Goal: Information Seeking & Learning: Learn about a topic

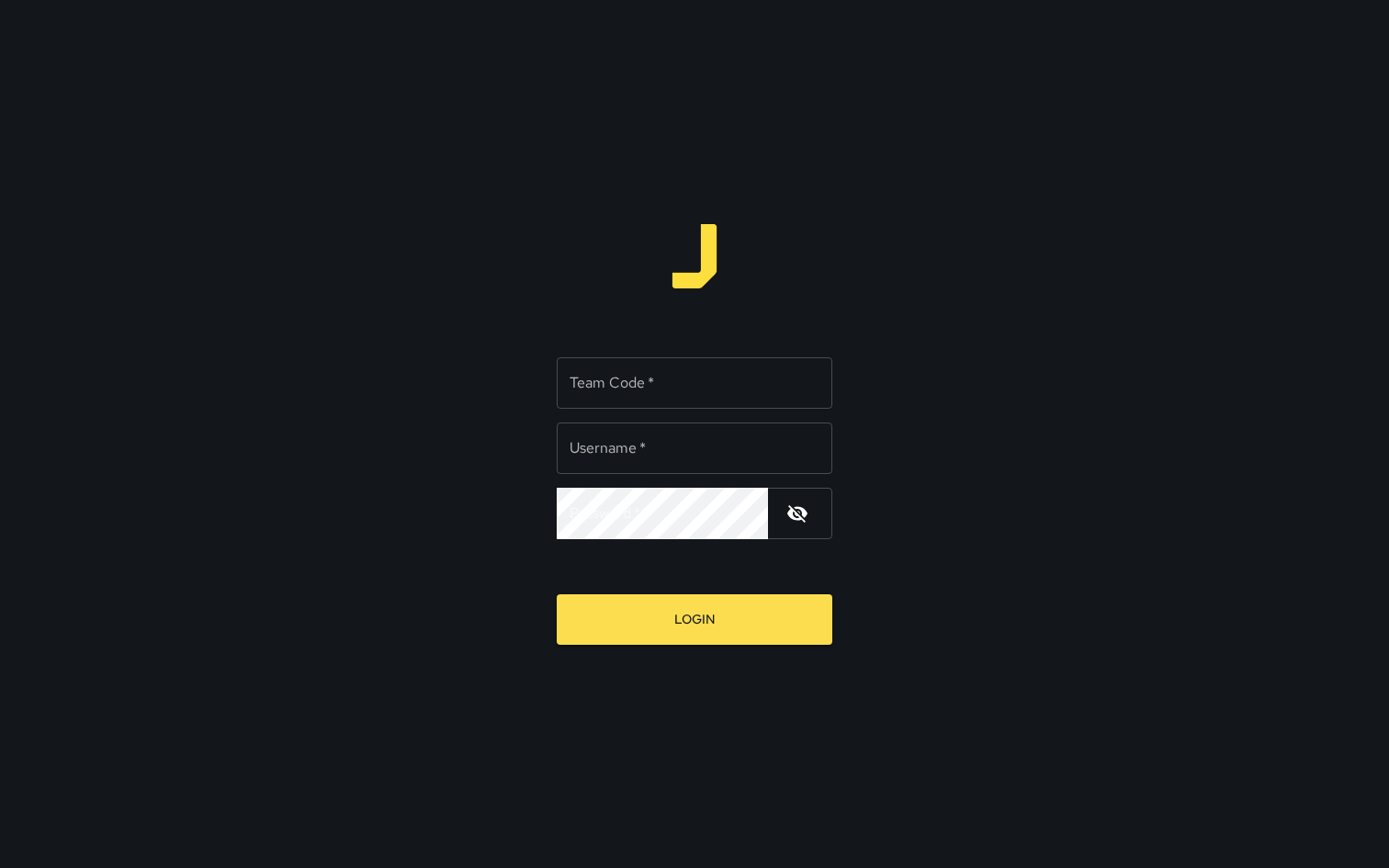
type input "**********"
click at [705, 384] on input "Team Code   *" at bounding box center [694, 383] width 275 height 52
type input "***"
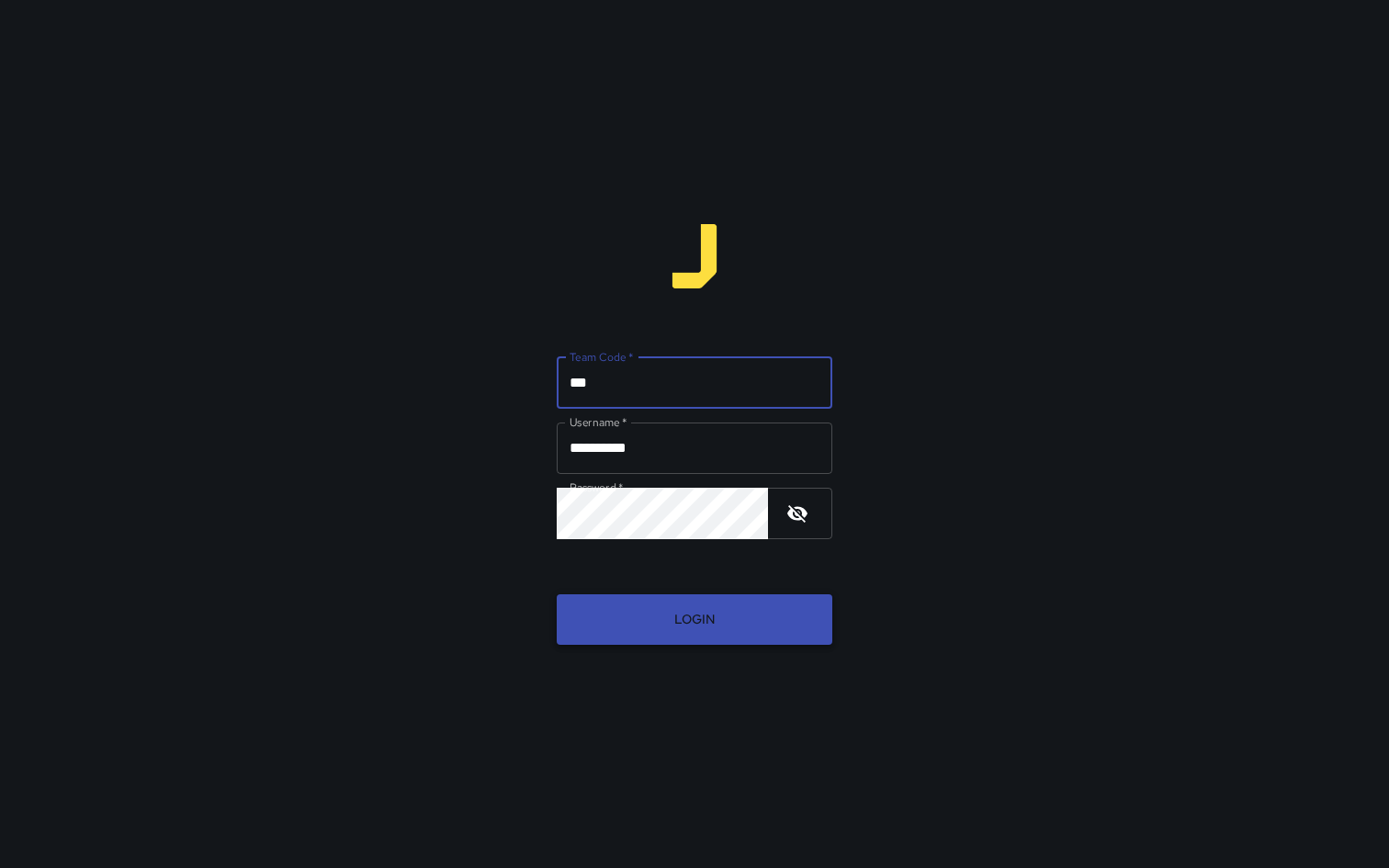
click at [646, 619] on button "Login" at bounding box center [694, 620] width 275 height 51
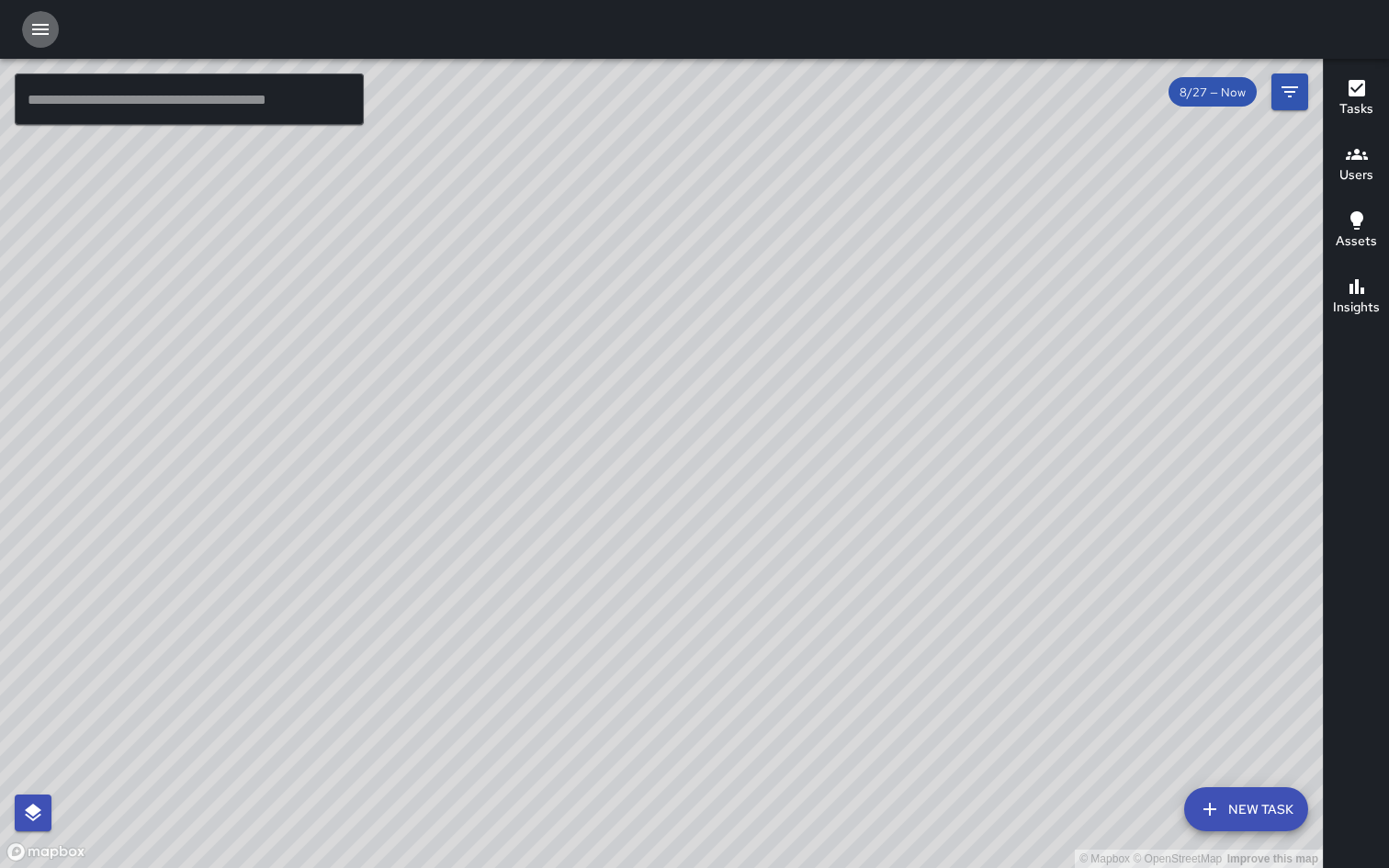
click at [44, 28] on icon "button" at bounding box center [40, 29] width 22 height 22
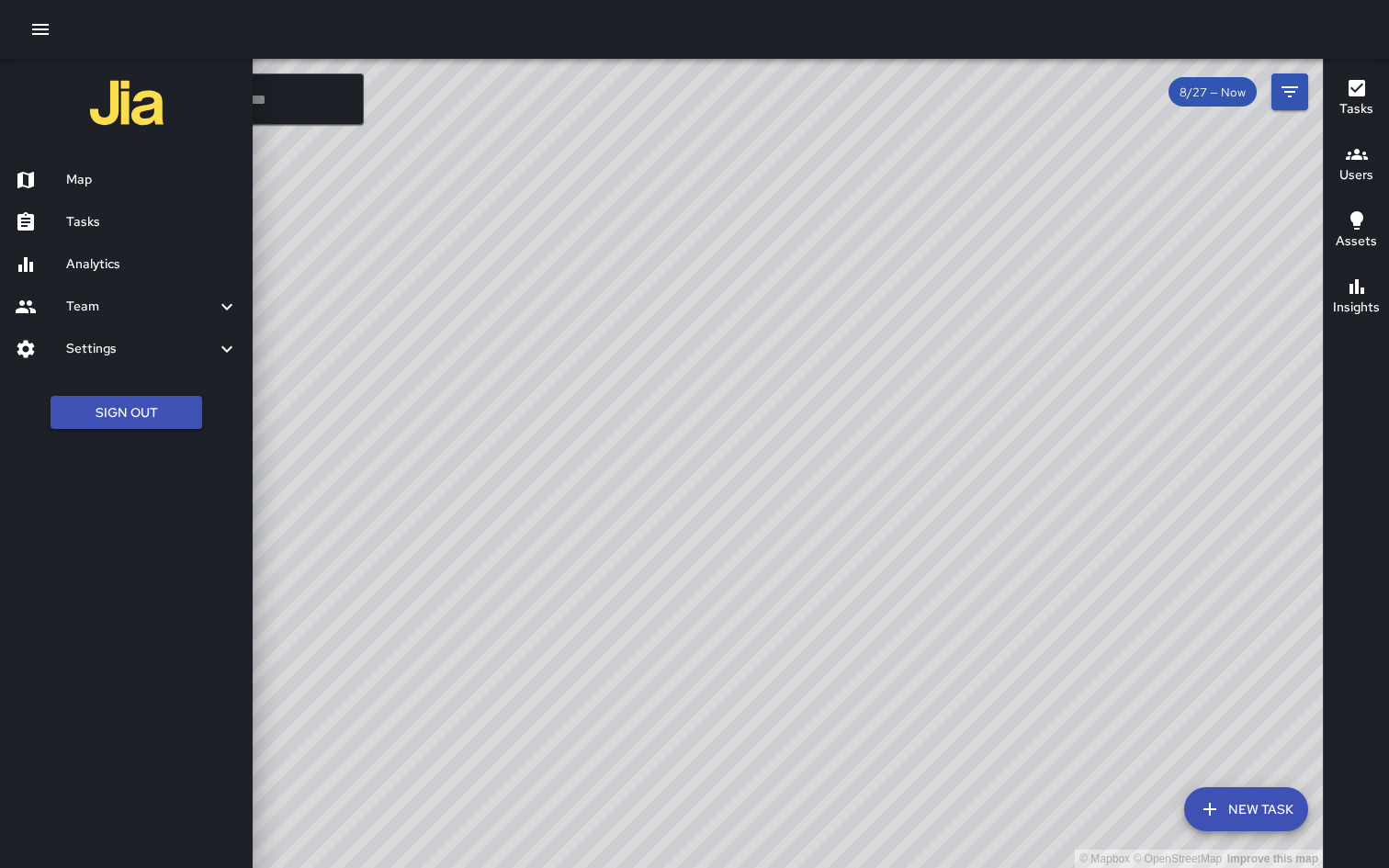
click at [131, 264] on h6 "Analytics" at bounding box center [152, 265] width 172 height 21
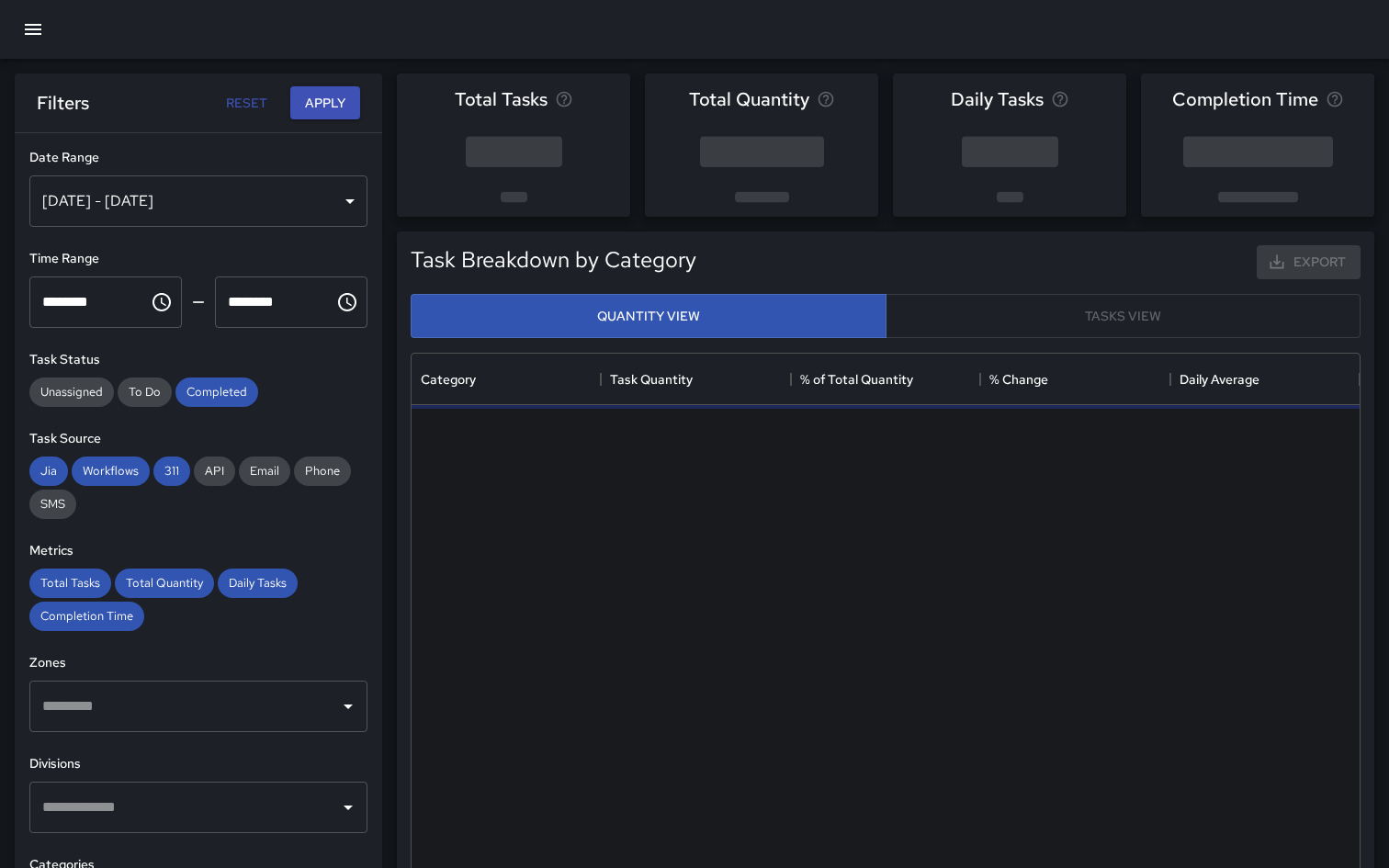
scroll to position [550, 948]
click at [183, 206] on div "[DATE] - [DATE]" at bounding box center [198, 201] width 338 height 52
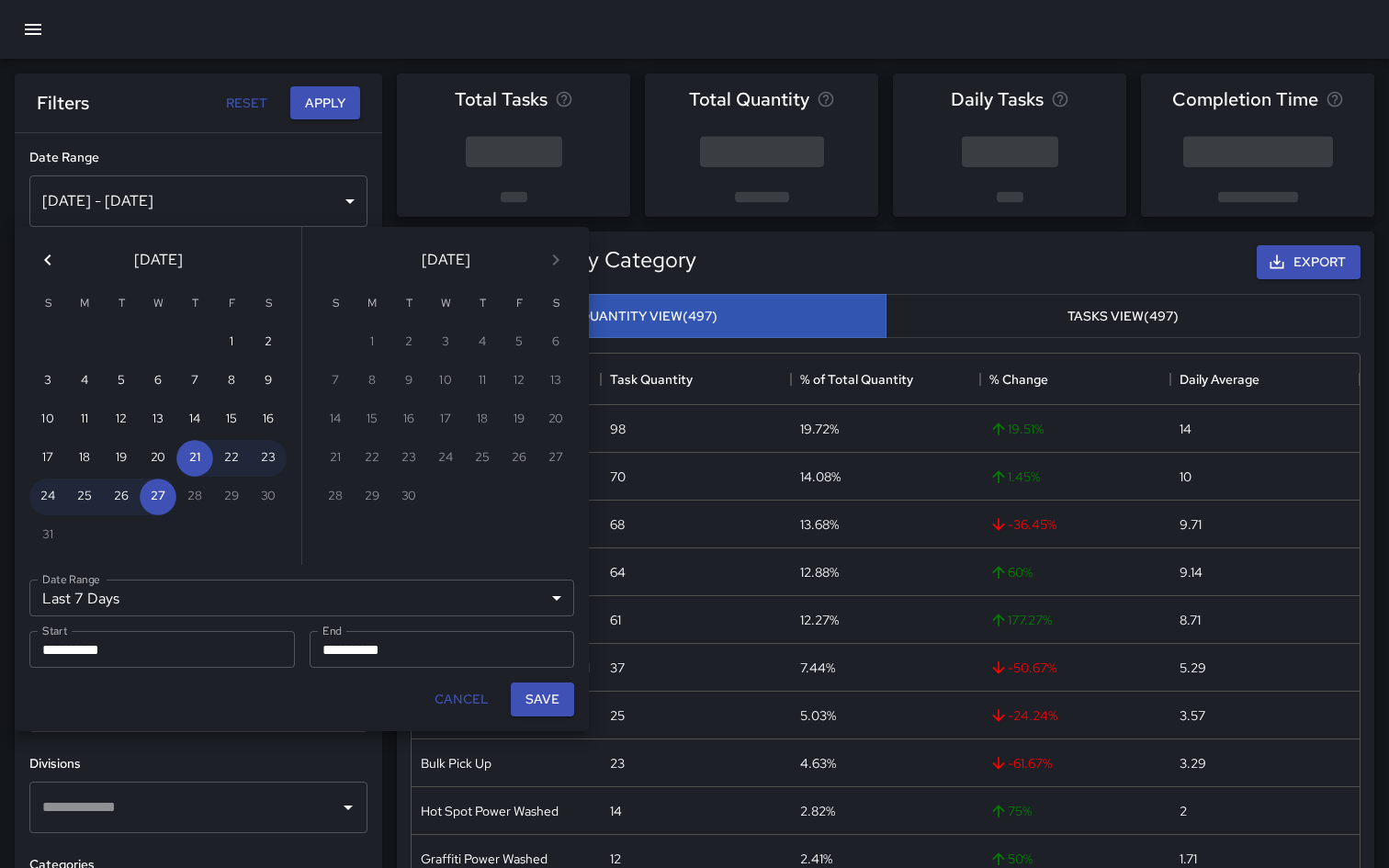
click at [43, 251] on icon "Previous month" at bounding box center [48, 260] width 22 height 22
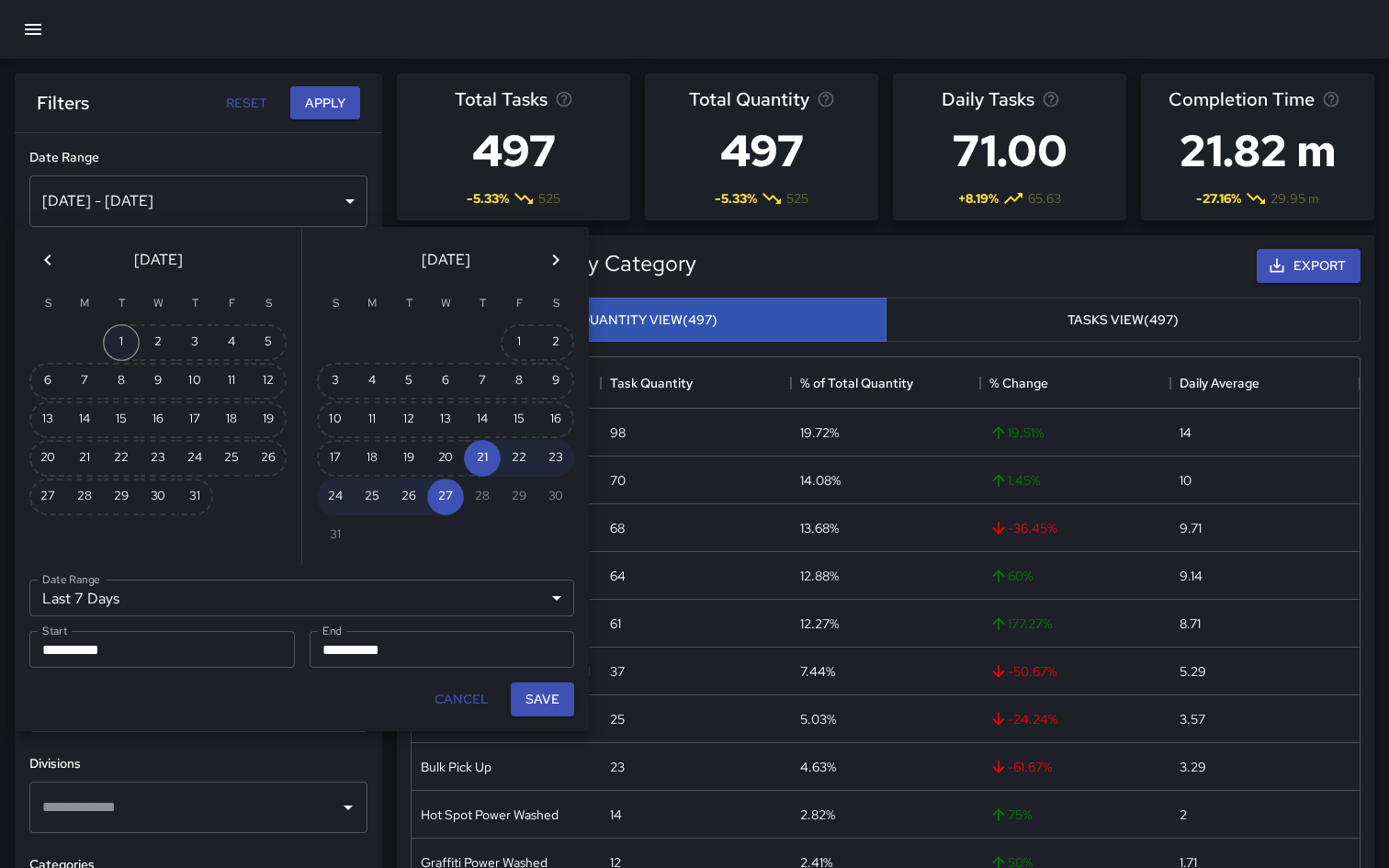
click at [126, 336] on button "1" at bounding box center [121, 343] width 37 height 37
type input "******"
type input "**********"
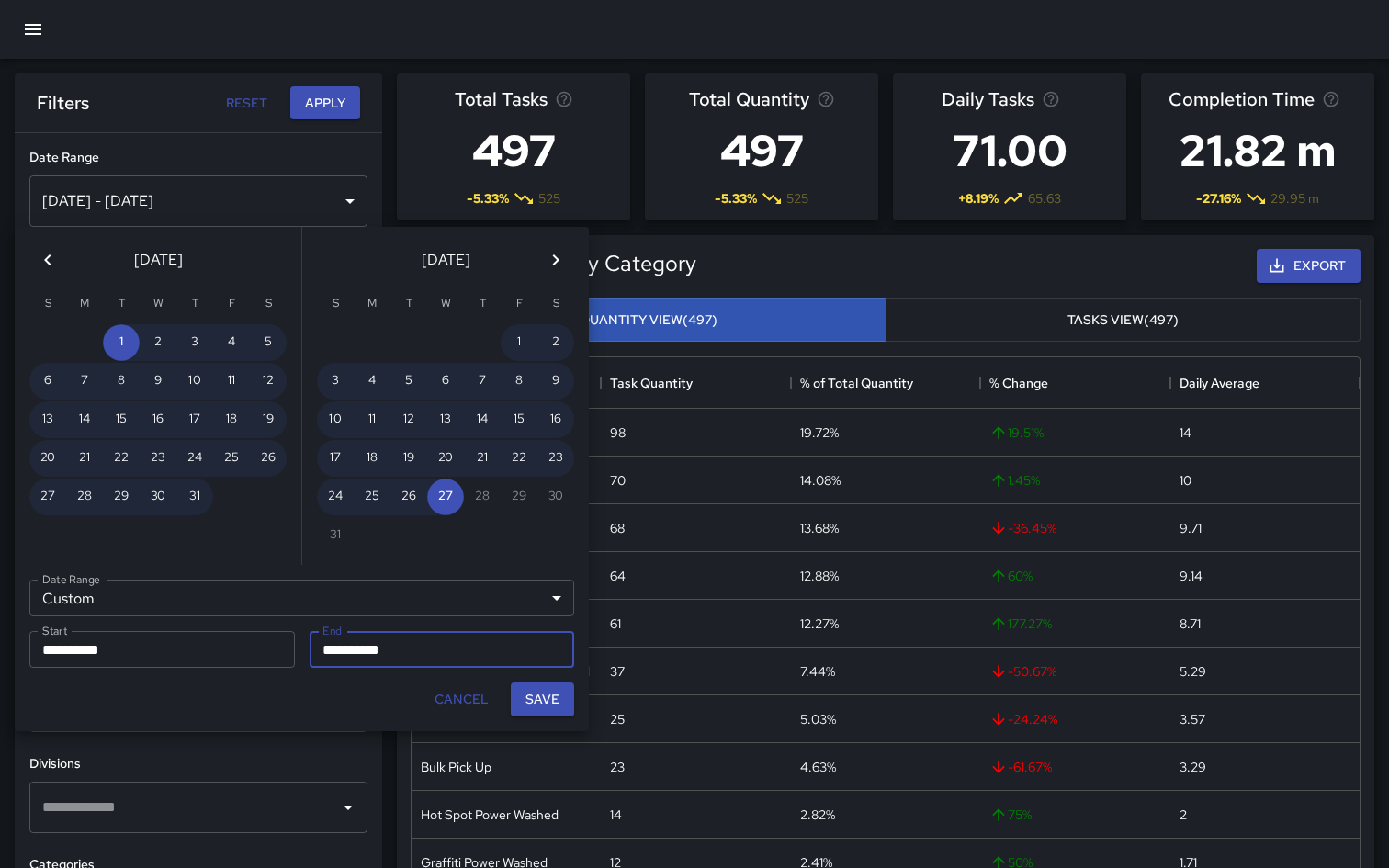
click at [337, 256] on div "[DATE]" at bounding box center [444, 256] width 286 height 59
click at [319, 258] on div "[DATE]" at bounding box center [444, 256] width 286 height 59
click at [484, 338] on div at bounding box center [483, 343] width 37 height 37
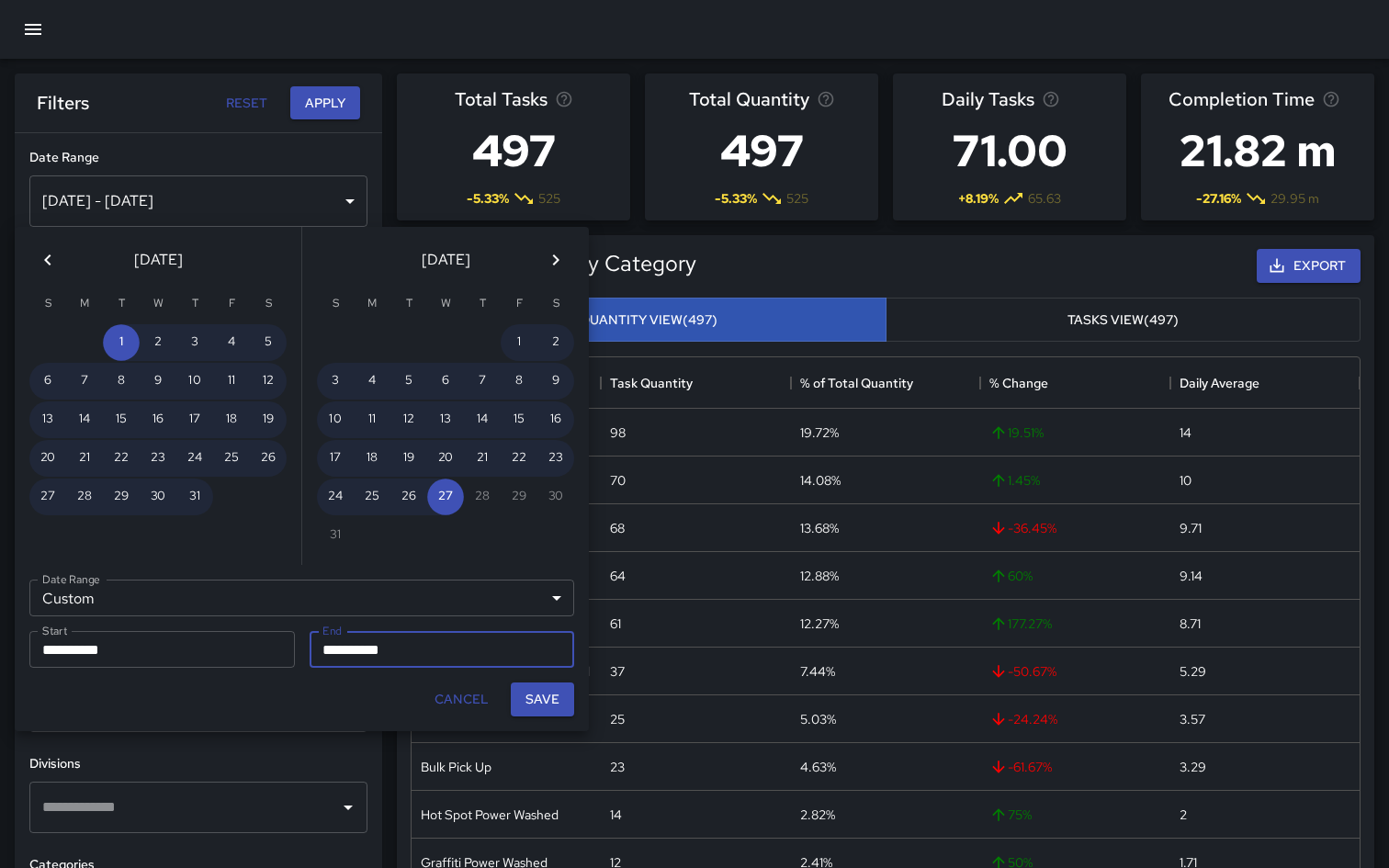
click at [330, 659] on input "**********" at bounding box center [436, 649] width 253 height 37
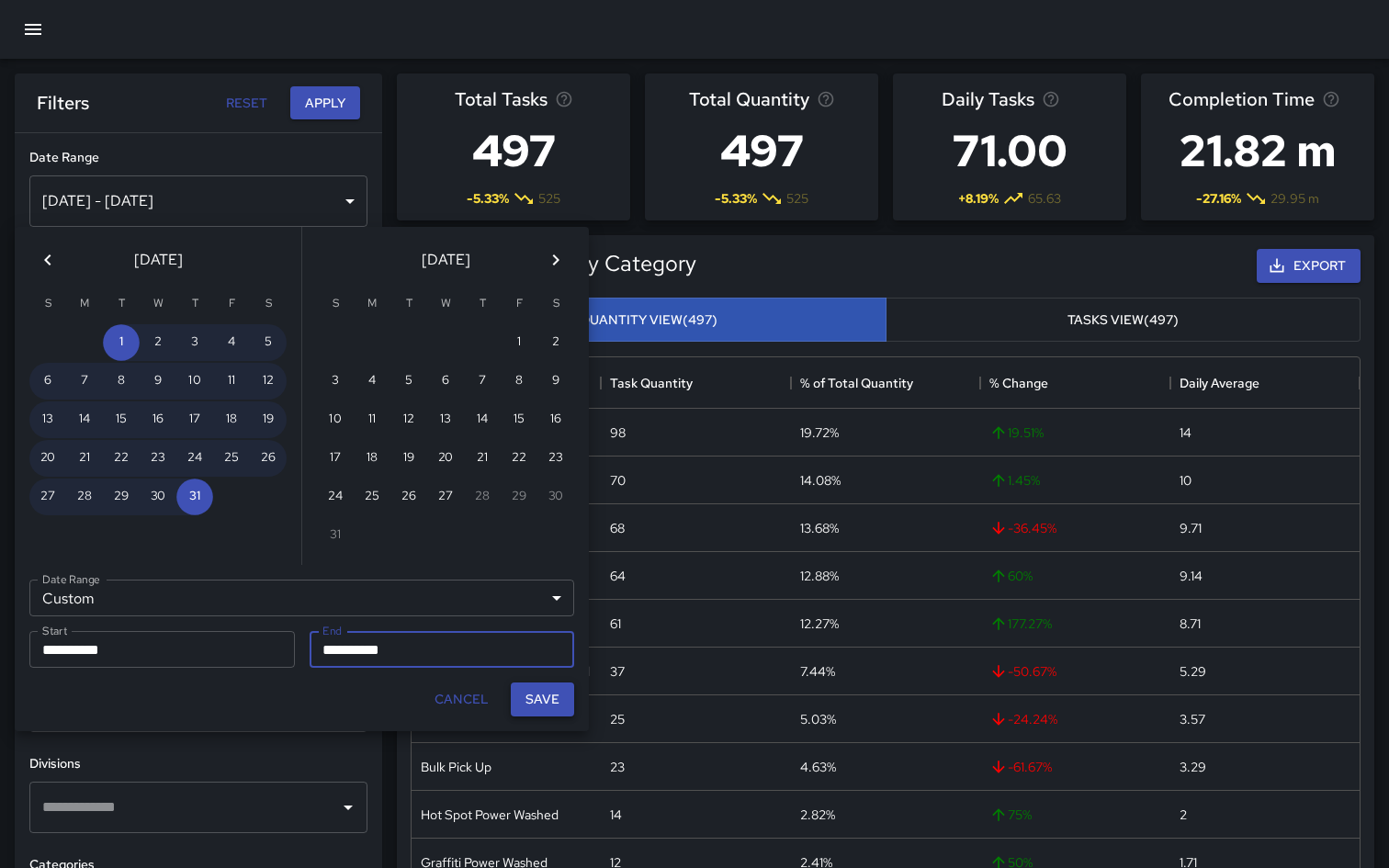
type input "**********"
click at [558, 702] on button "Save" at bounding box center [542, 699] width 63 height 34
type input "**********"
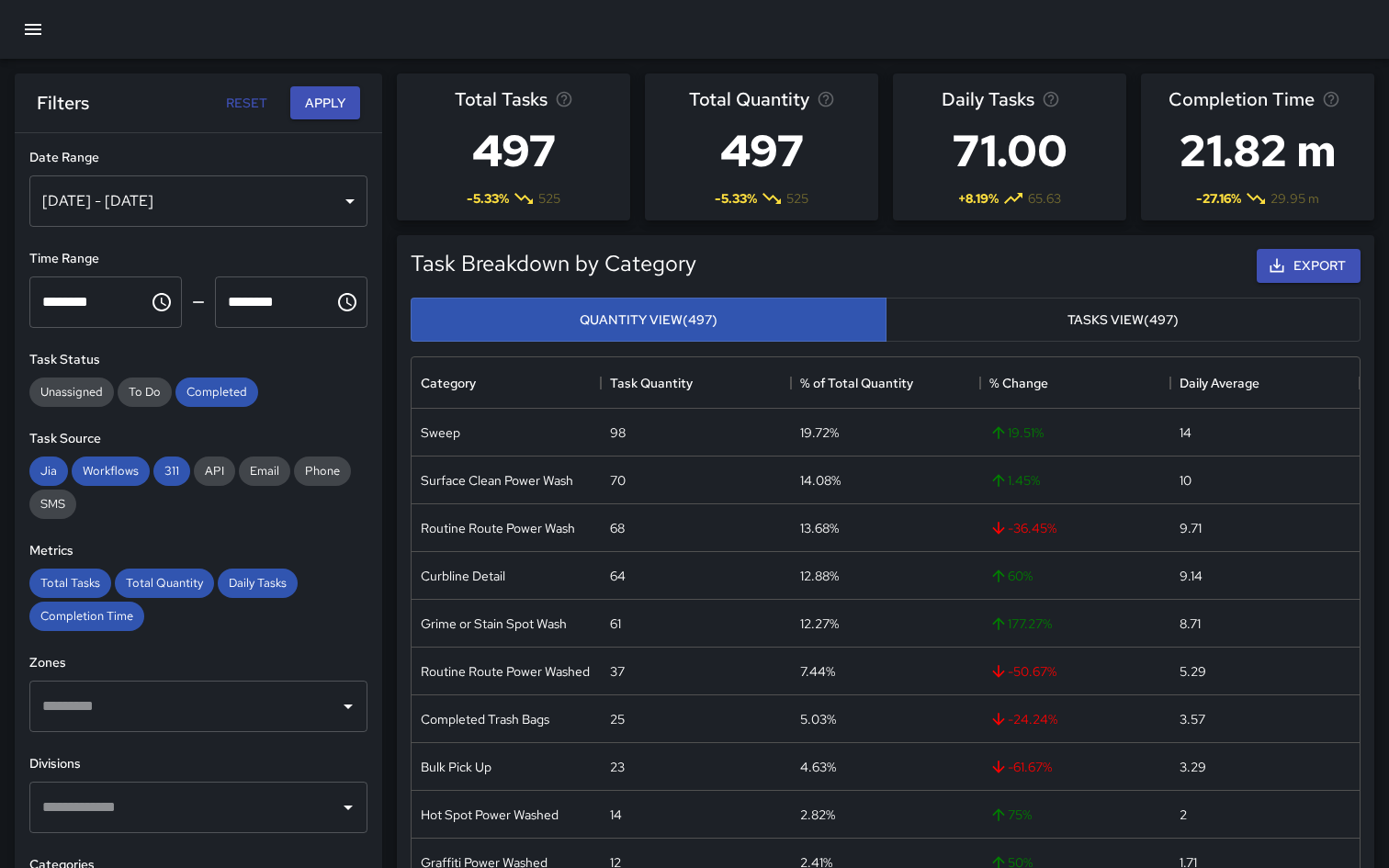
scroll to position [38, 0]
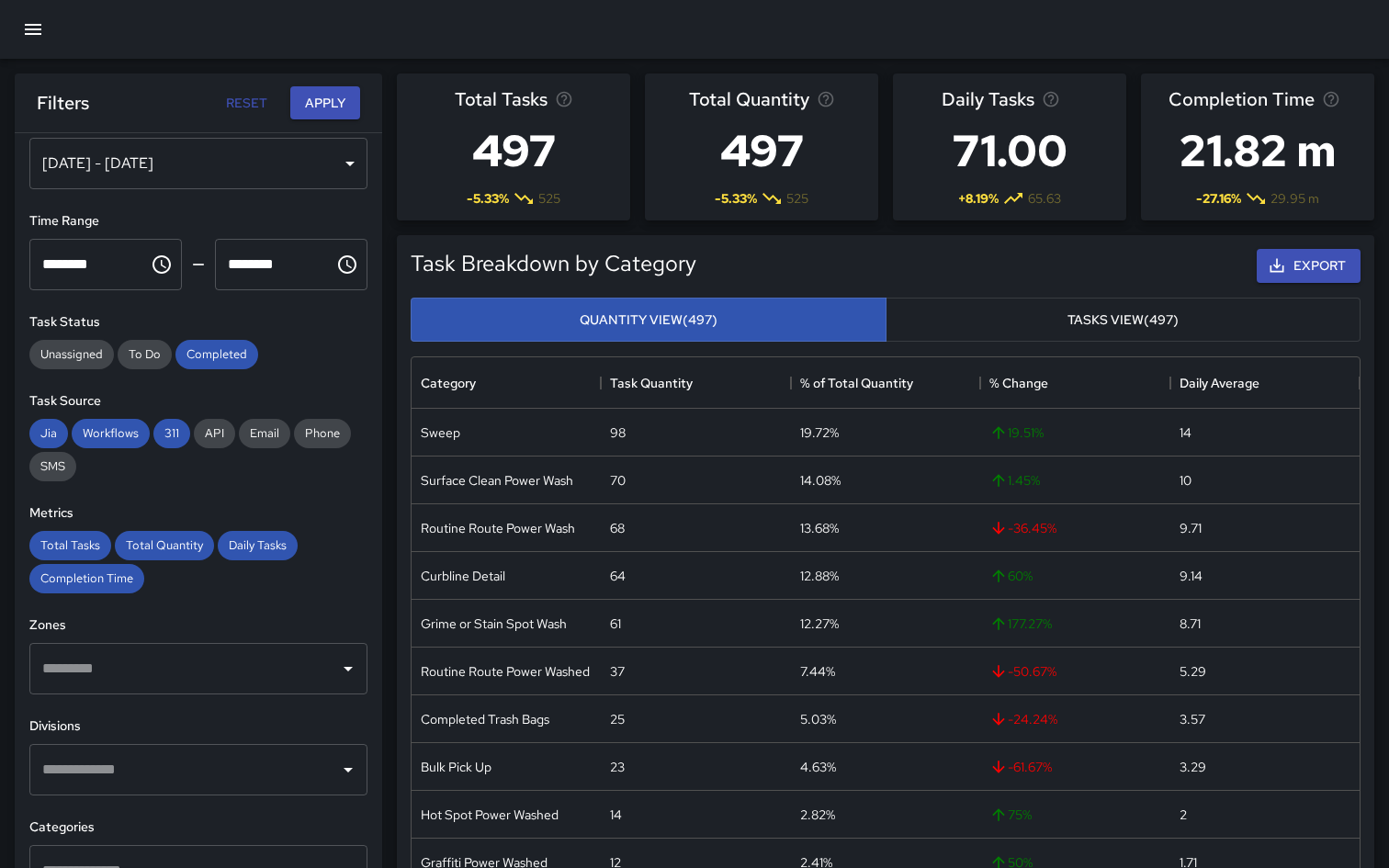
click at [189, 680] on input "text" at bounding box center [185, 669] width 294 height 35
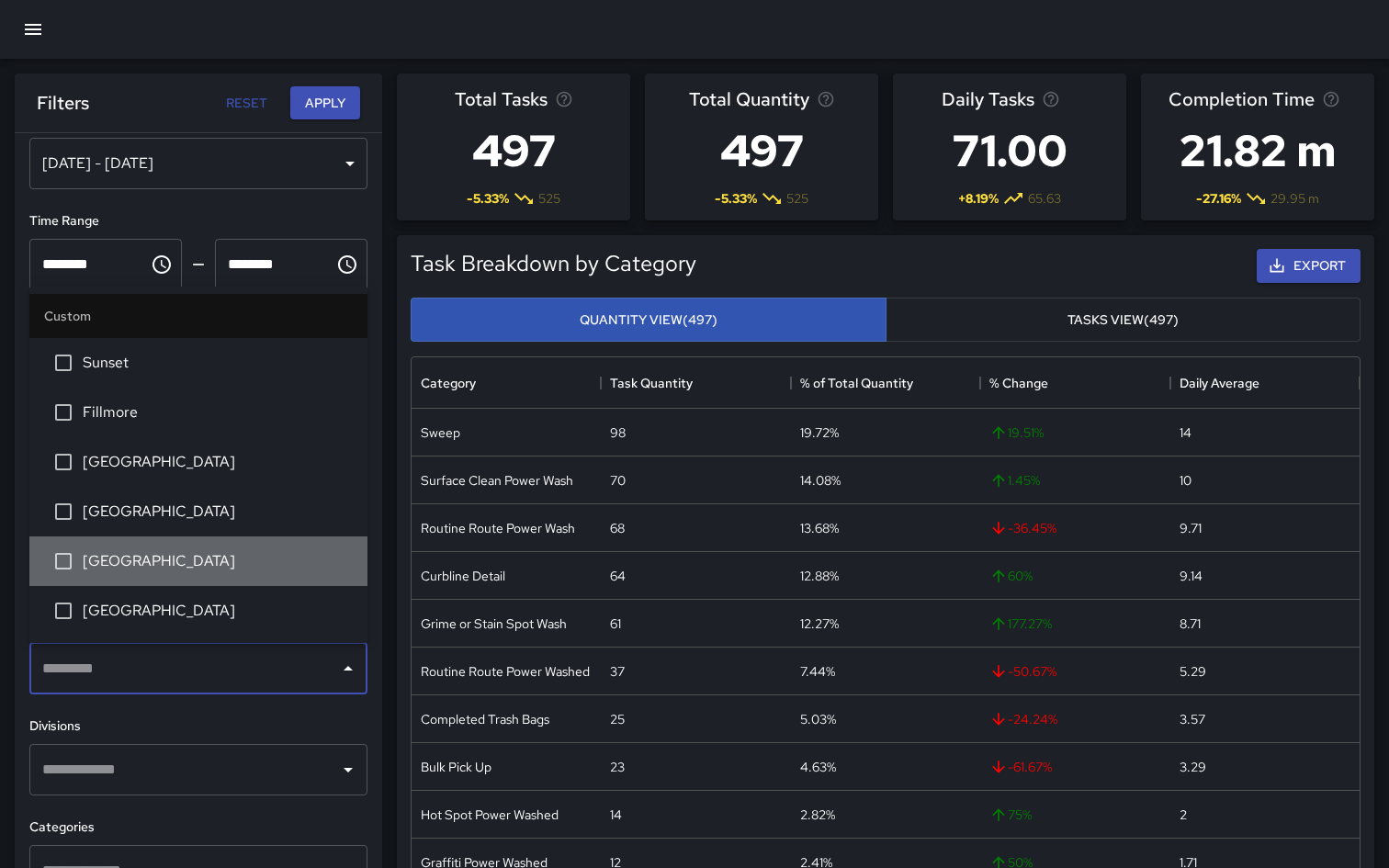
click at [135, 555] on span "[GEOGRAPHIC_DATA]" at bounding box center [218, 560] width 271 height 22
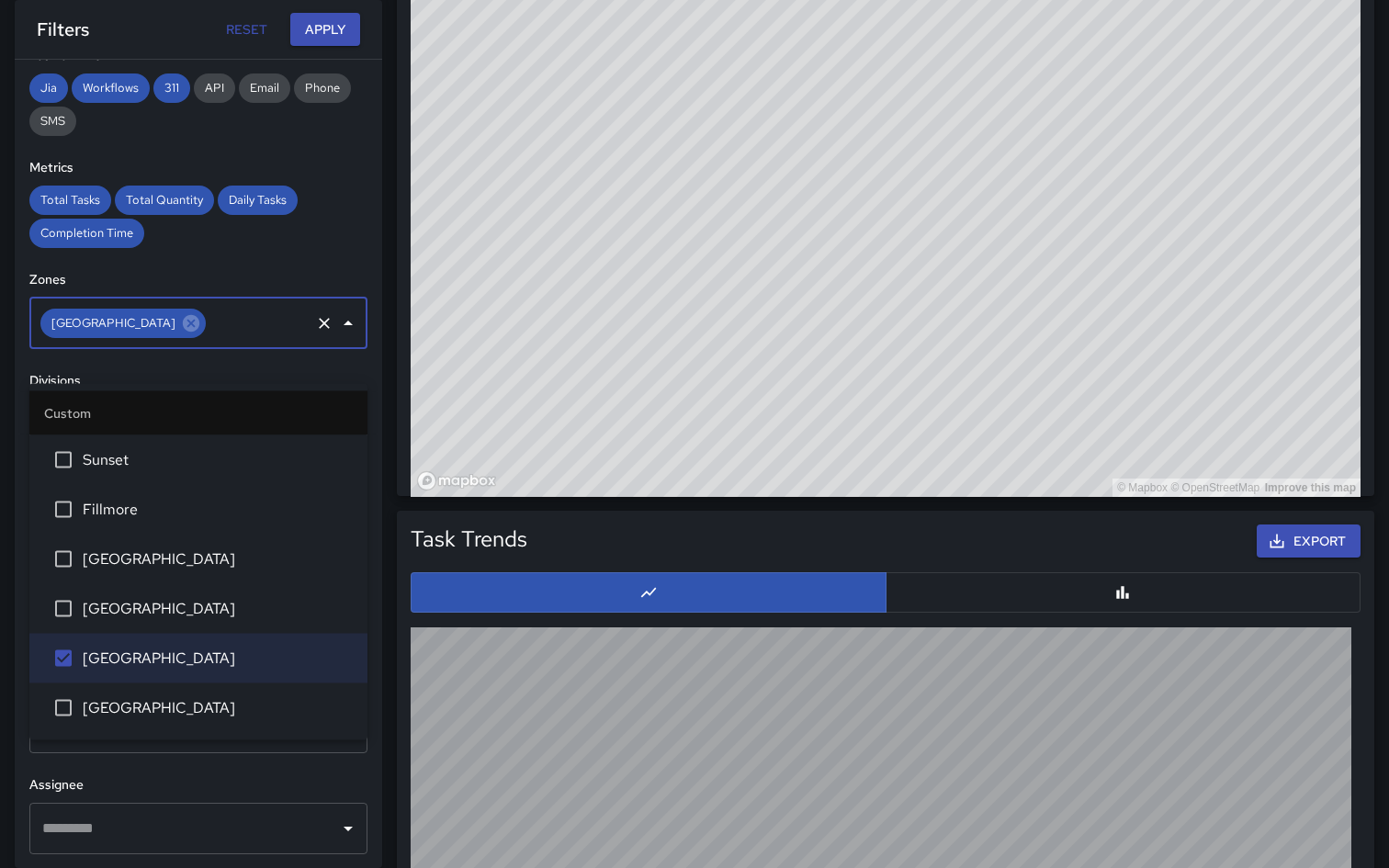
scroll to position [1329, 0]
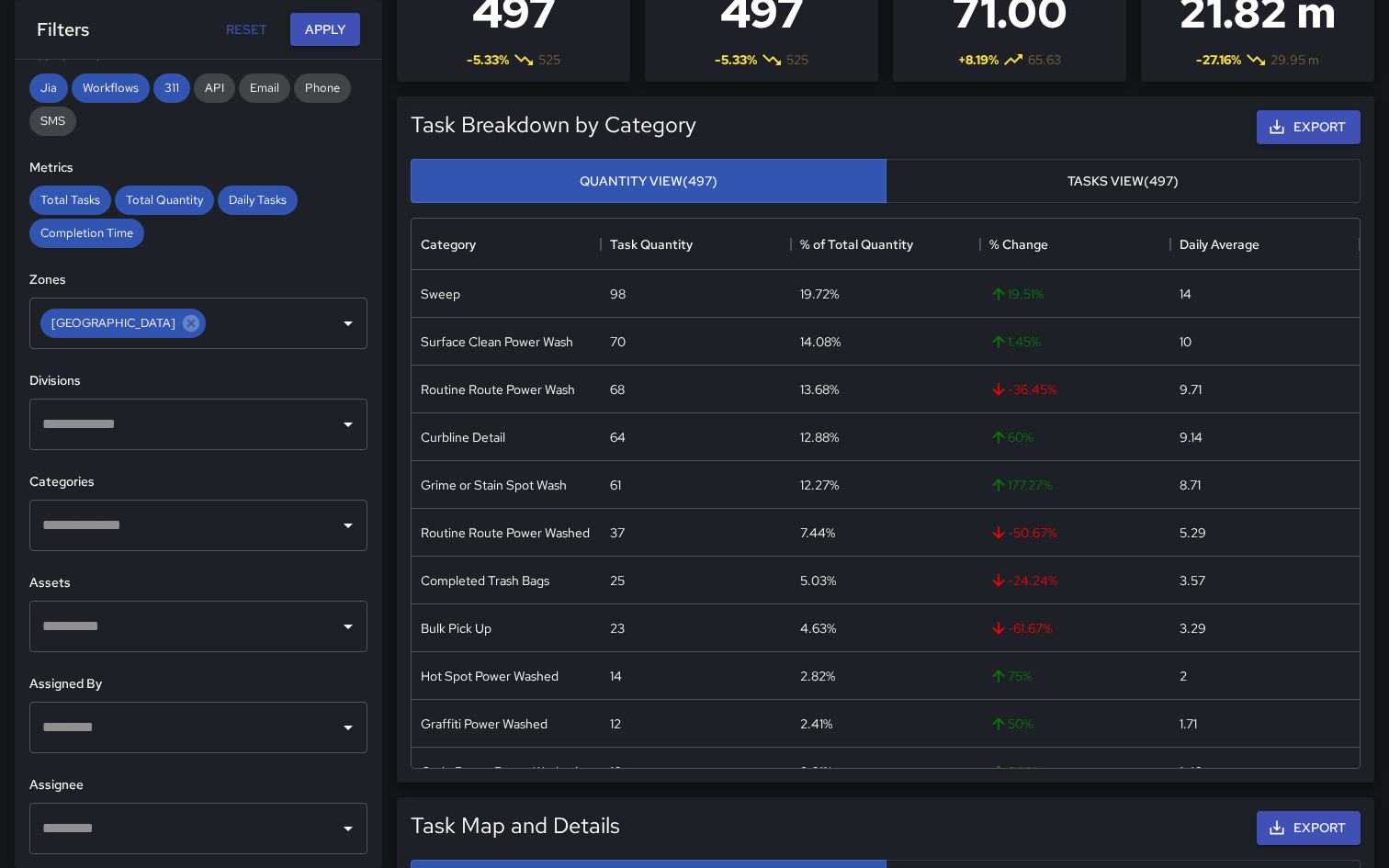
scroll to position [0, 0]
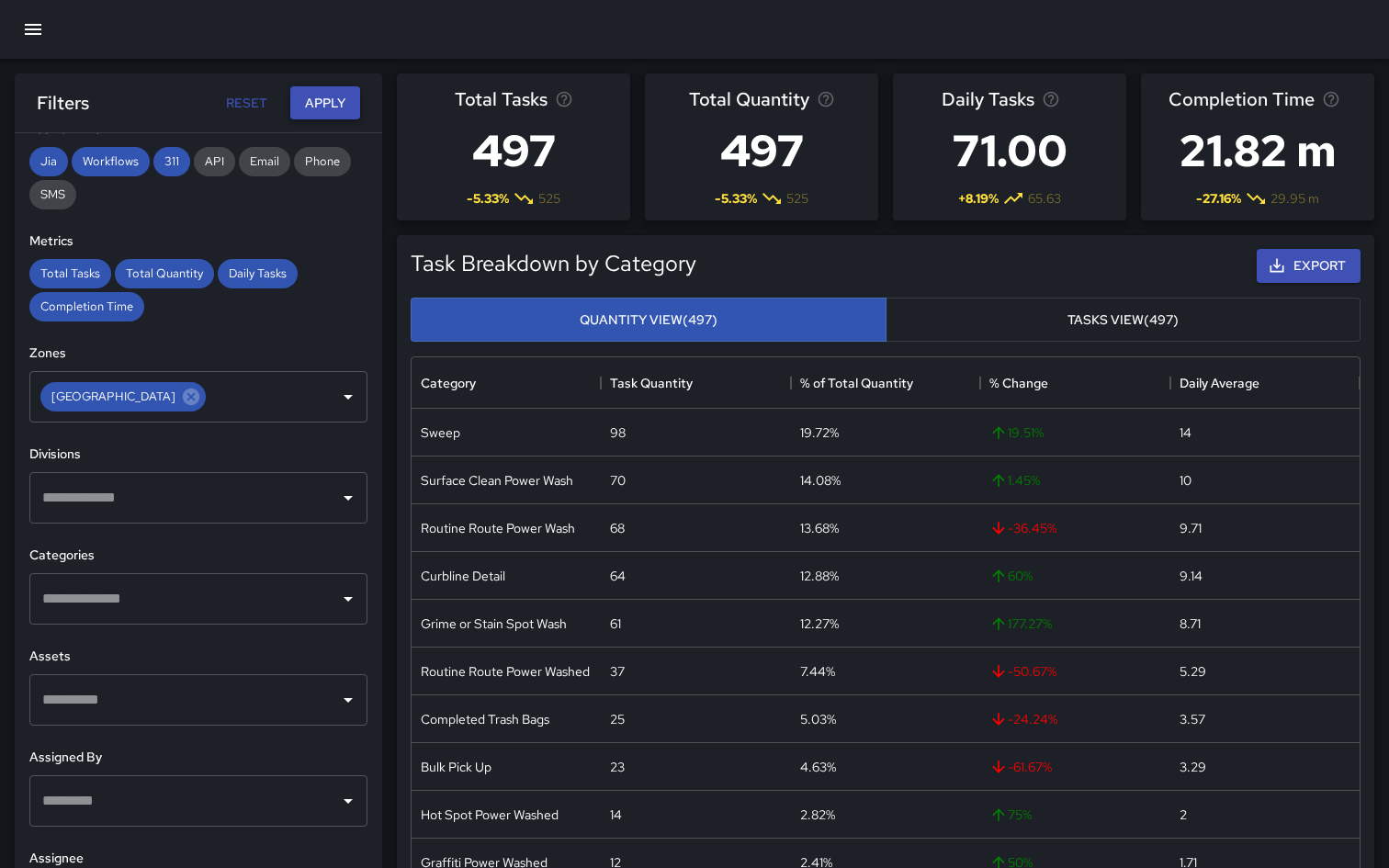
click at [322, 104] on button "Apply" at bounding box center [324, 103] width 69 height 34
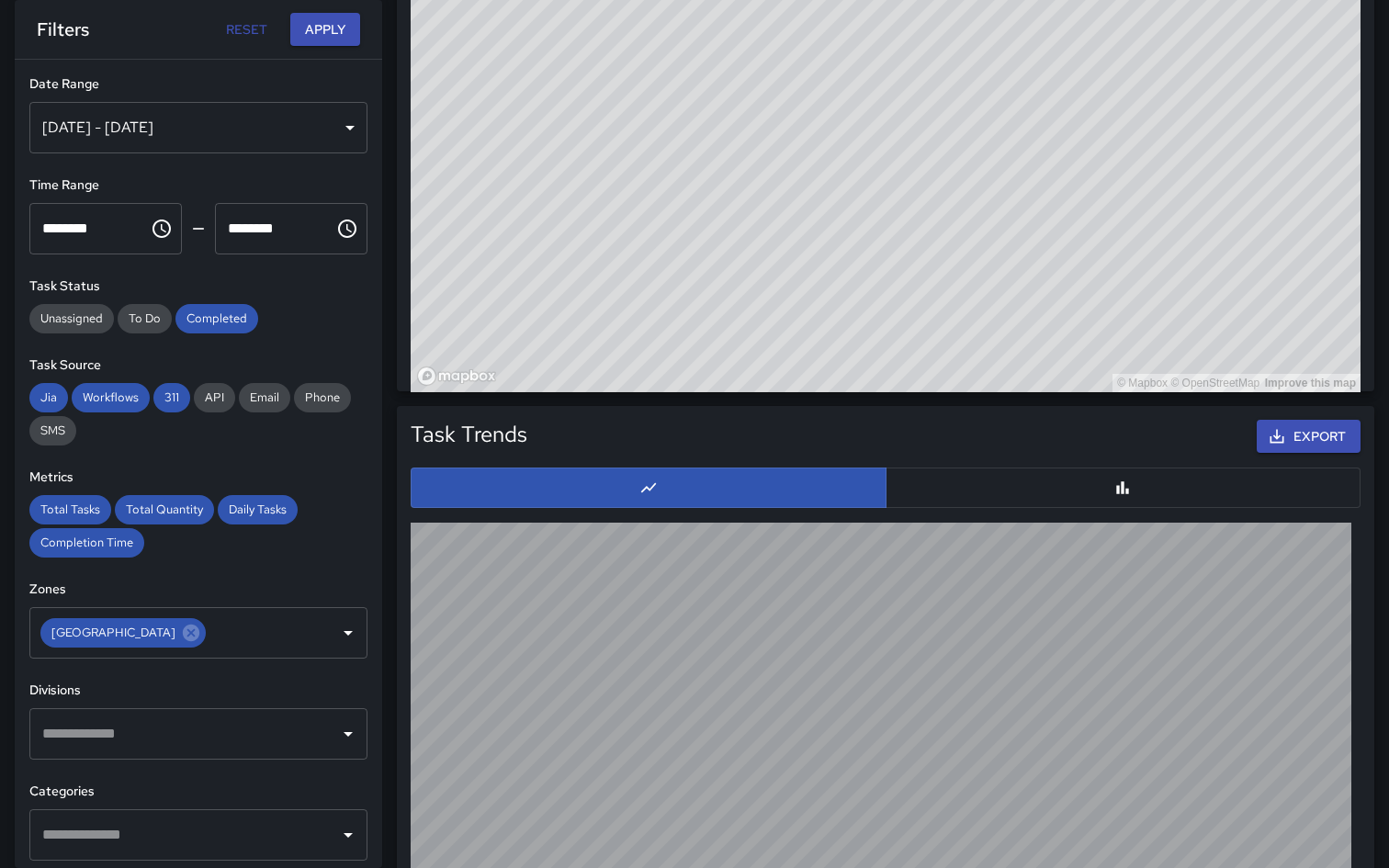
scroll to position [1549, 0]
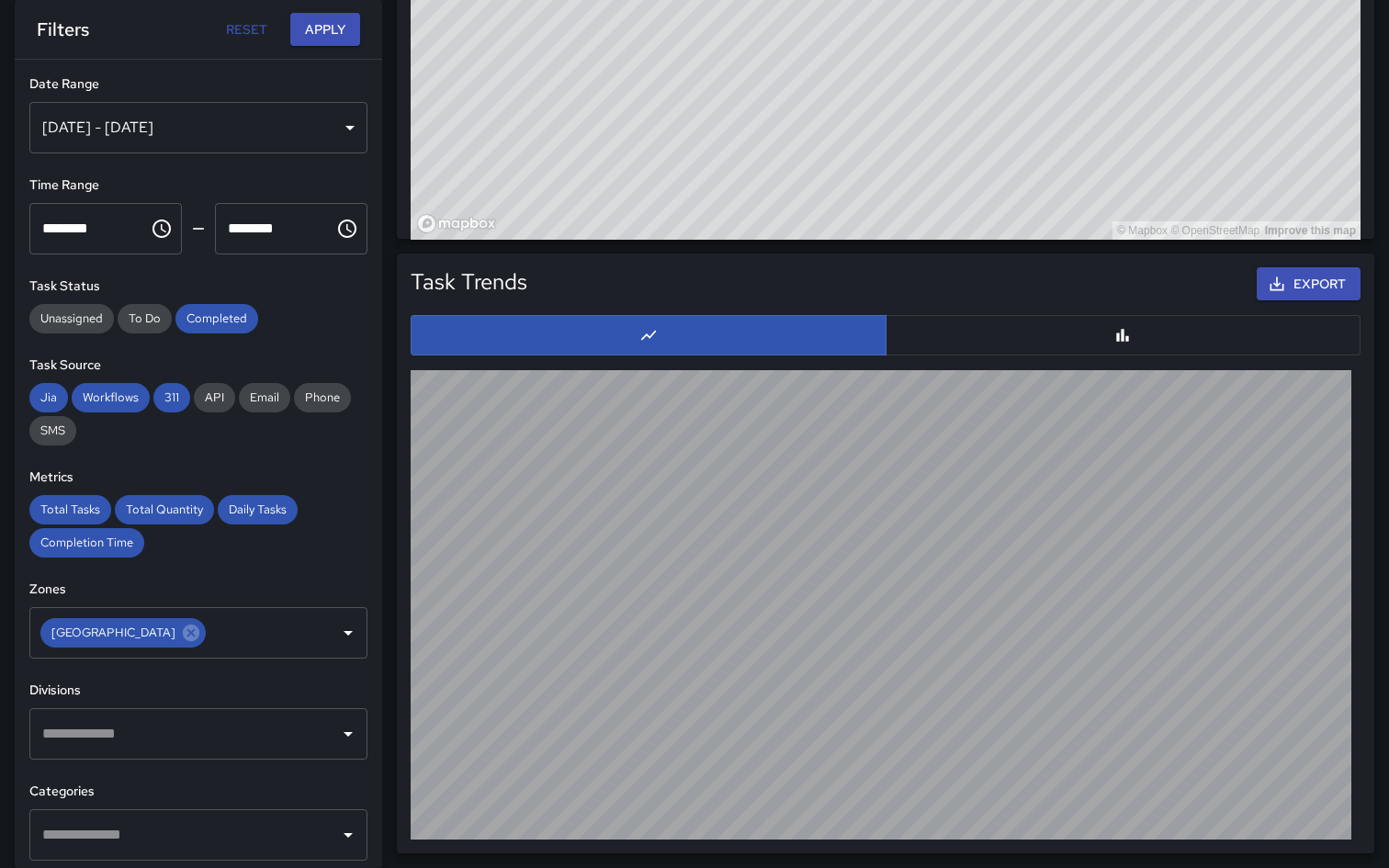
drag, startPoint x: 613, startPoint y: 123, endPoint x: 566, endPoint y: 103, distance: 51.1
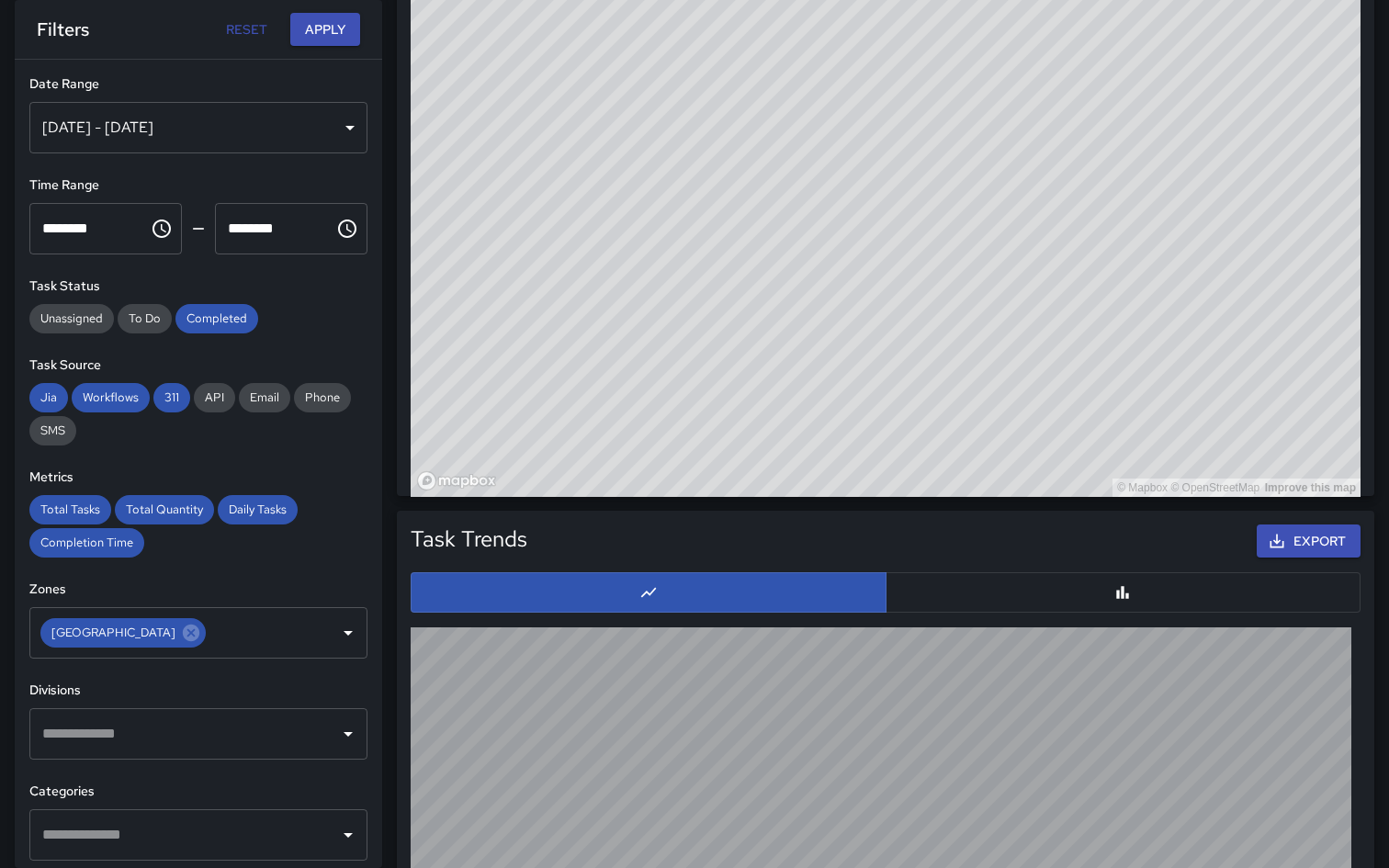
scroll to position [1281, 0]
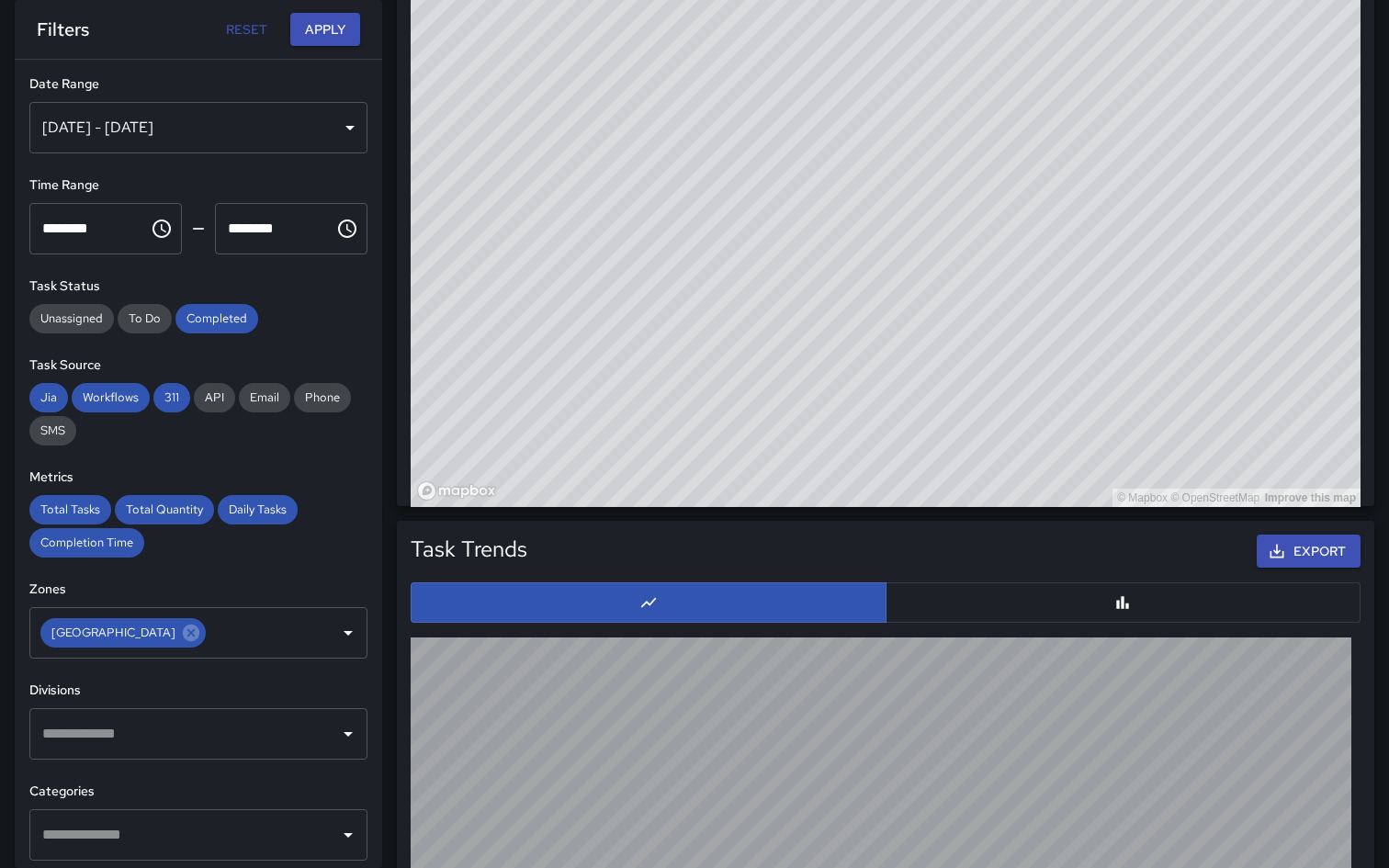
drag, startPoint x: 734, startPoint y: 244, endPoint x: 732, endPoint y: 72, distance: 172.0
click at [732, 72] on div "© Mapbox © OpenStreetMap Improve this map" at bounding box center [885, 140] width 950 height 735
drag, startPoint x: 642, startPoint y: 315, endPoint x: 931, endPoint y: 62, distance: 384.1
click at [932, 62] on div "© Mapbox © OpenStreetMap Improve this map" at bounding box center [885, 140] width 950 height 735
drag, startPoint x: 767, startPoint y: 327, endPoint x: 961, endPoint y: 483, distance: 248.9
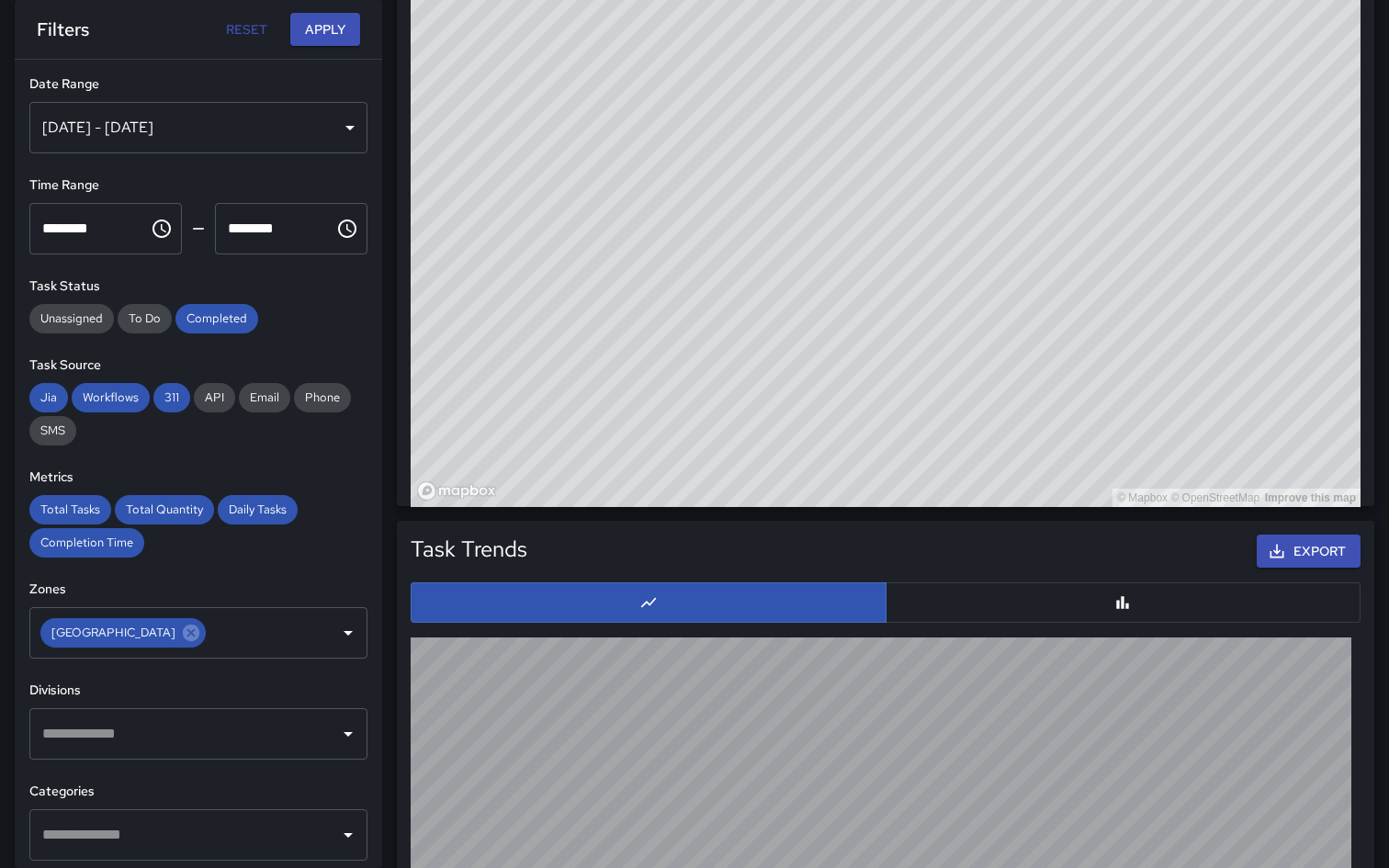
click at [961, 483] on div "© Mapbox © OpenStreetMap Improve this map" at bounding box center [885, 140] width 950 height 735
drag, startPoint x: 966, startPoint y: 318, endPoint x: 653, endPoint y: 527, distance: 376.4
drag, startPoint x: 947, startPoint y: 164, endPoint x: 868, endPoint y: 402, distance: 250.8
click at [868, 403] on div "© Mapbox © OpenStreetMap Improve this map" at bounding box center [885, 140] width 950 height 735
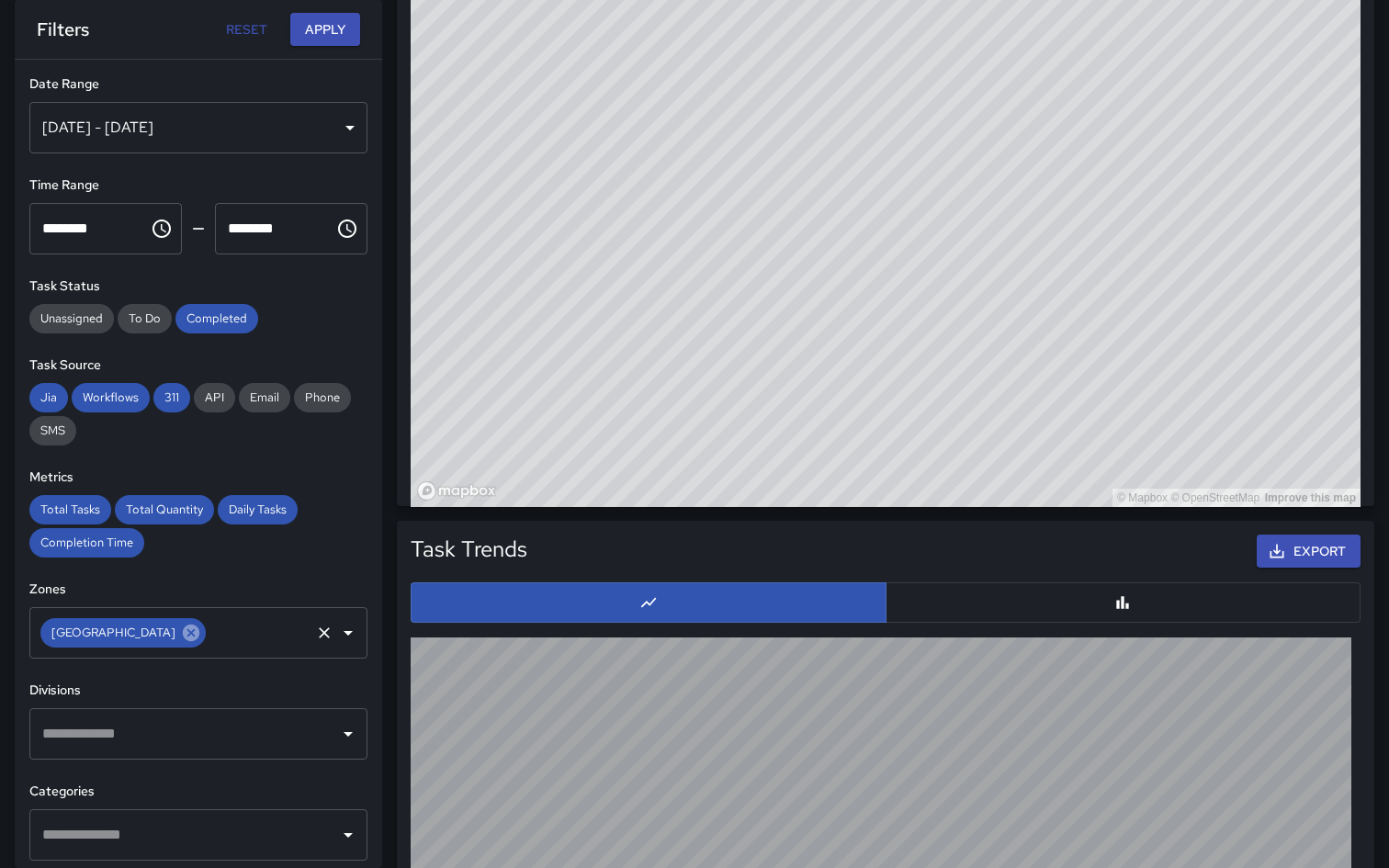
click at [183, 635] on icon at bounding box center [190, 633] width 17 height 17
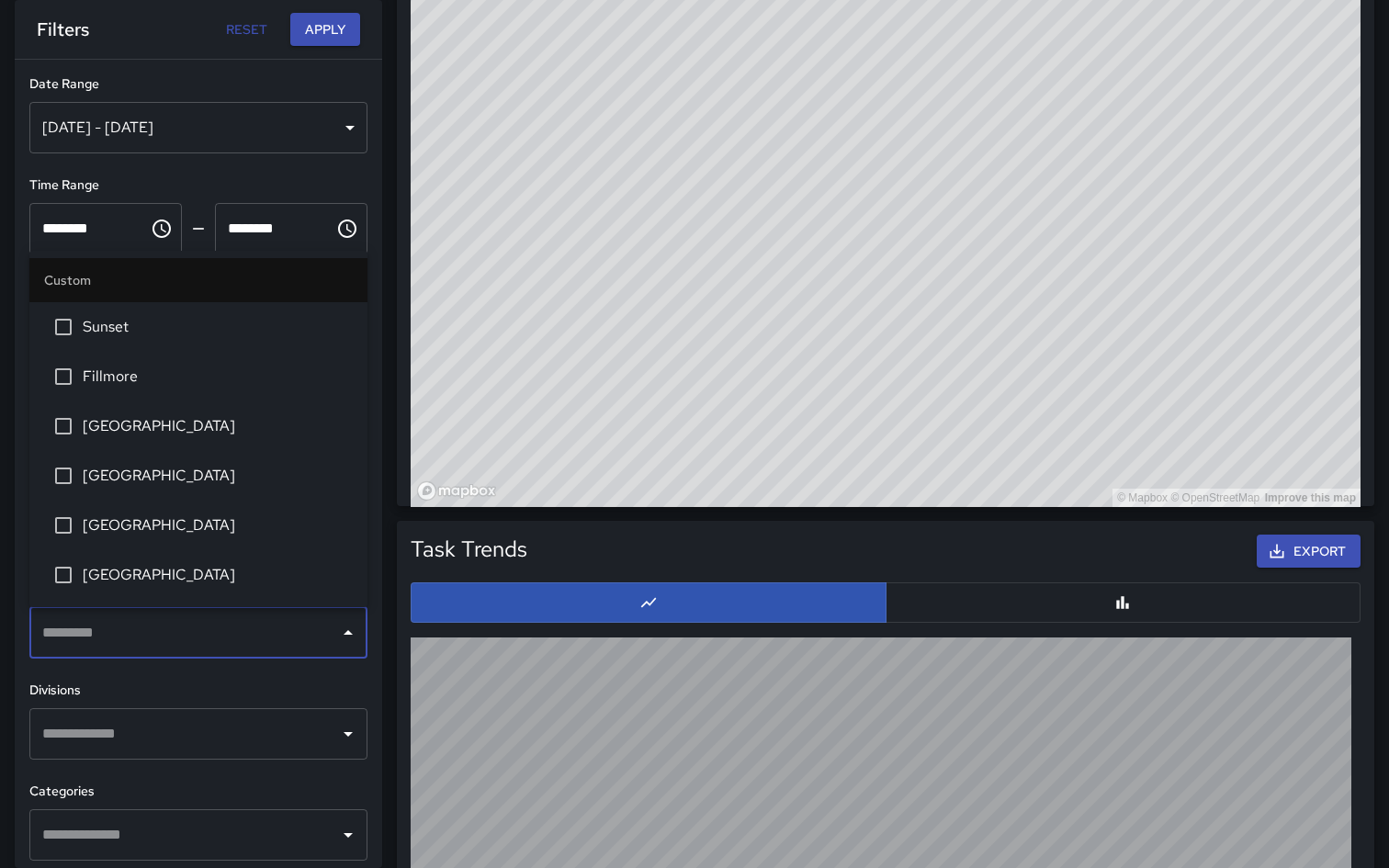
click at [152, 635] on input "text" at bounding box center [185, 633] width 294 height 35
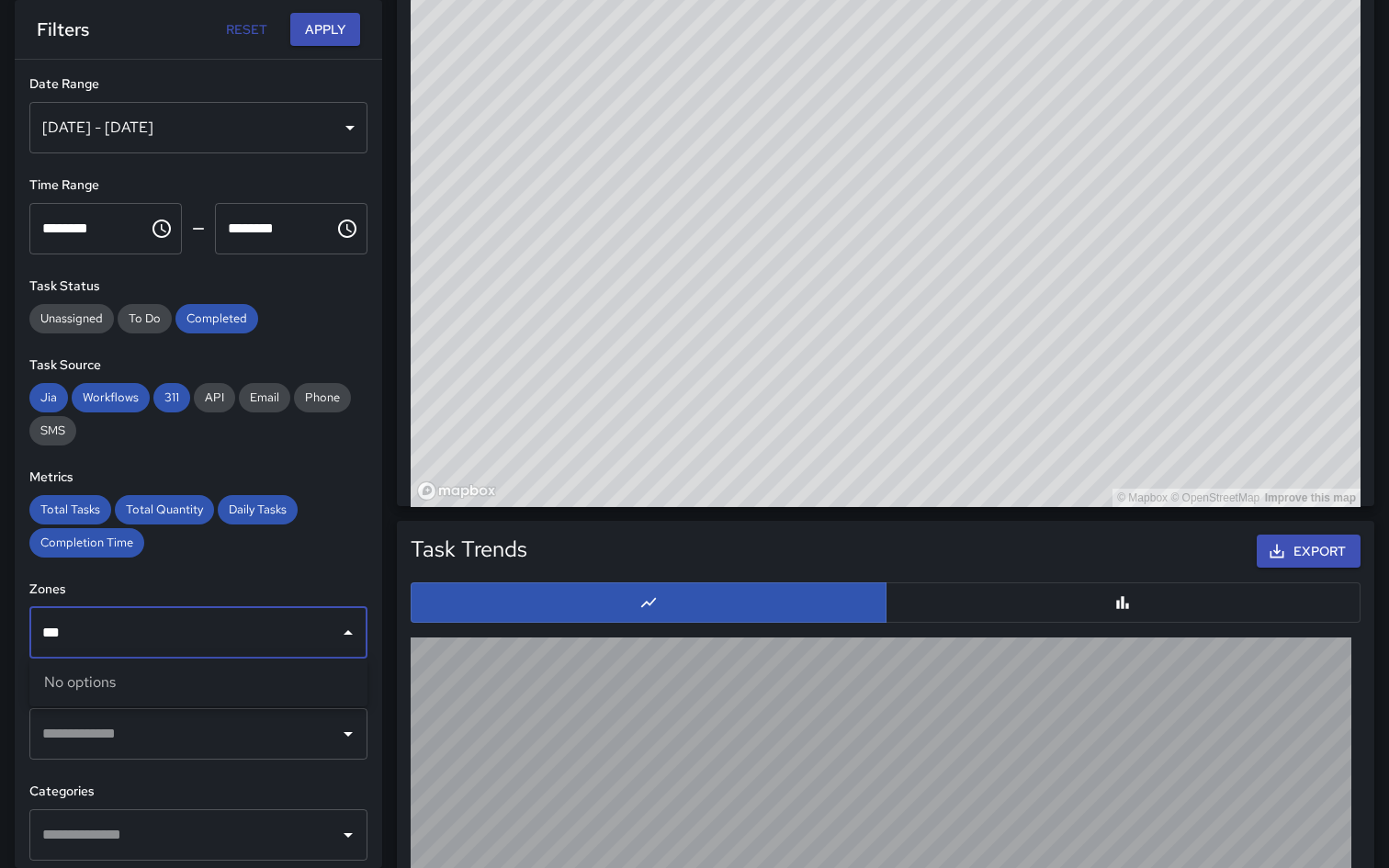
type input "**"
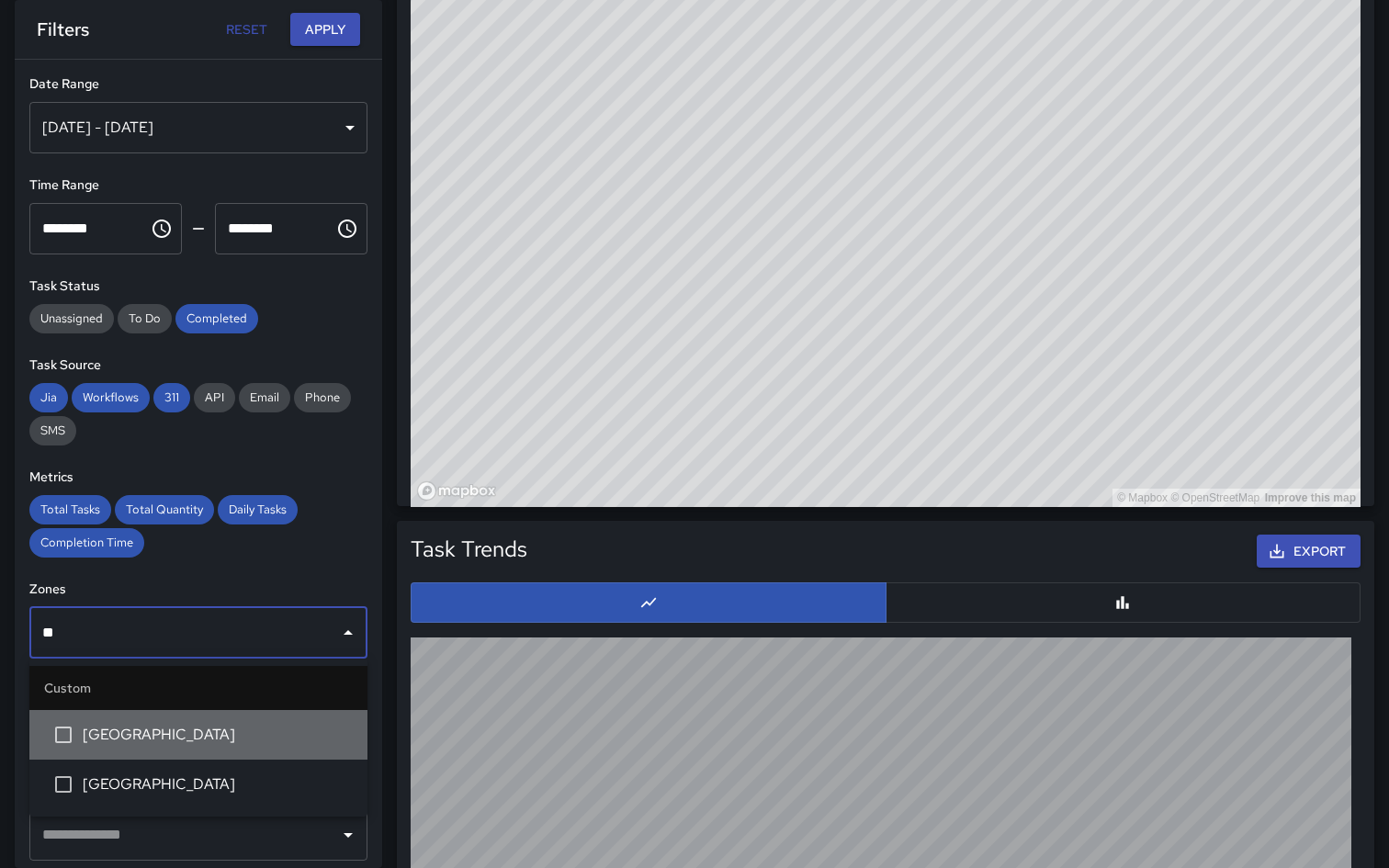
click at [85, 727] on span "[GEOGRAPHIC_DATA]" at bounding box center [218, 734] width 271 height 22
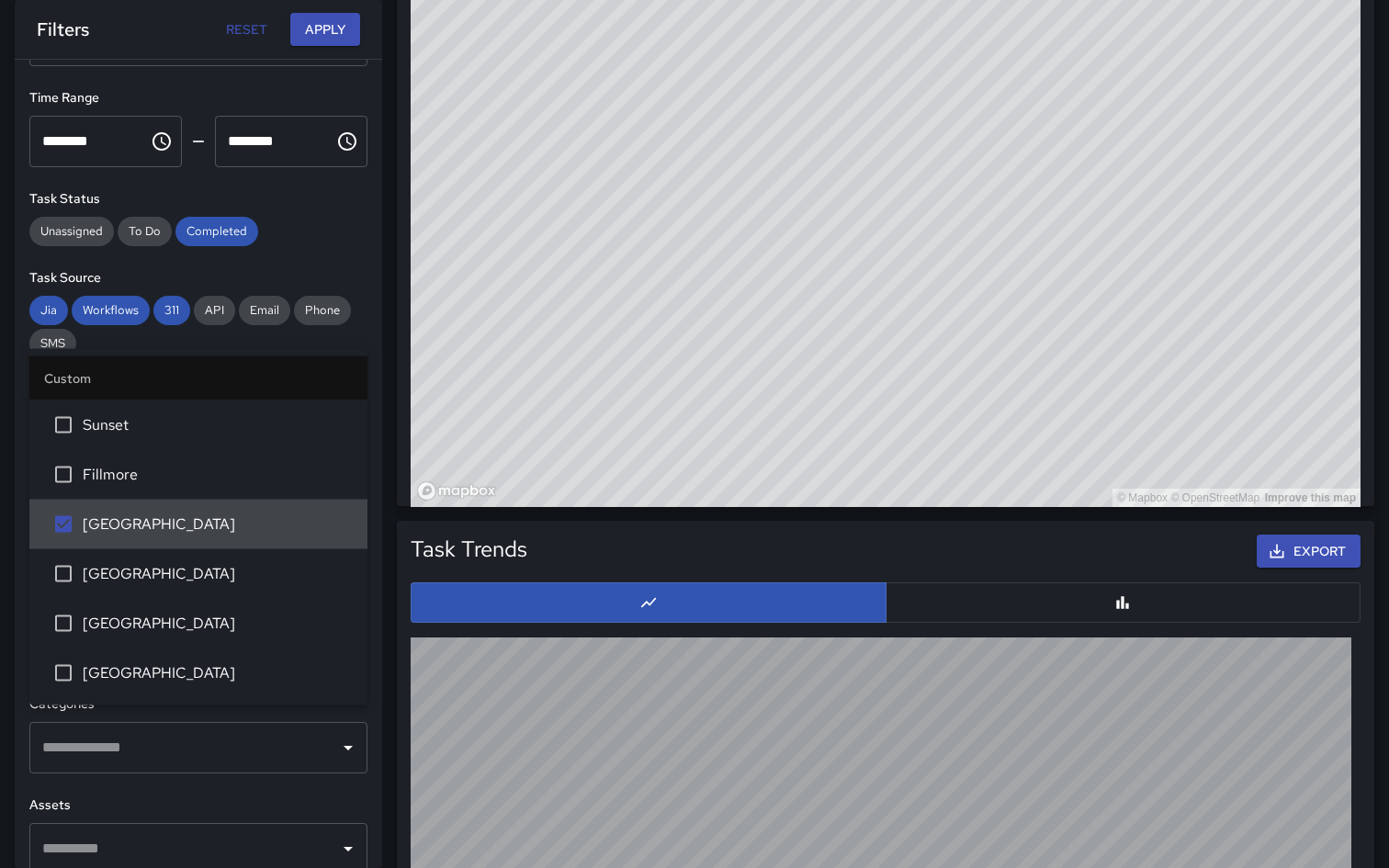
scroll to position [310, 0]
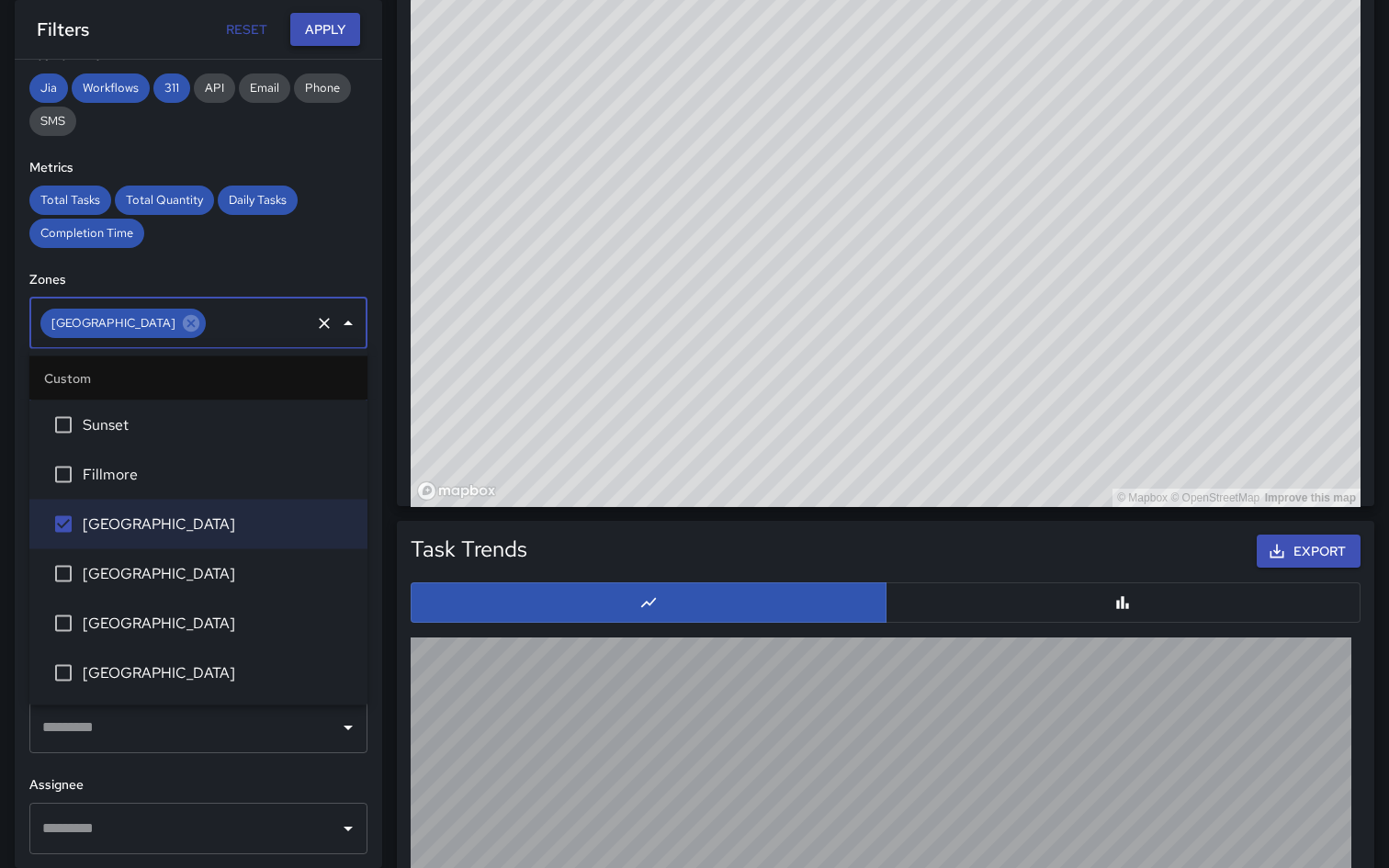
click at [347, 27] on button "Apply" at bounding box center [324, 29] width 69 height 34
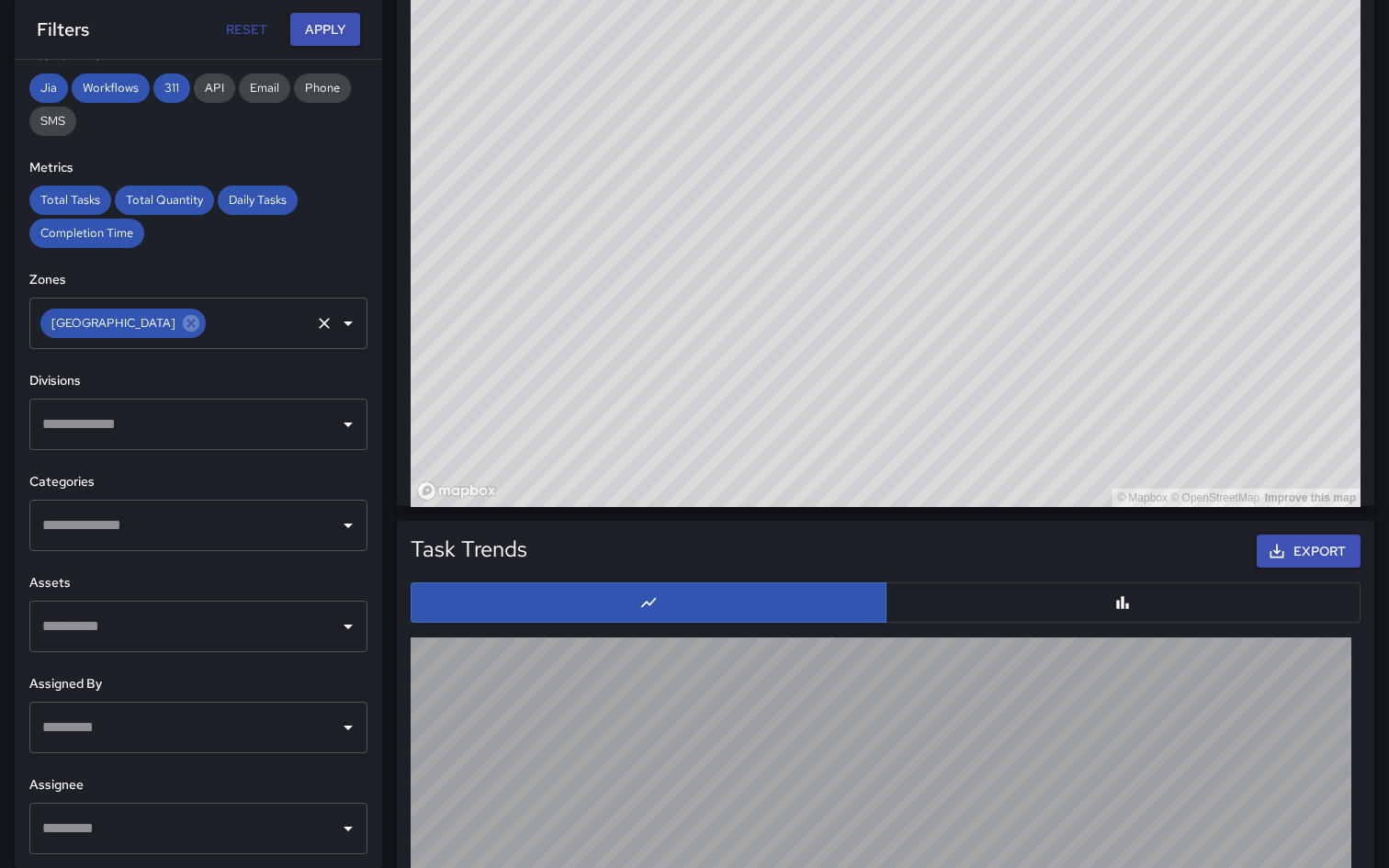
drag, startPoint x: 657, startPoint y: 208, endPoint x: 838, endPoint y: 252, distance: 186.3
click at [838, 253] on div "© Mapbox © OpenStreetMap Improve this map" at bounding box center [885, 140] width 950 height 735
drag, startPoint x: 792, startPoint y: 348, endPoint x: 831, endPoint y: -13, distance: 363.1
drag, startPoint x: 776, startPoint y: 250, endPoint x: 1109, endPoint y: 99, distance: 365.6
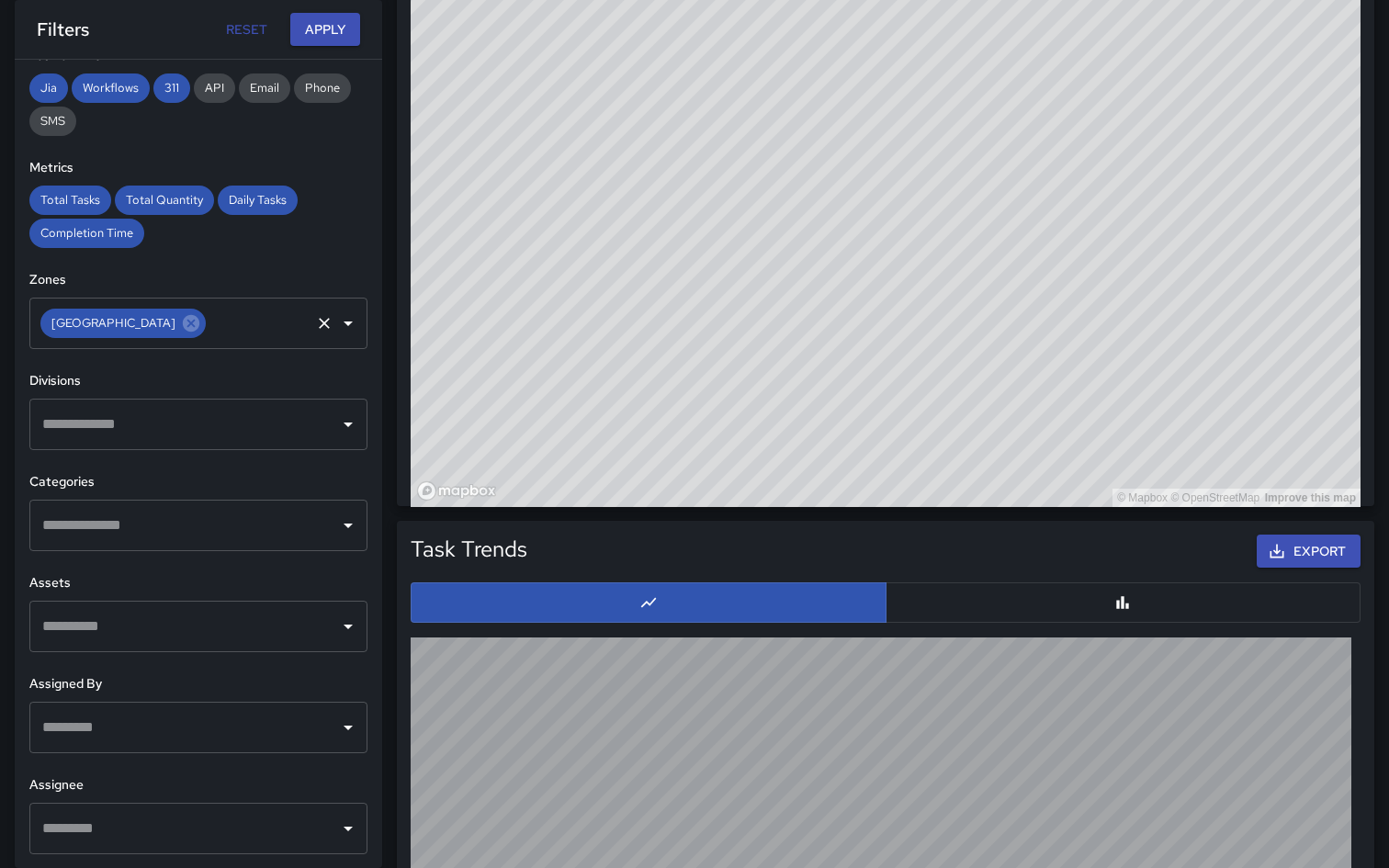
click at [1109, 97] on div "© Mapbox © OpenStreetMap Improve this map" at bounding box center [885, 140] width 950 height 735
drag, startPoint x: 1109, startPoint y: 99, endPoint x: 938, endPoint y: 474, distance: 412.1
click at [938, 474] on div "© Mapbox © OpenStreetMap Improve this map" at bounding box center [885, 140] width 950 height 735
drag, startPoint x: 1040, startPoint y: 335, endPoint x: 947, endPoint y: 560, distance: 243.5
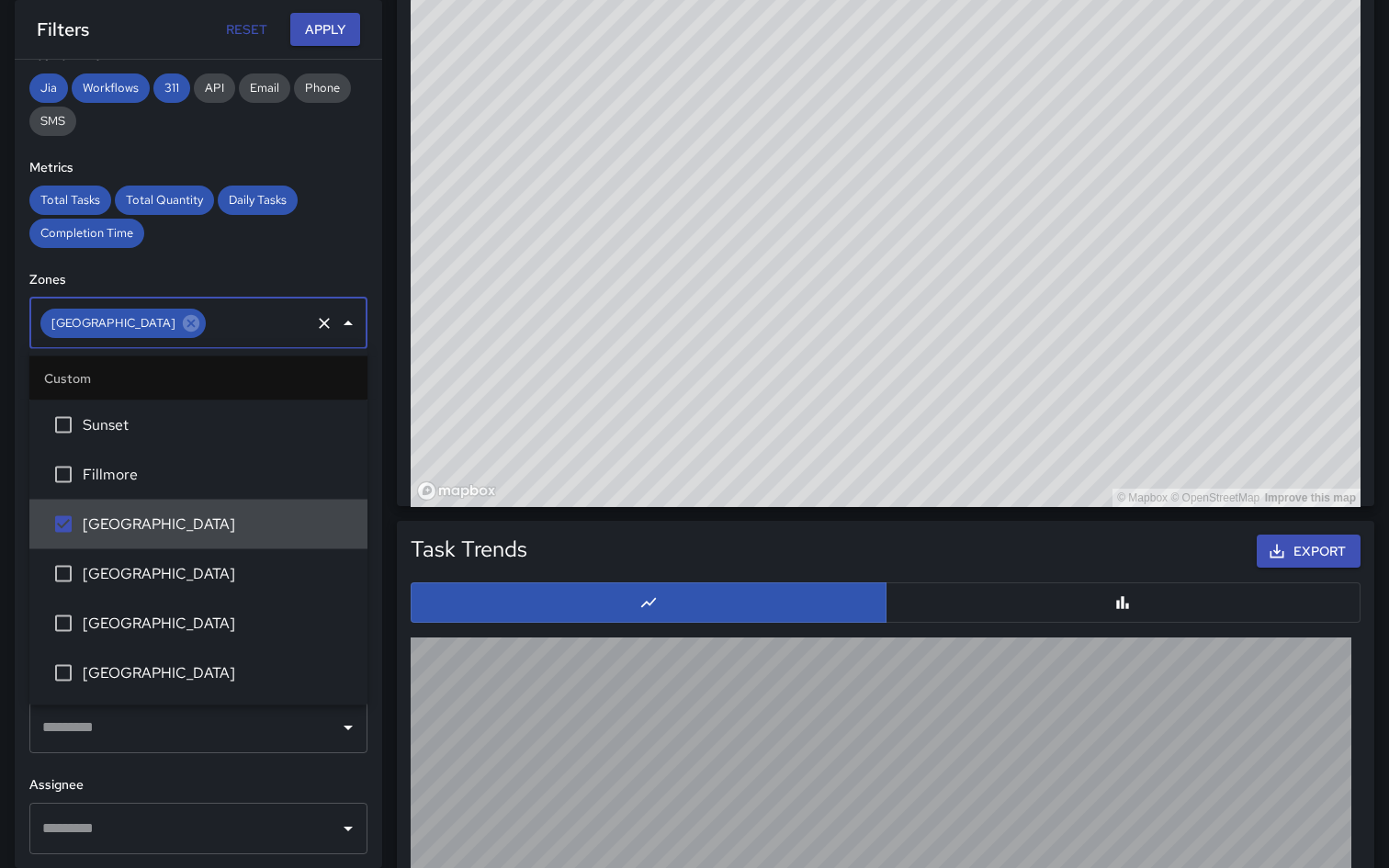
click at [227, 339] on input "text" at bounding box center [259, 323] width 100 height 35
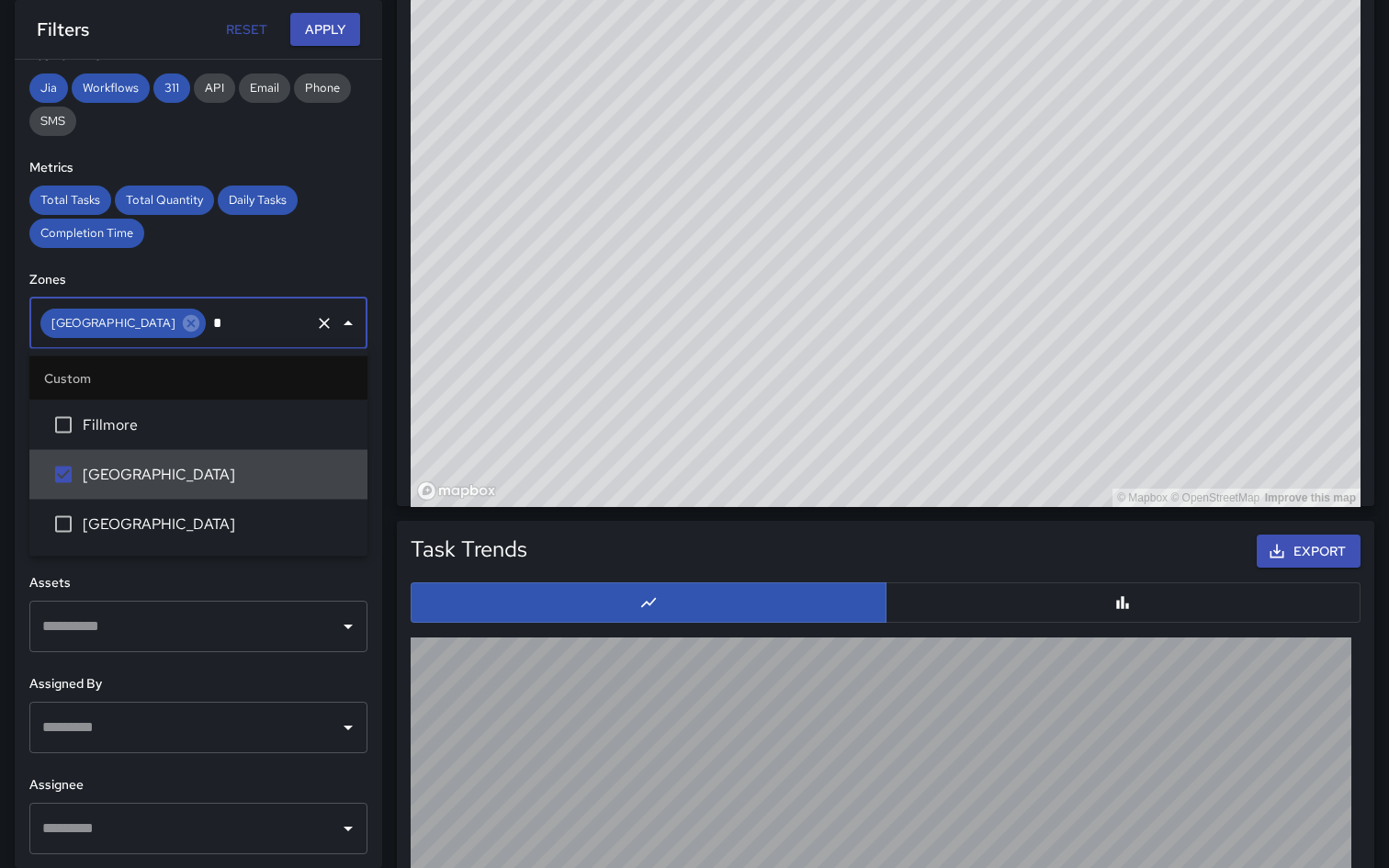
type input "**"
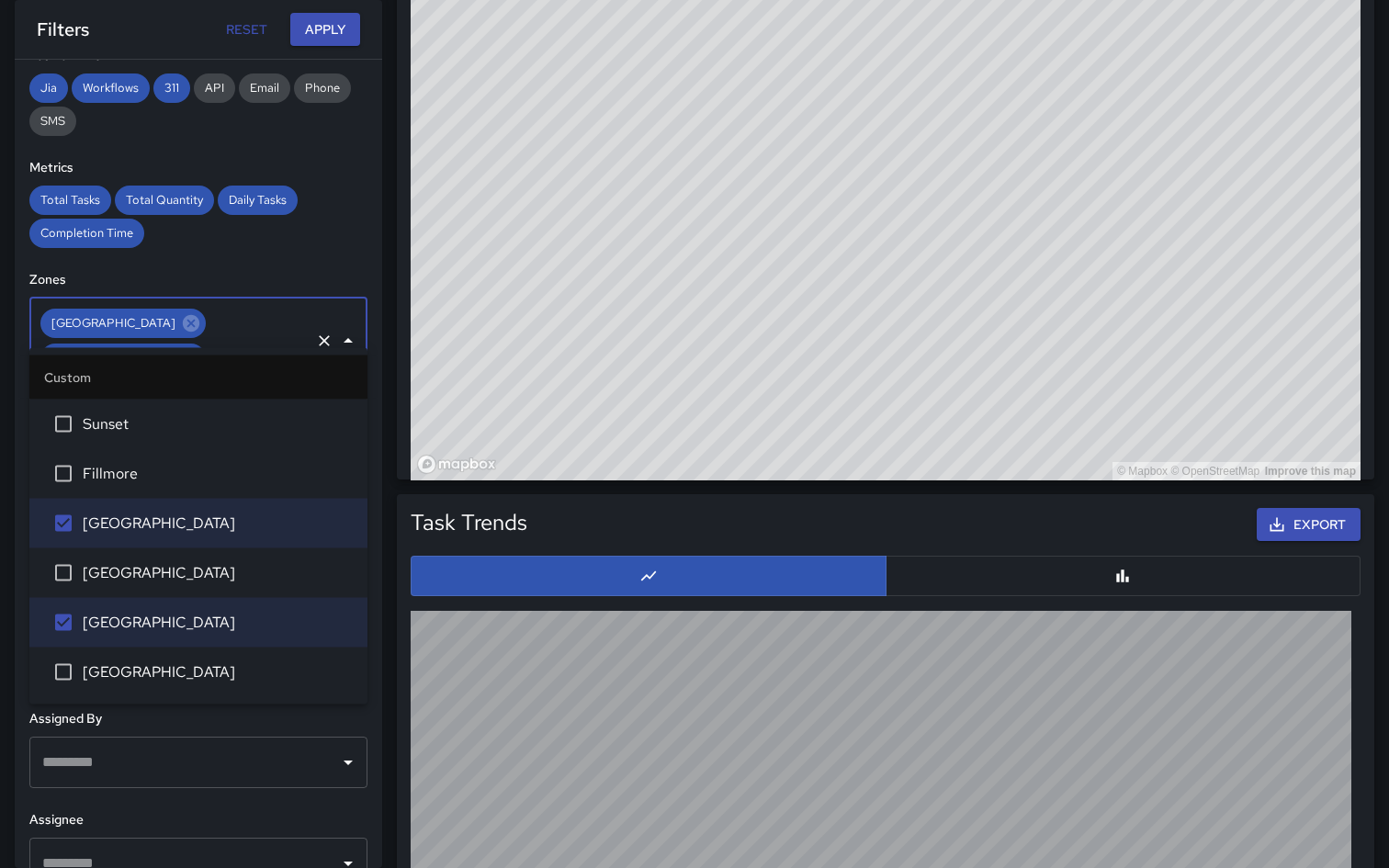
scroll to position [1307, 0]
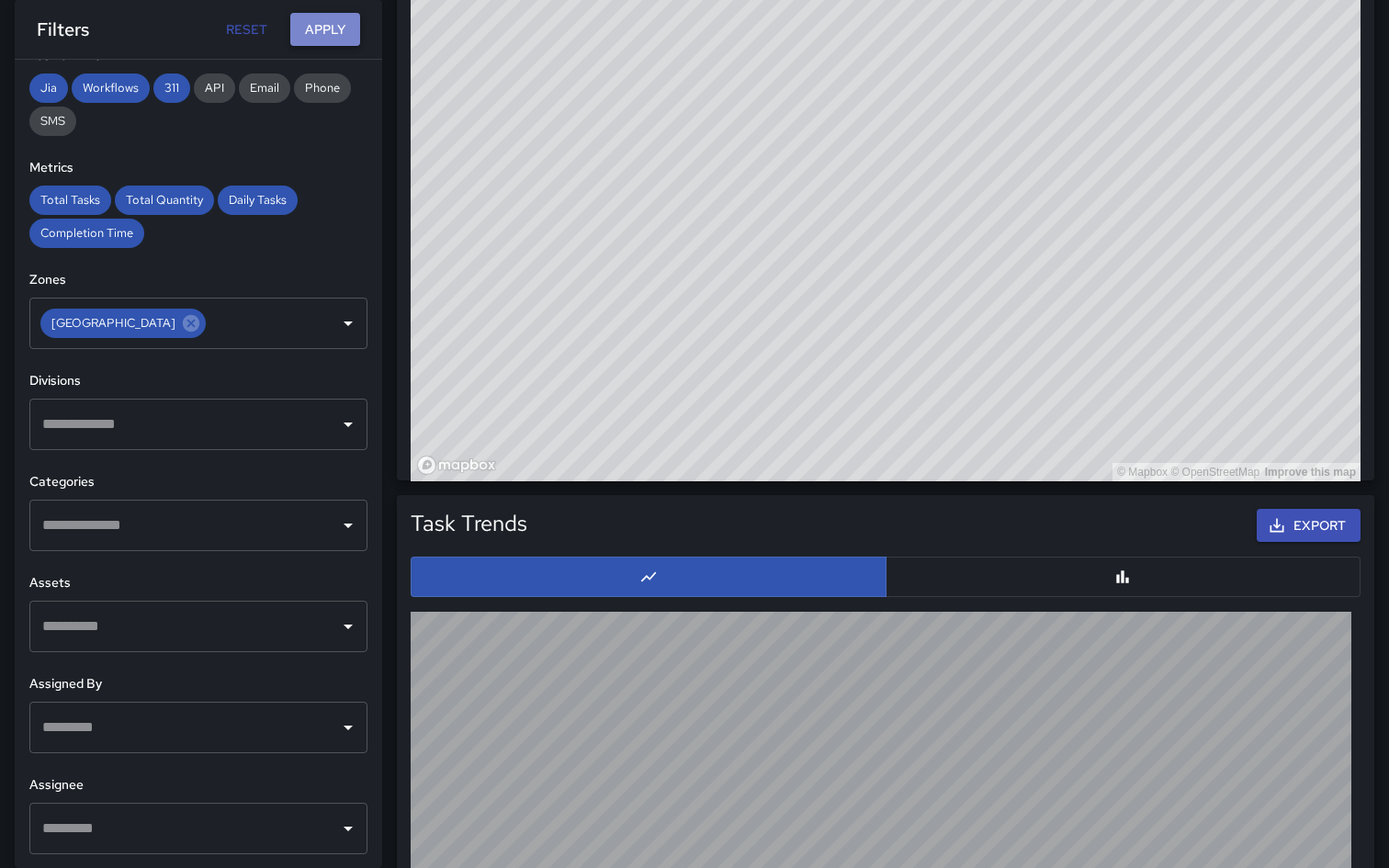
click at [337, 30] on button "Apply" at bounding box center [324, 29] width 69 height 34
drag, startPoint x: 925, startPoint y: 21, endPoint x: 856, endPoint y: 164, distance: 158.8
click at [857, 165] on div "© Mapbox © OpenStreetMap Improve this map" at bounding box center [885, 113] width 950 height 735
drag, startPoint x: 920, startPoint y: 162, endPoint x: 719, endPoint y: 154, distance: 201.2
click at [719, 154] on div "© Mapbox © OpenStreetMap Improve this map" at bounding box center [885, 113] width 950 height 735
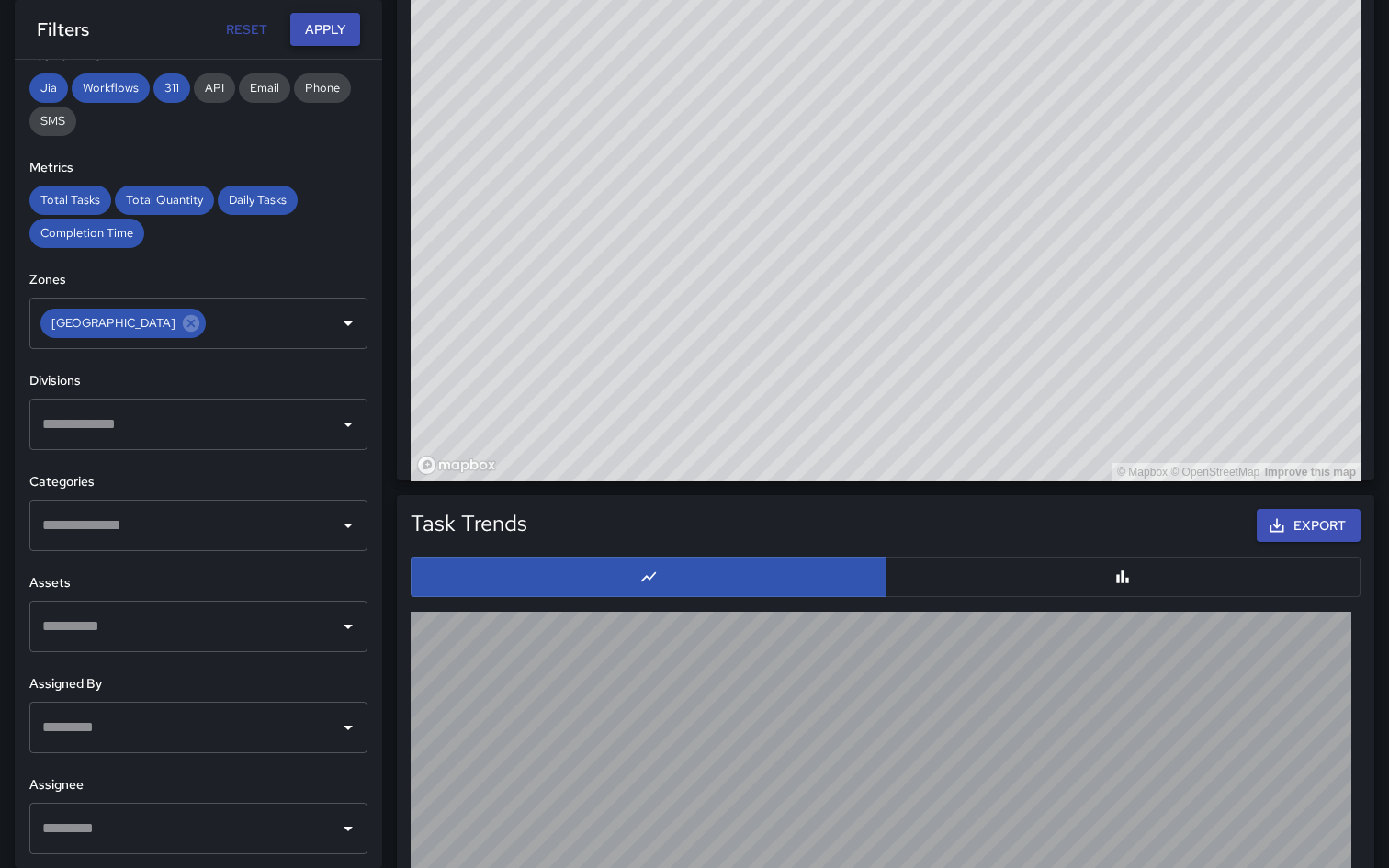
click at [339, 38] on button "Apply" at bounding box center [324, 29] width 69 height 34
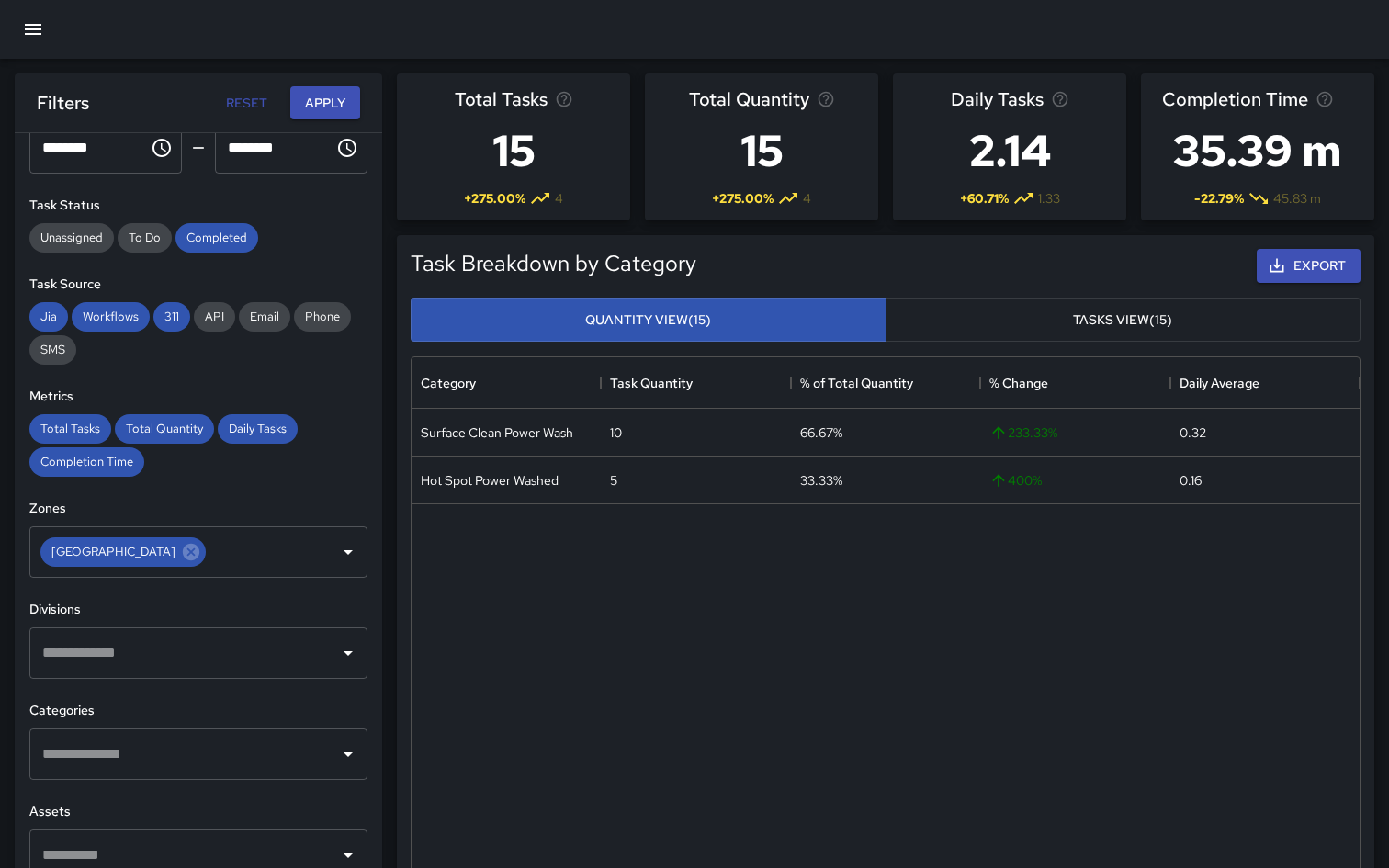
scroll to position [158, 0]
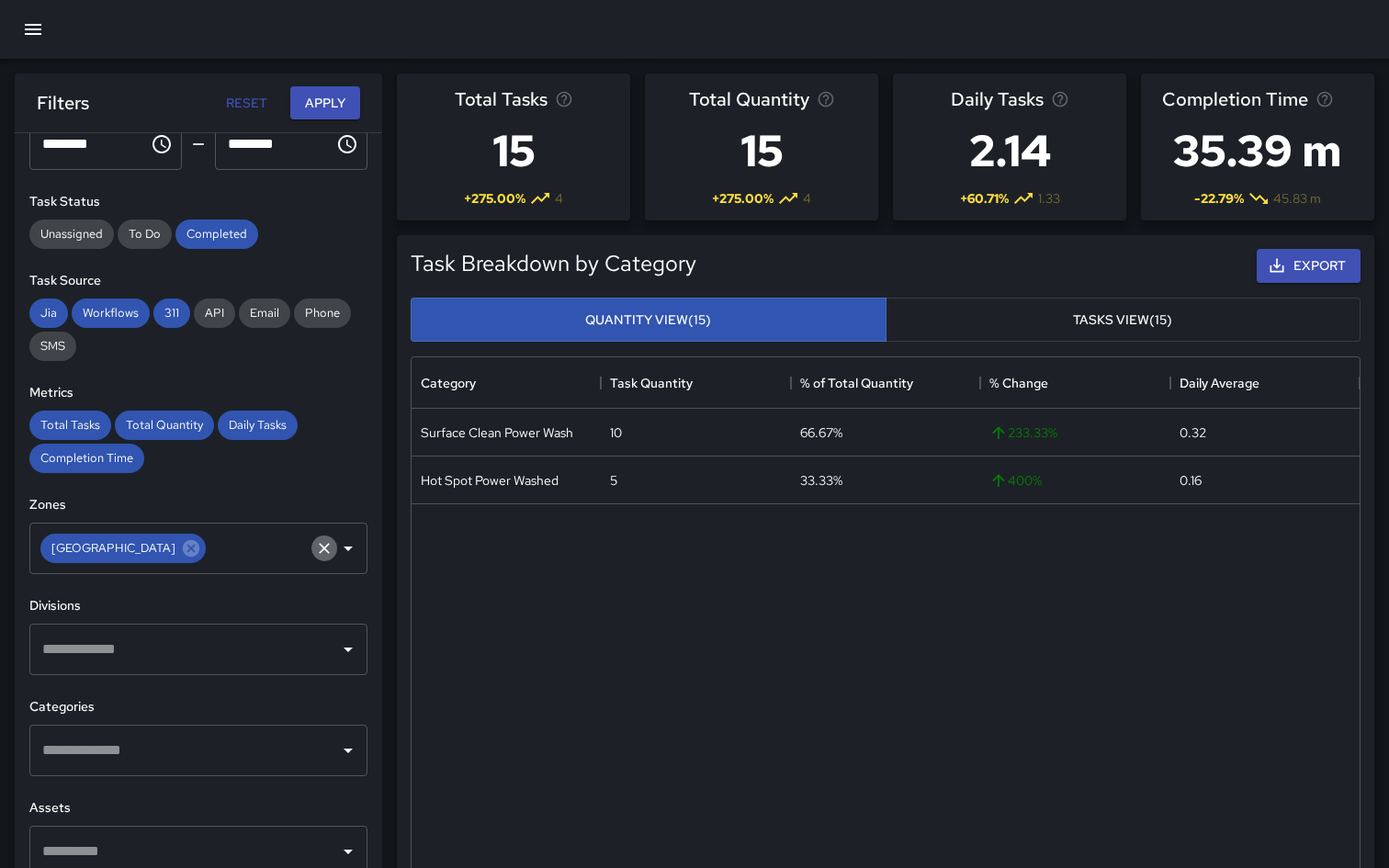
click at [329, 542] on icon "Clear" at bounding box center [324, 548] width 19 height 19
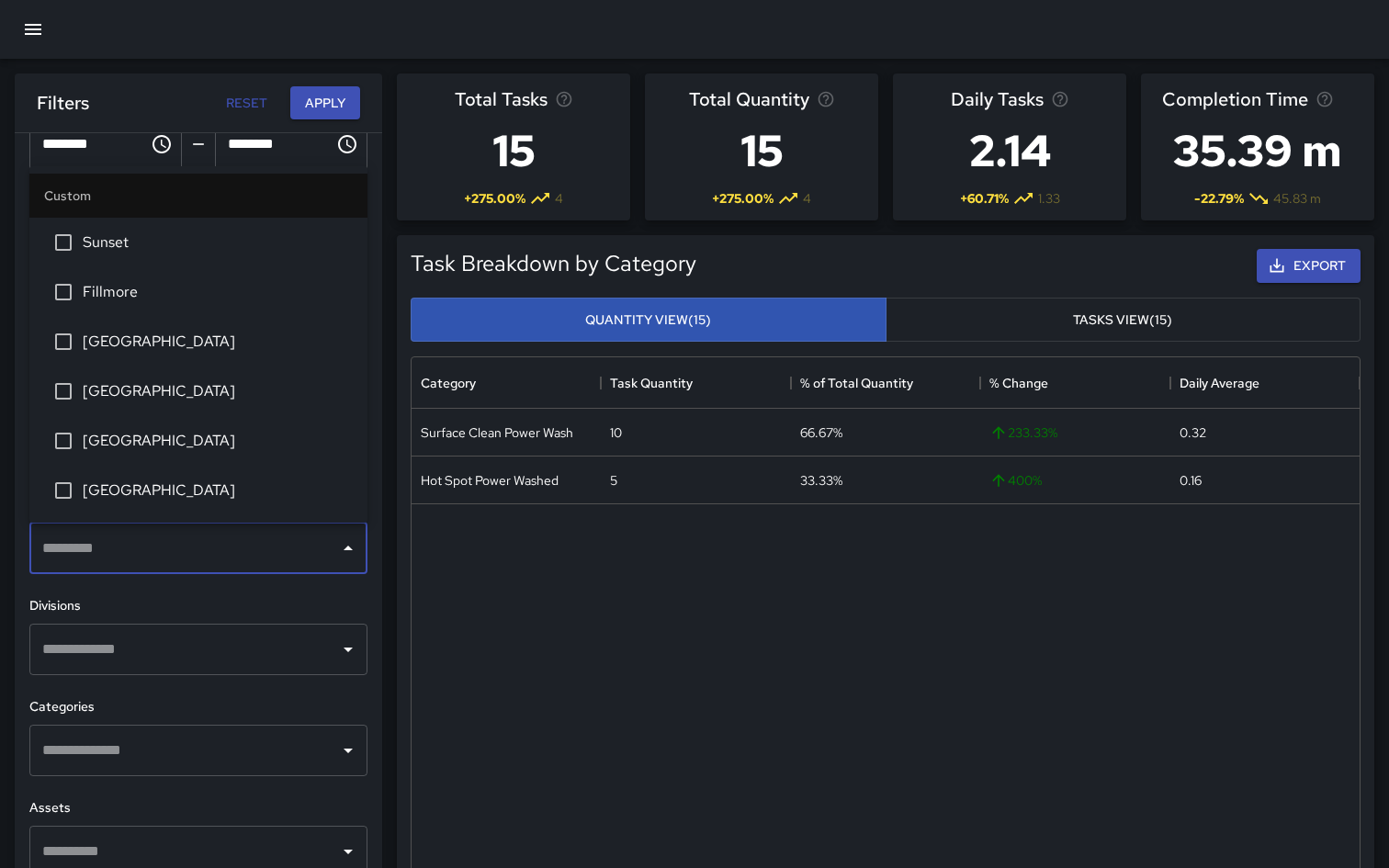
click at [329, 542] on input "text" at bounding box center [185, 549] width 294 height 35
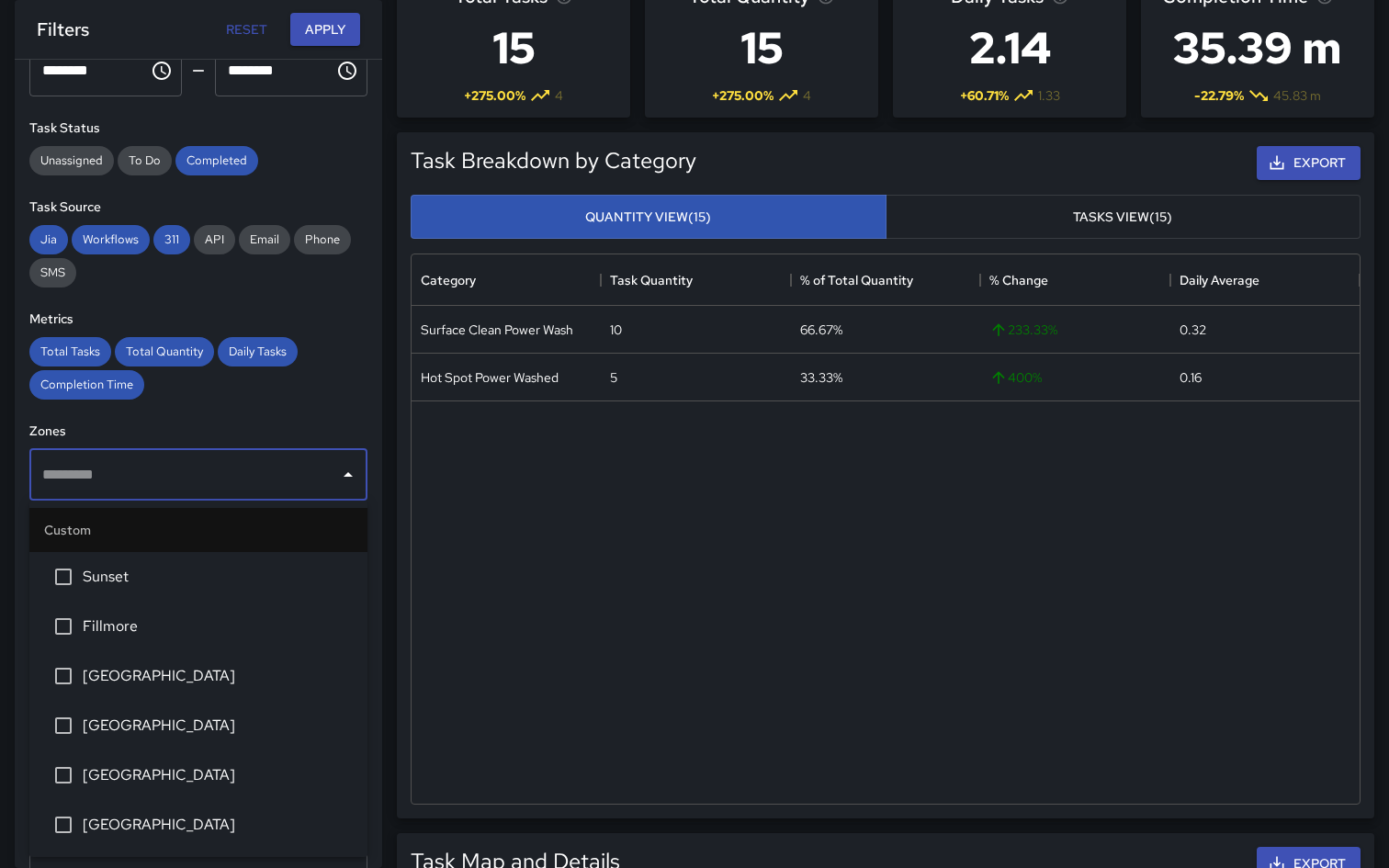
scroll to position [102, 0]
click at [241, 474] on input "text" at bounding box center [185, 475] width 294 height 35
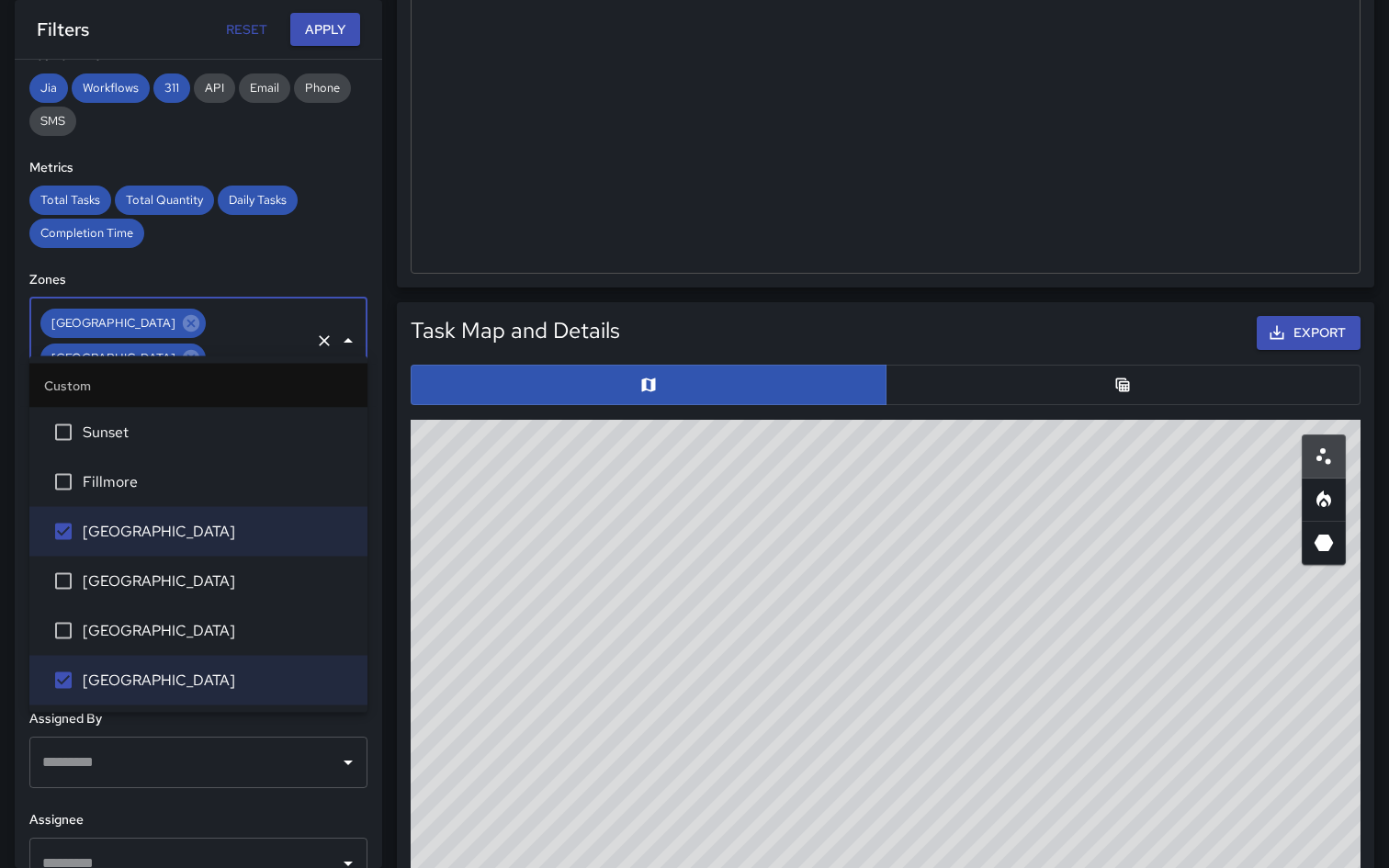
scroll to position [618, 0]
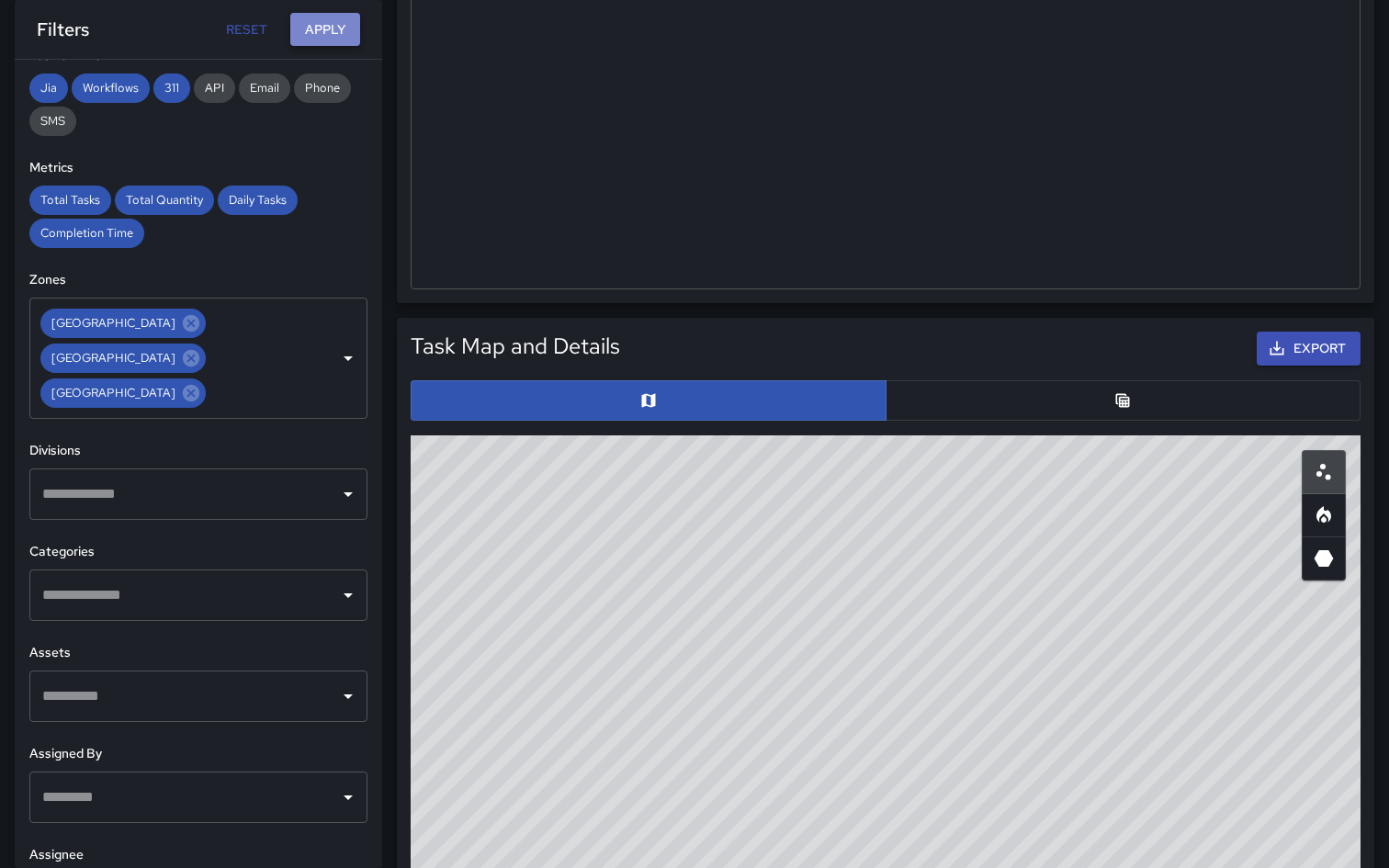
click at [313, 33] on button "Apply" at bounding box center [324, 29] width 69 height 34
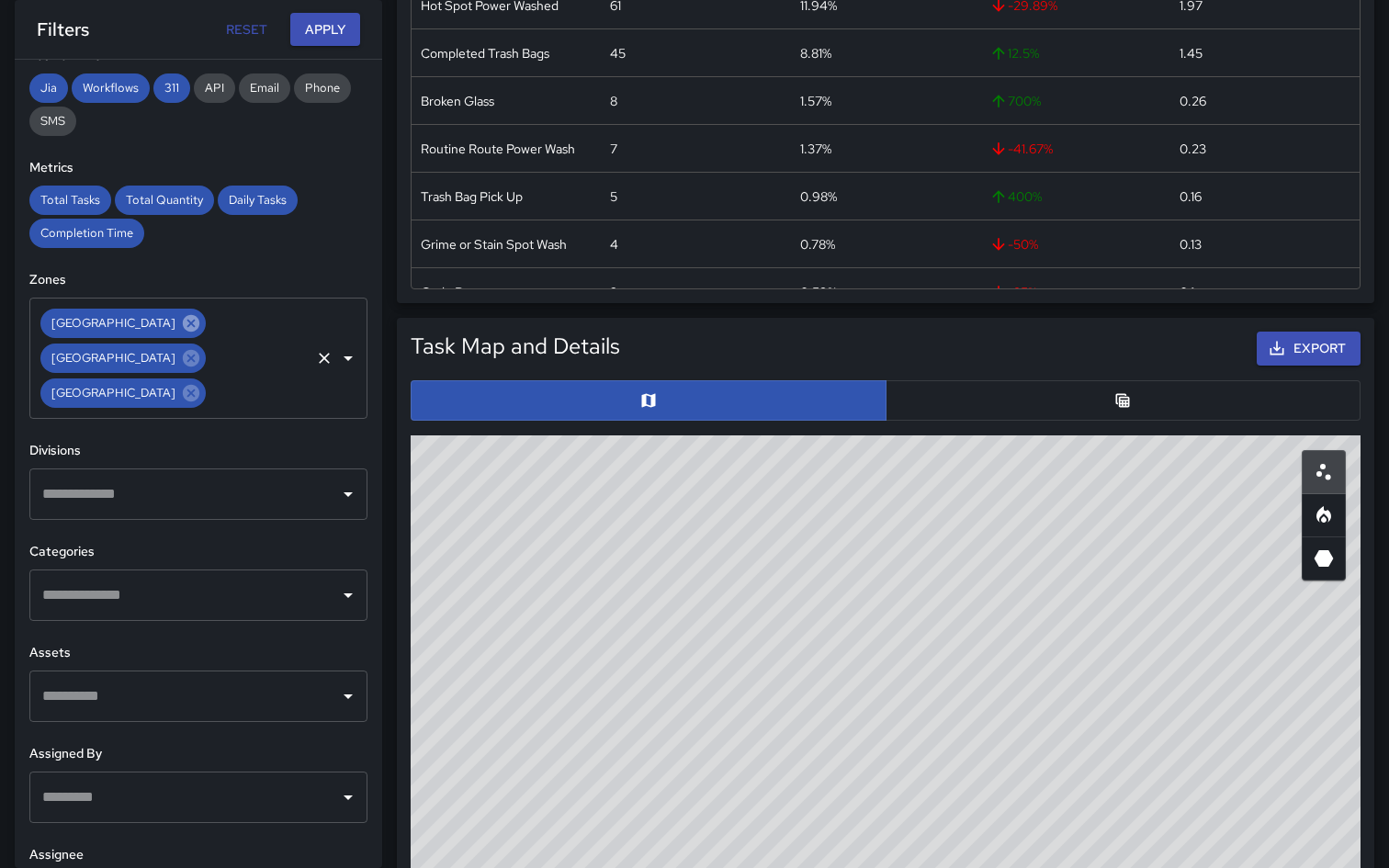
click at [183, 323] on icon at bounding box center [190, 323] width 17 height 17
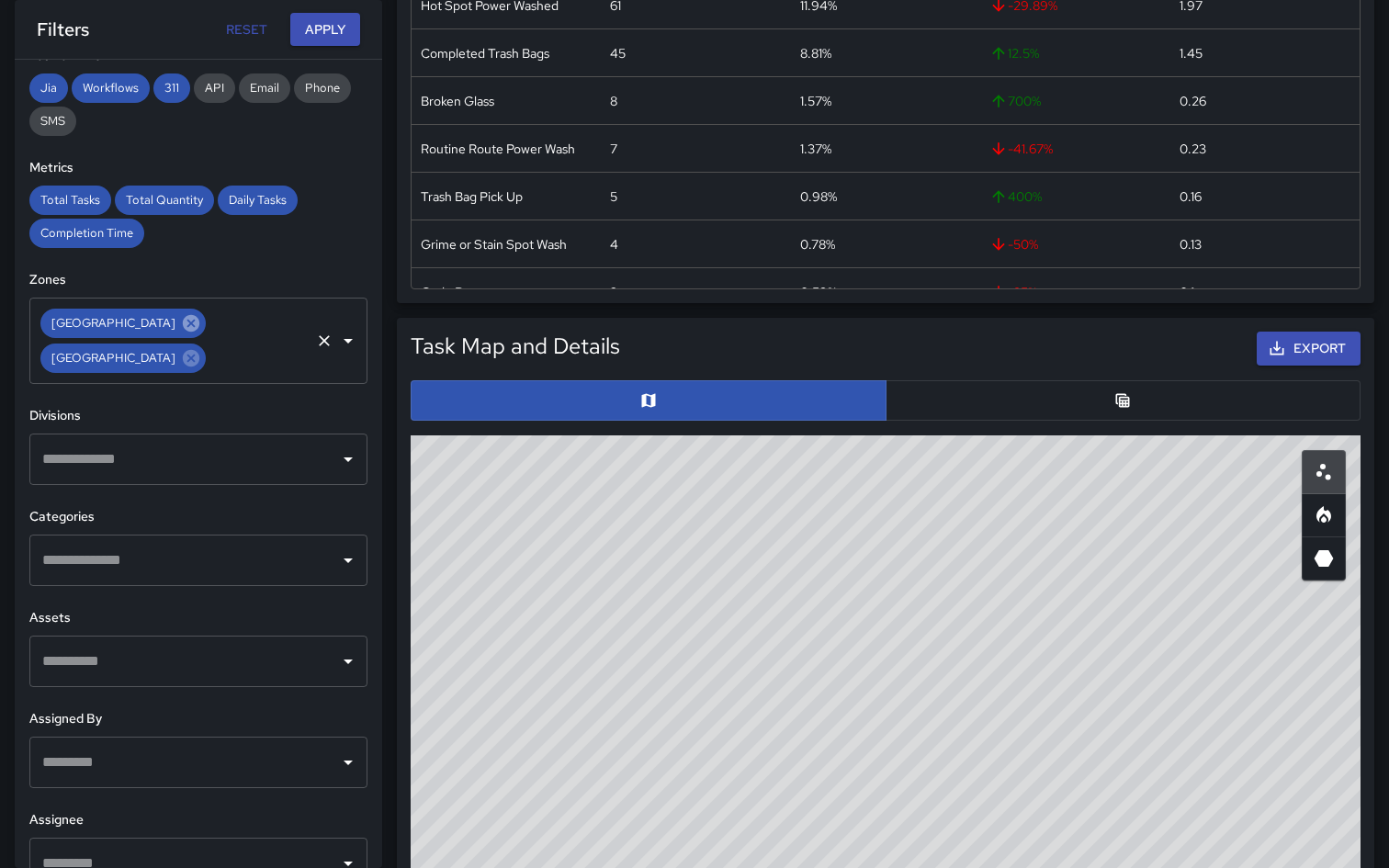
click at [183, 319] on icon at bounding box center [190, 323] width 17 height 17
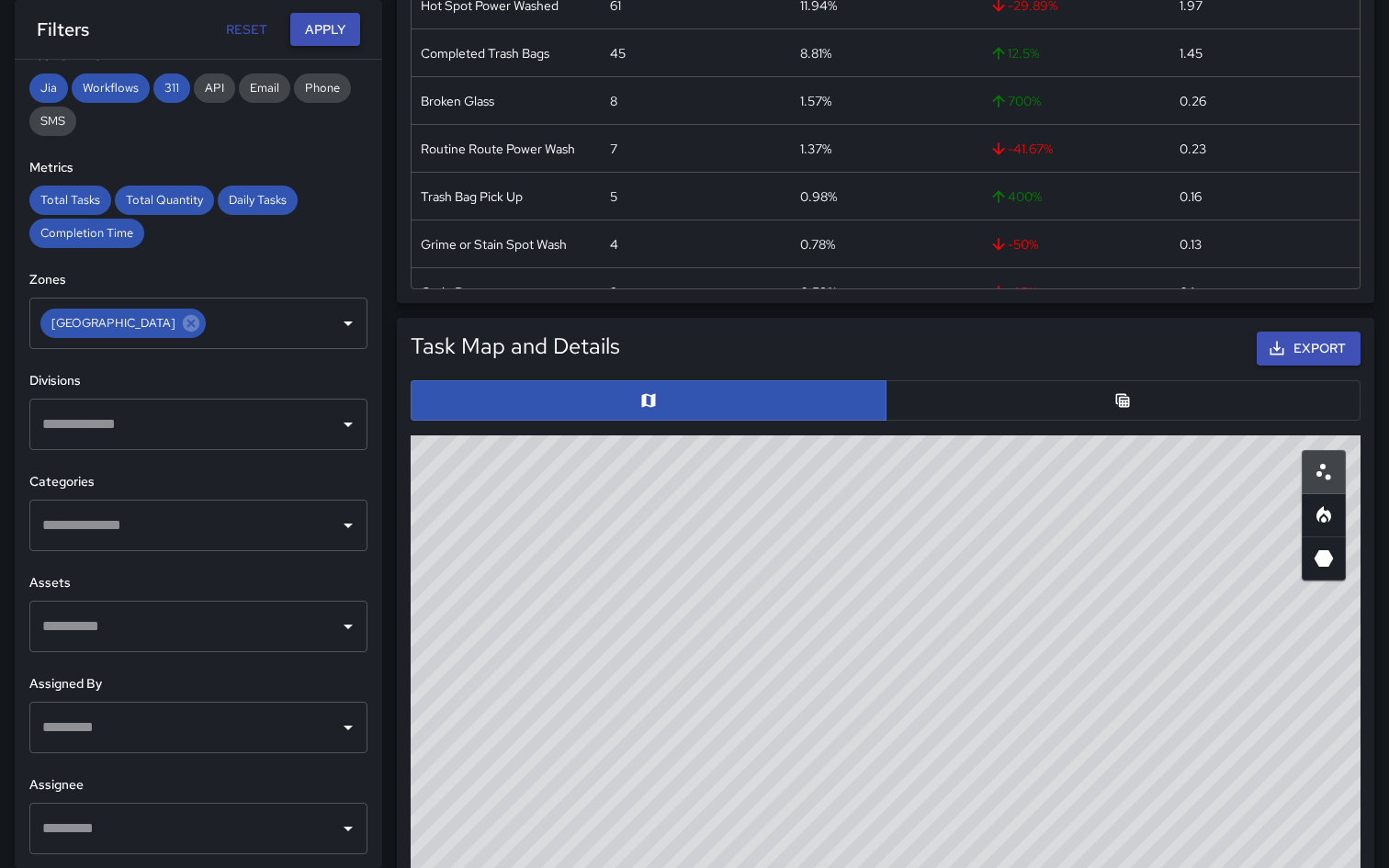
click at [318, 35] on button "Apply" at bounding box center [324, 29] width 69 height 34
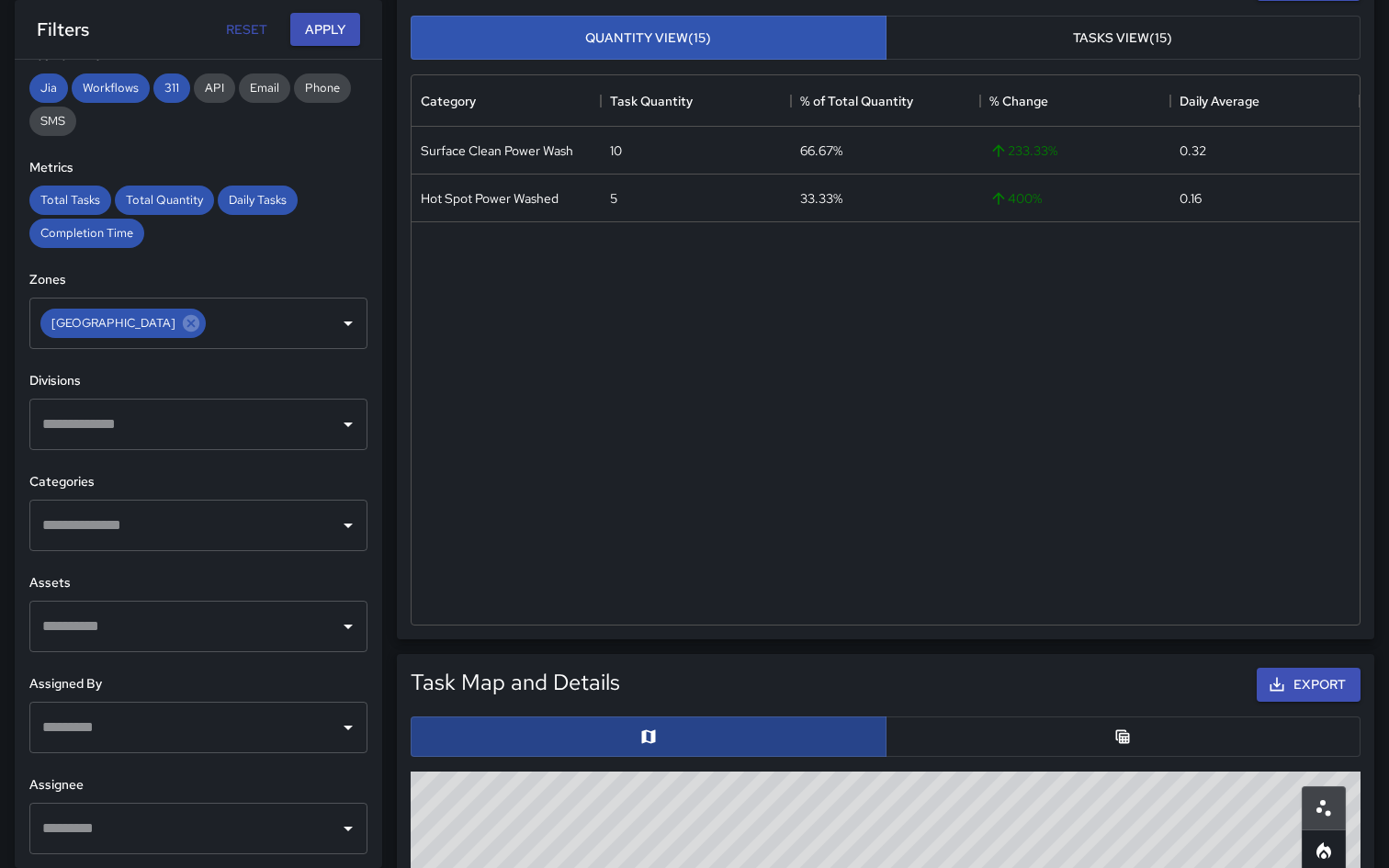
scroll to position [0, 0]
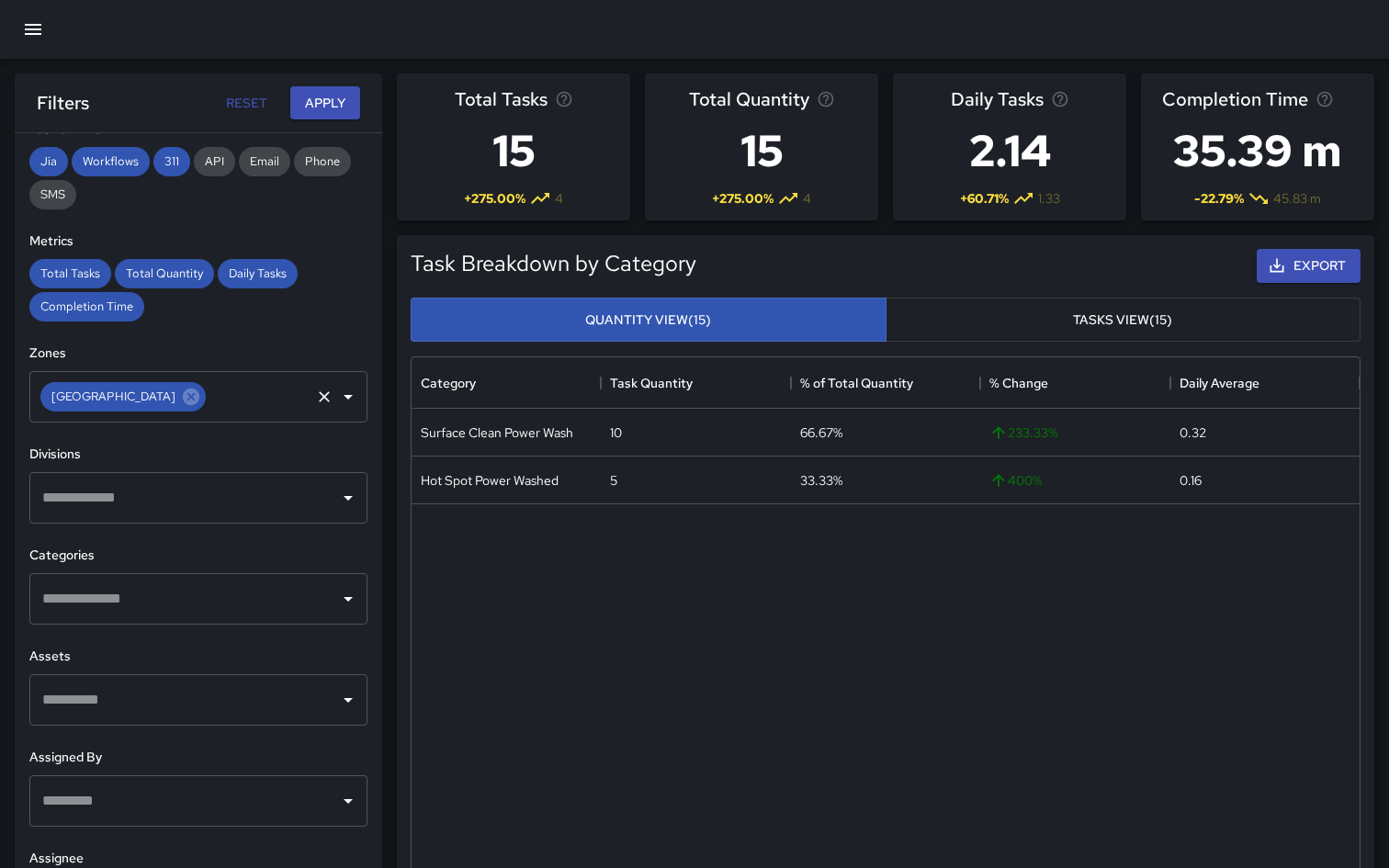
click at [148, 403] on div "[GEOGRAPHIC_DATA] ​" at bounding box center [198, 396] width 338 height 52
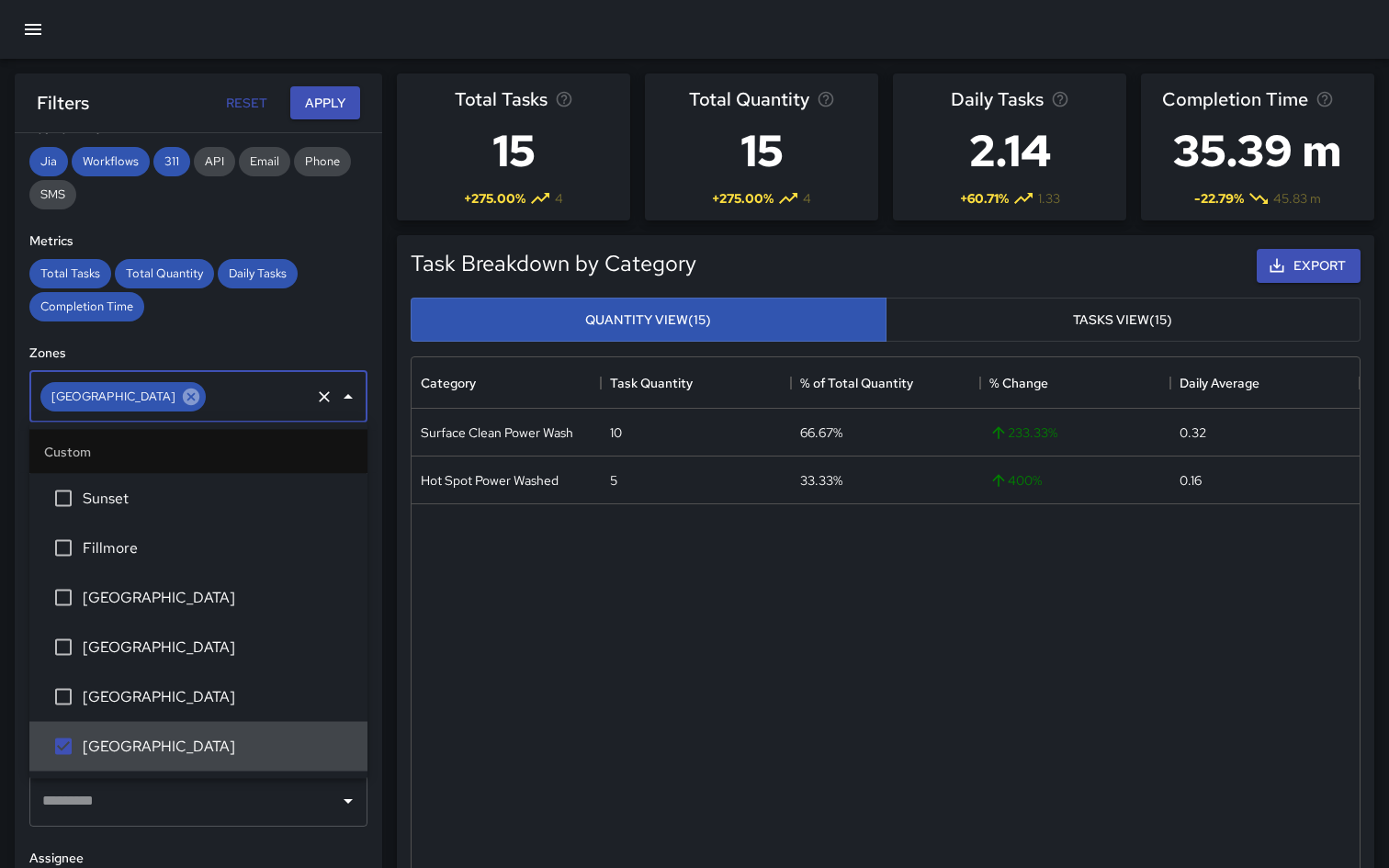
click at [181, 403] on icon at bounding box center [190, 396] width 21 height 21
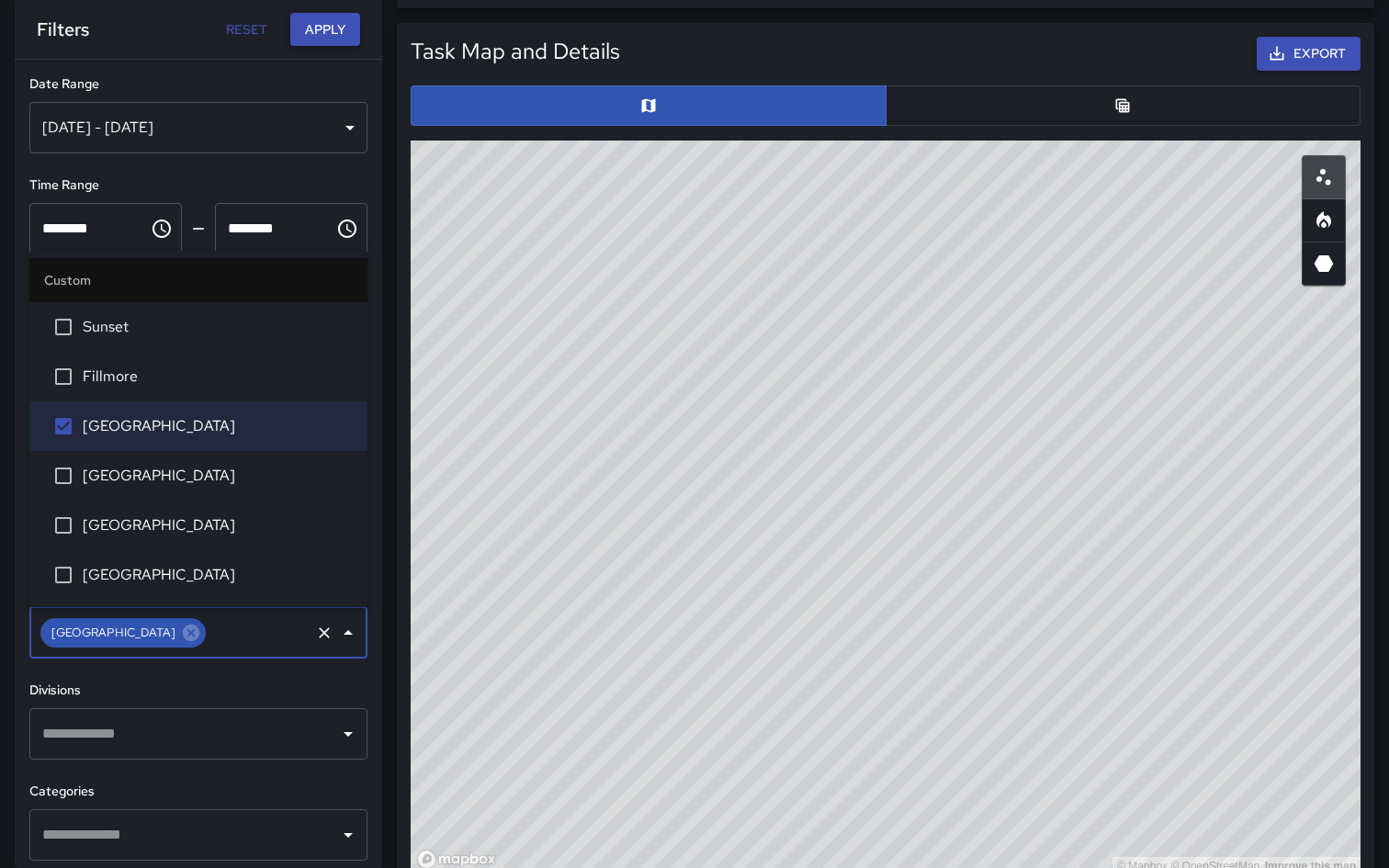
click at [330, 29] on button "Apply" at bounding box center [324, 29] width 69 height 34
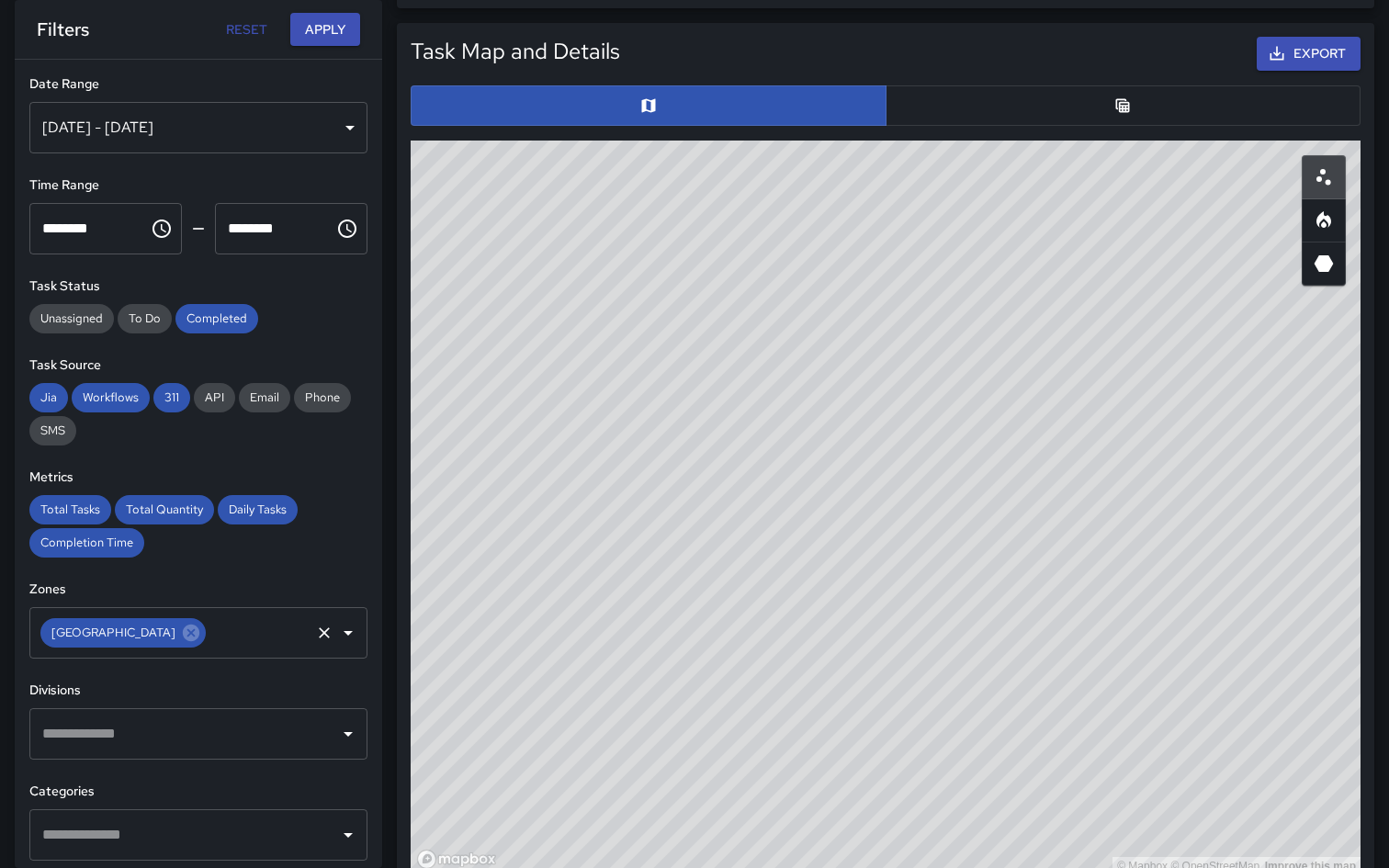
drag, startPoint x: 652, startPoint y: 736, endPoint x: 903, endPoint y: 551, distance: 311.8
click at [903, 551] on div "© Mapbox © OpenStreetMap Improve this map" at bounding box center [885, 508] width 950 height 735
drag, startPoint x: 903, startPoint y: 551, endPoint x: 1050, endPoint y: 470, distance: 167.8
click at [1051, 470] on div "© Mapbox © OpenStreetMap Improve this map" at bounding box center [885, 508] width 950 height 735
click at [183, 634] on icon at bounding box center [190, 633] width 17 height 17
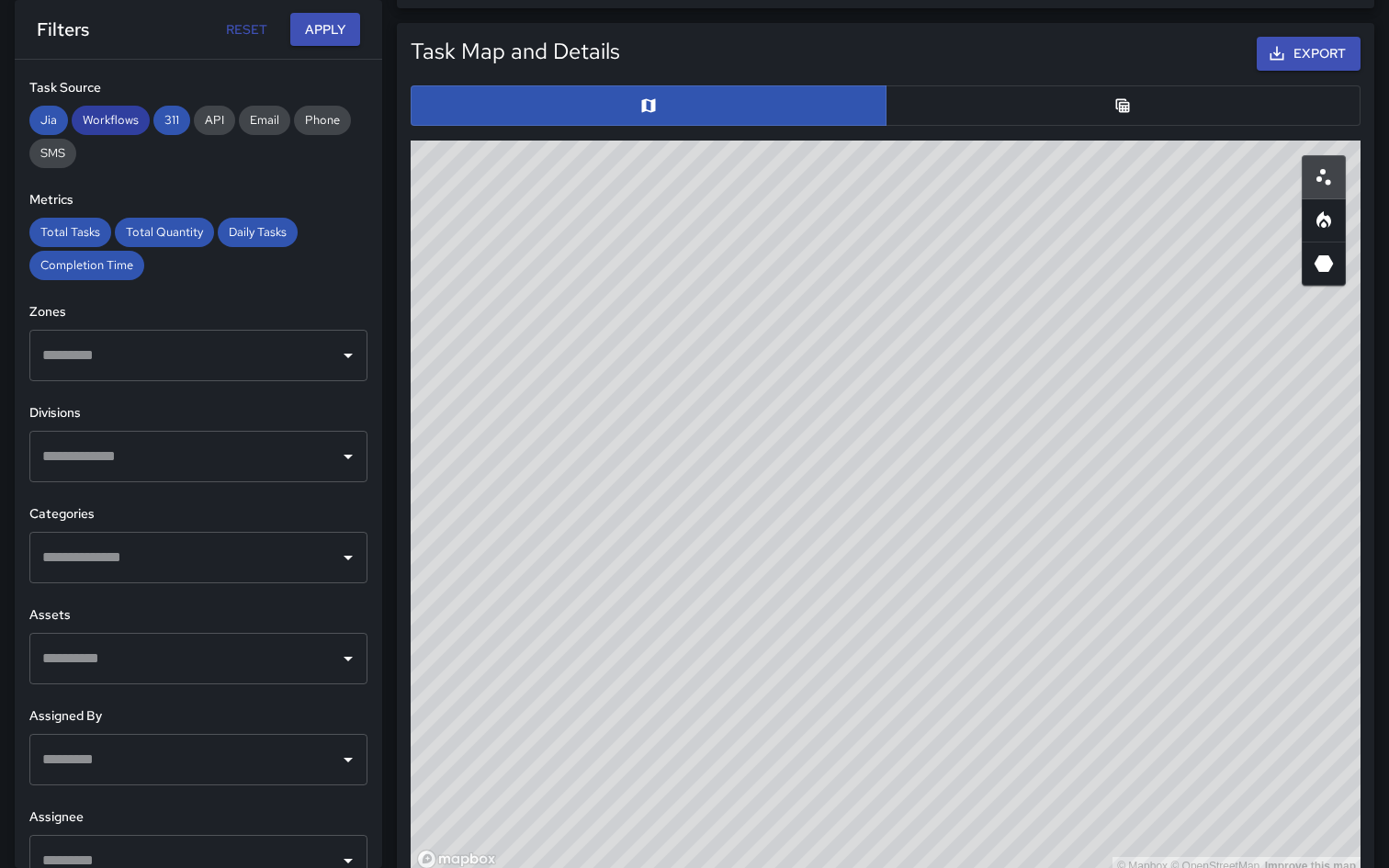
scroll to position [310, 0]
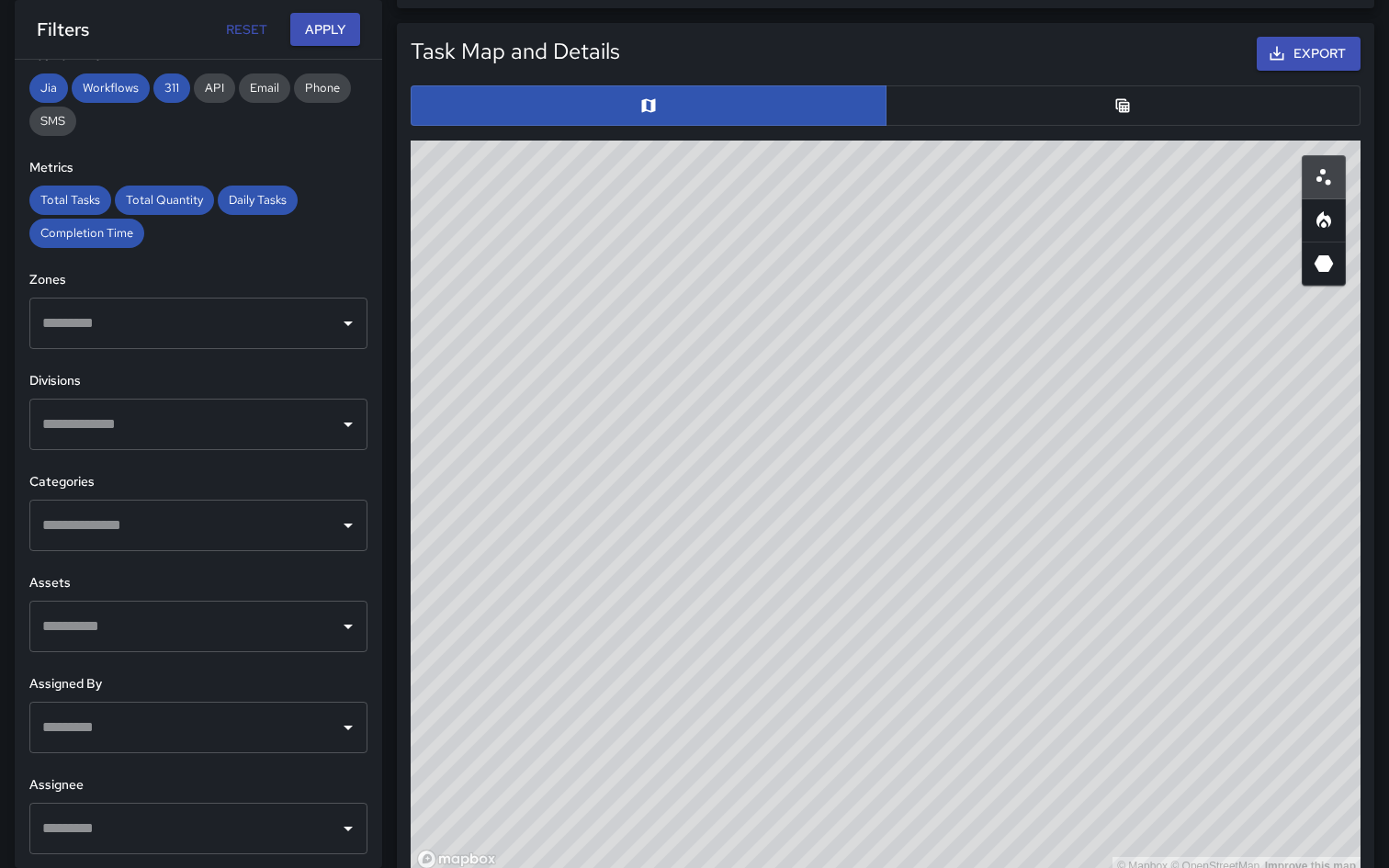
click at [89, 742] on input "text" at bounding box center [185, 727] width 294 height 35
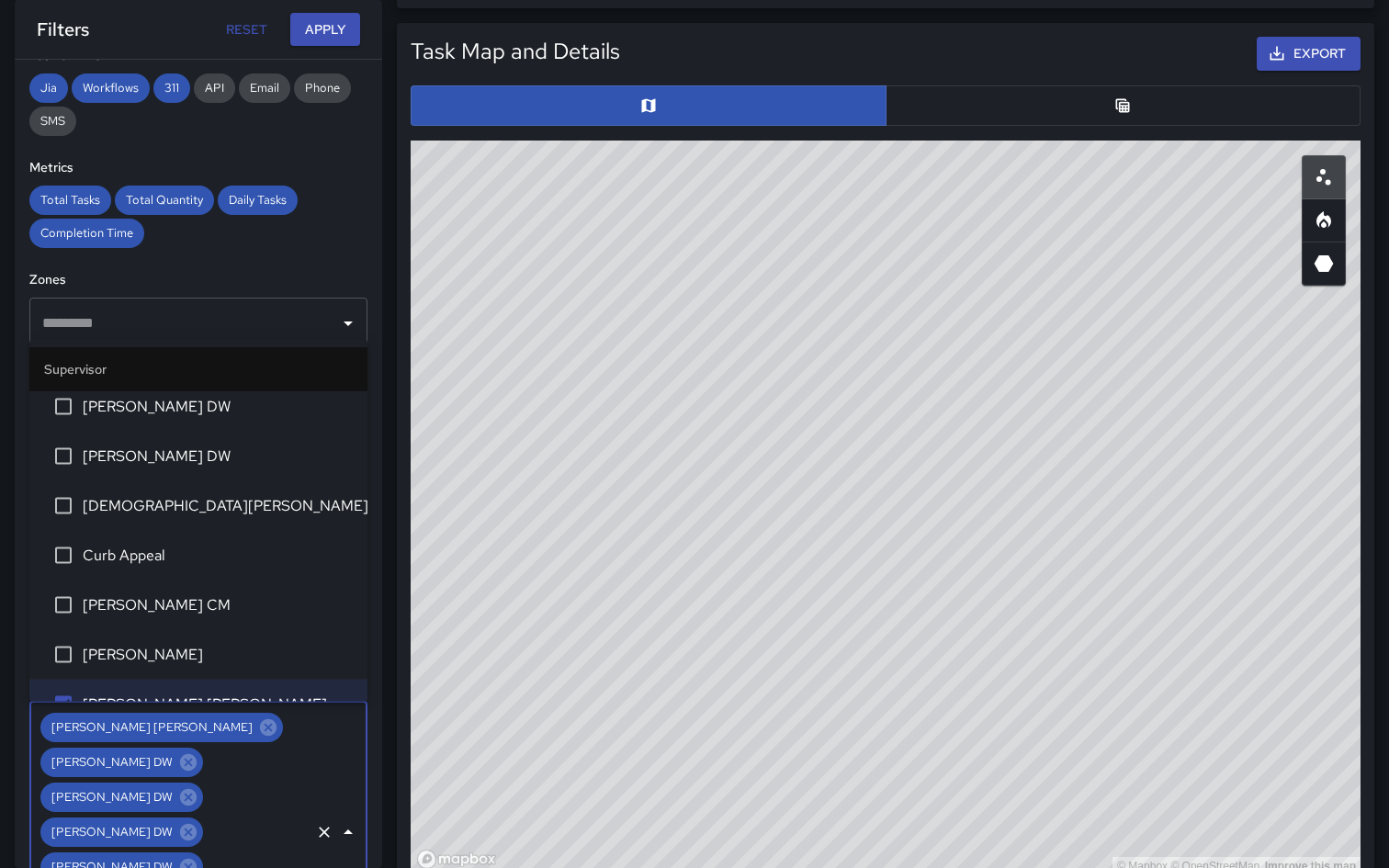
scroll to position [0, 0]
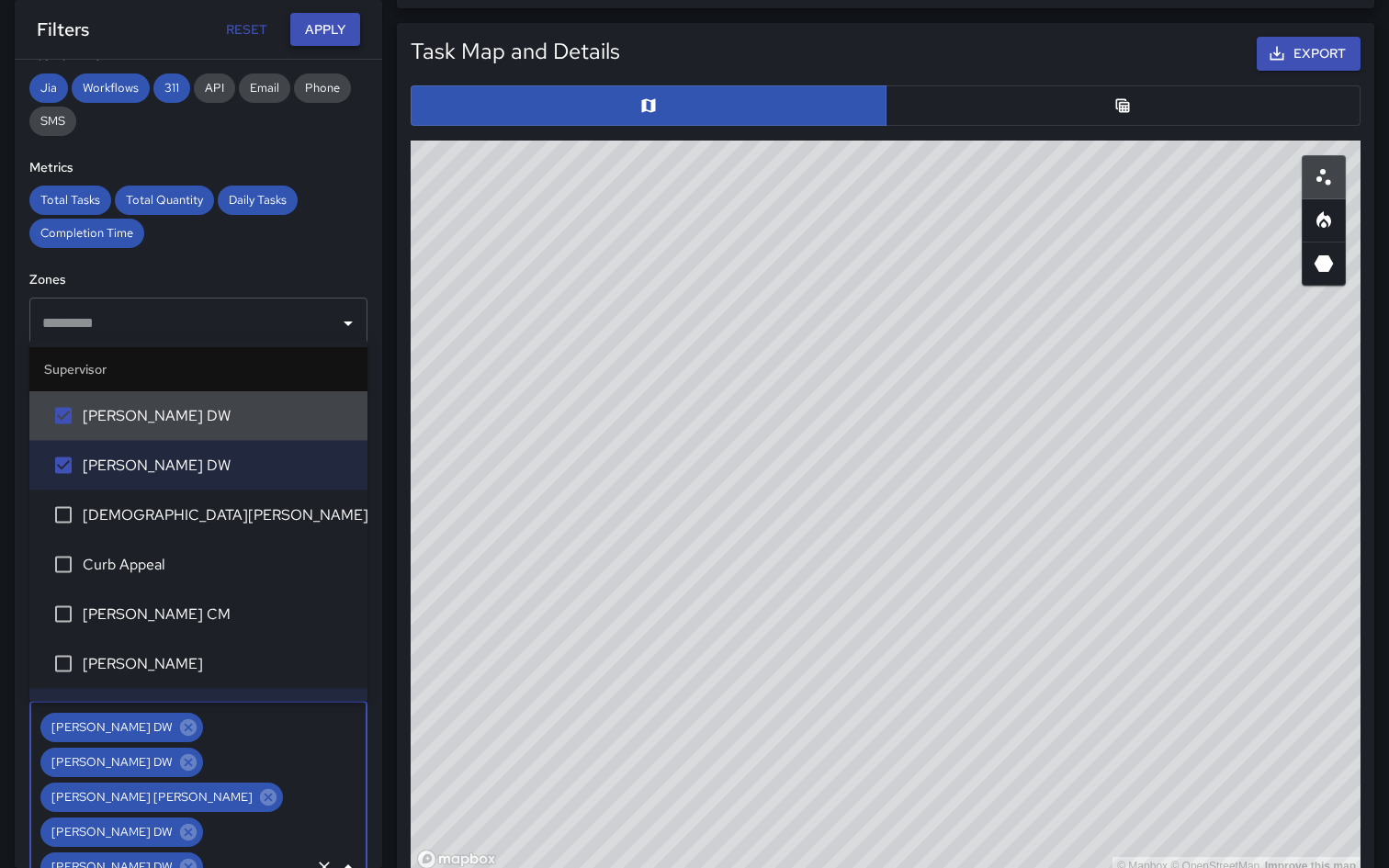
click at [344, 28] on button "Apply" at bounding box center [324, 29] width 69 height 34
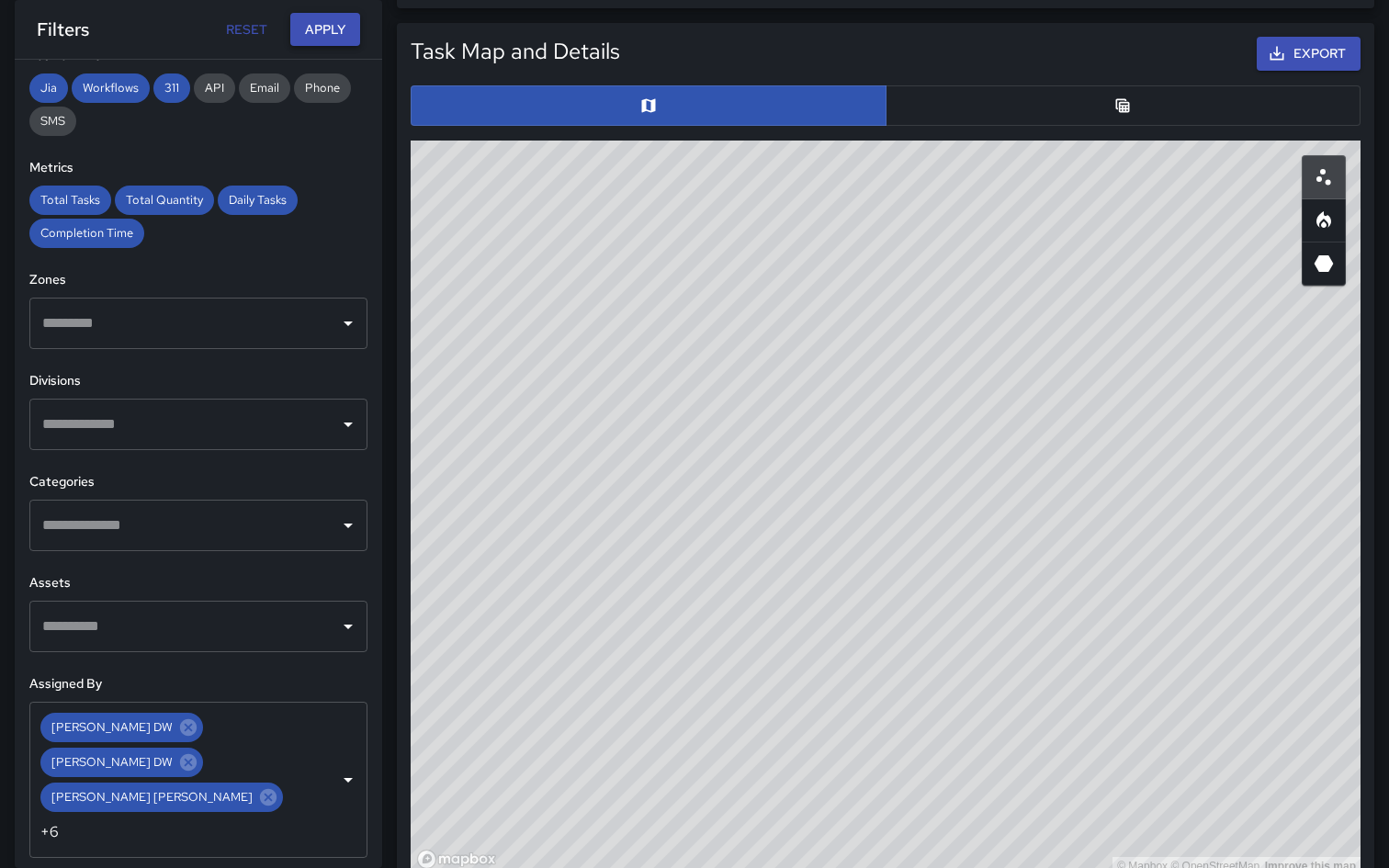
click at [323, 32] on button "Apply" at bounding box center [324, 29] width 69 height 34
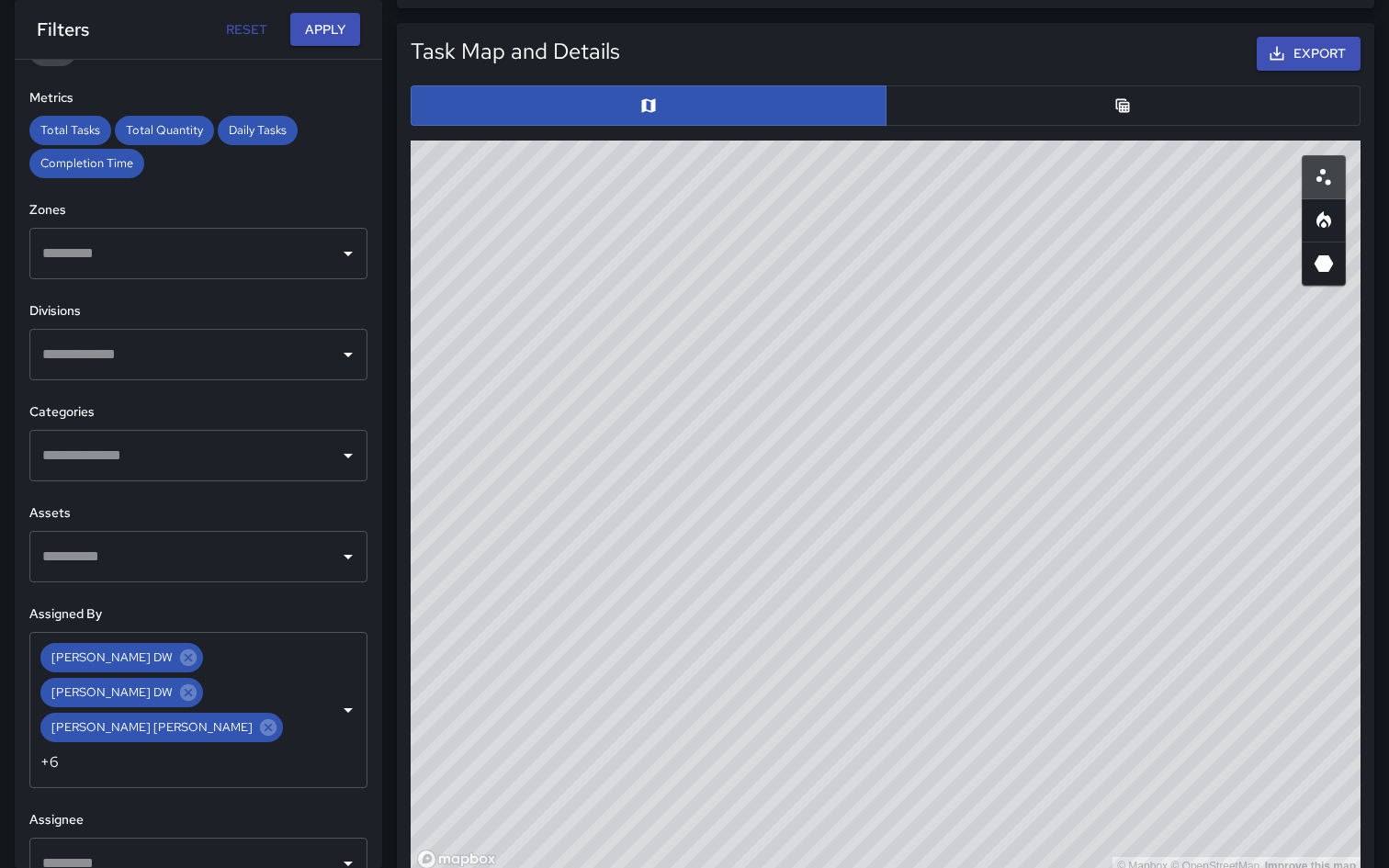
click at [136, 848] on div "​" at bounding box center [198, 863] width 338 height 52
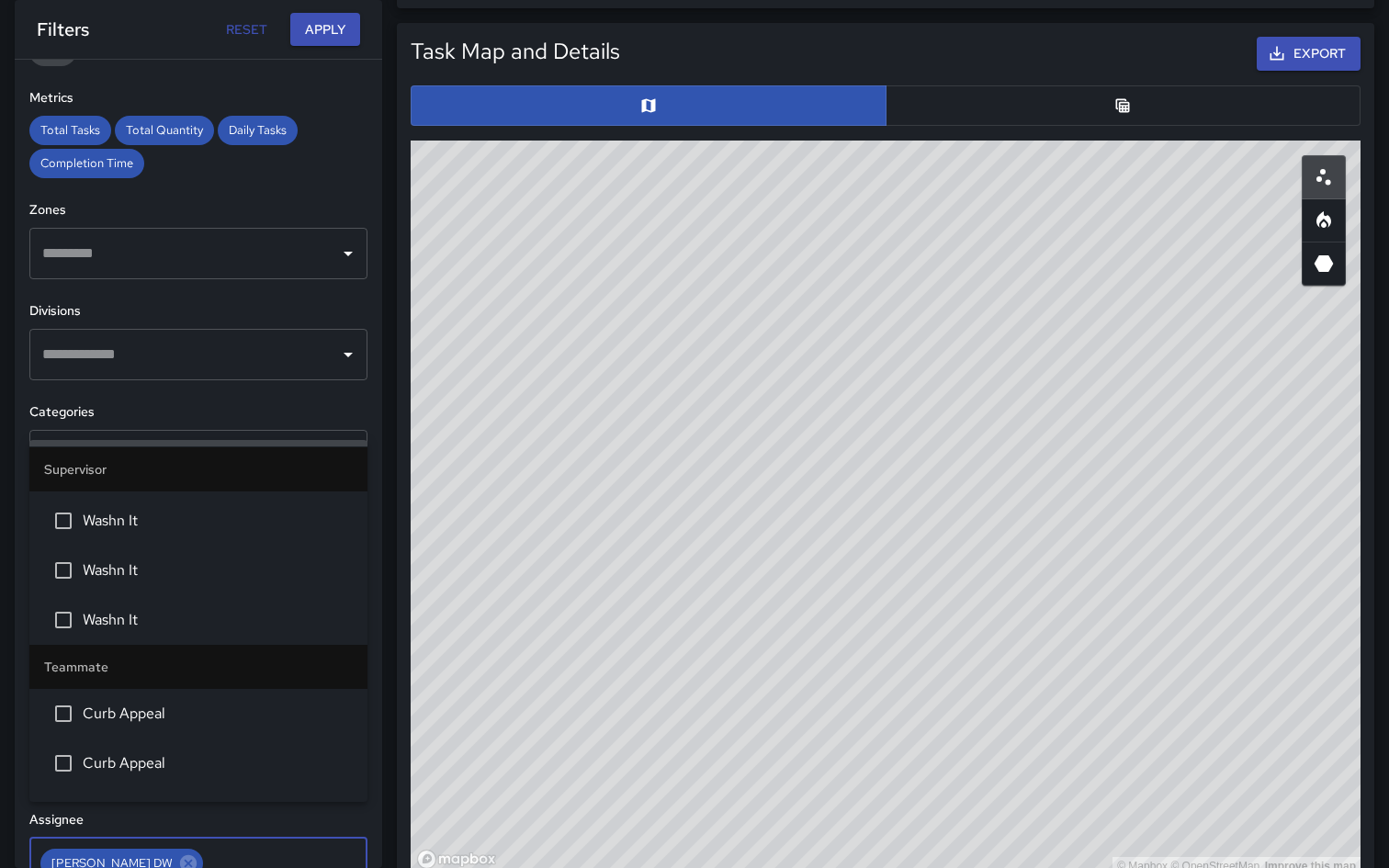
scroll to position [857, 0]
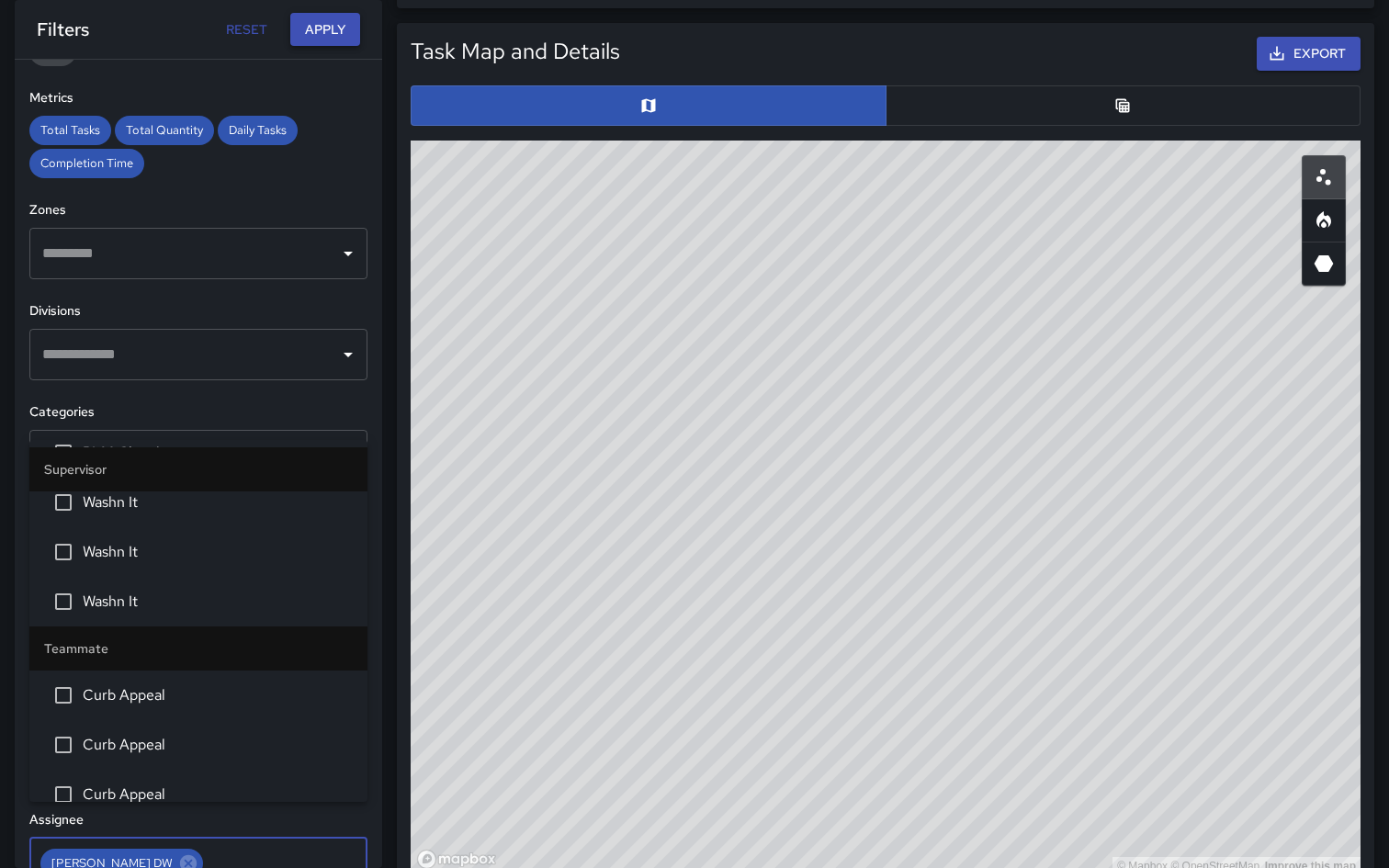
click at [339, 23] on button "Apply" at bounding box center [324, 29] width 69 height 34
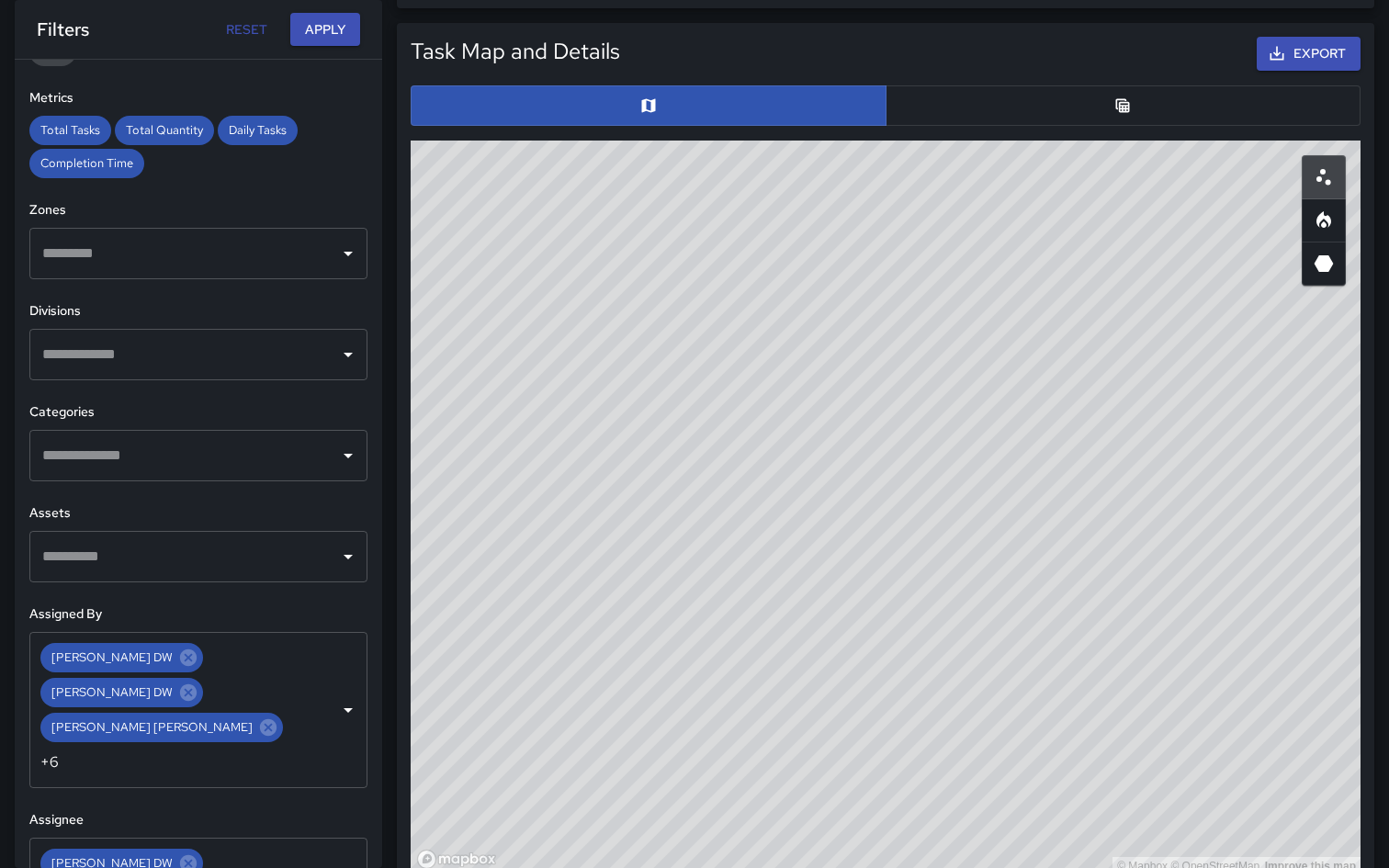
drag, startPoint x: 916, startPoint y: 441, endPoint x: 393, endPoint y: 691, distance: 579.7
click at [393, 691] on div "Task Map and Details Export ID Address Division eb53b0e0 [STREET_ADDRESS] Power…" at bounding box center [878, 440] width 992 height 866
drag, startPoint x: 967, startPoint y: 515, endPoint x: 566, endPoint y: 658, distance: 425.7
click at [566, 658] on div "© Mapbox © OpenStreetMap Improve this map" at bounding box center [885, 508] width 950 height 735
drag, startPoint x: 1098, startPoint y: 430, endPoint x: 1006, endPoint y: 721, distance: 305.2
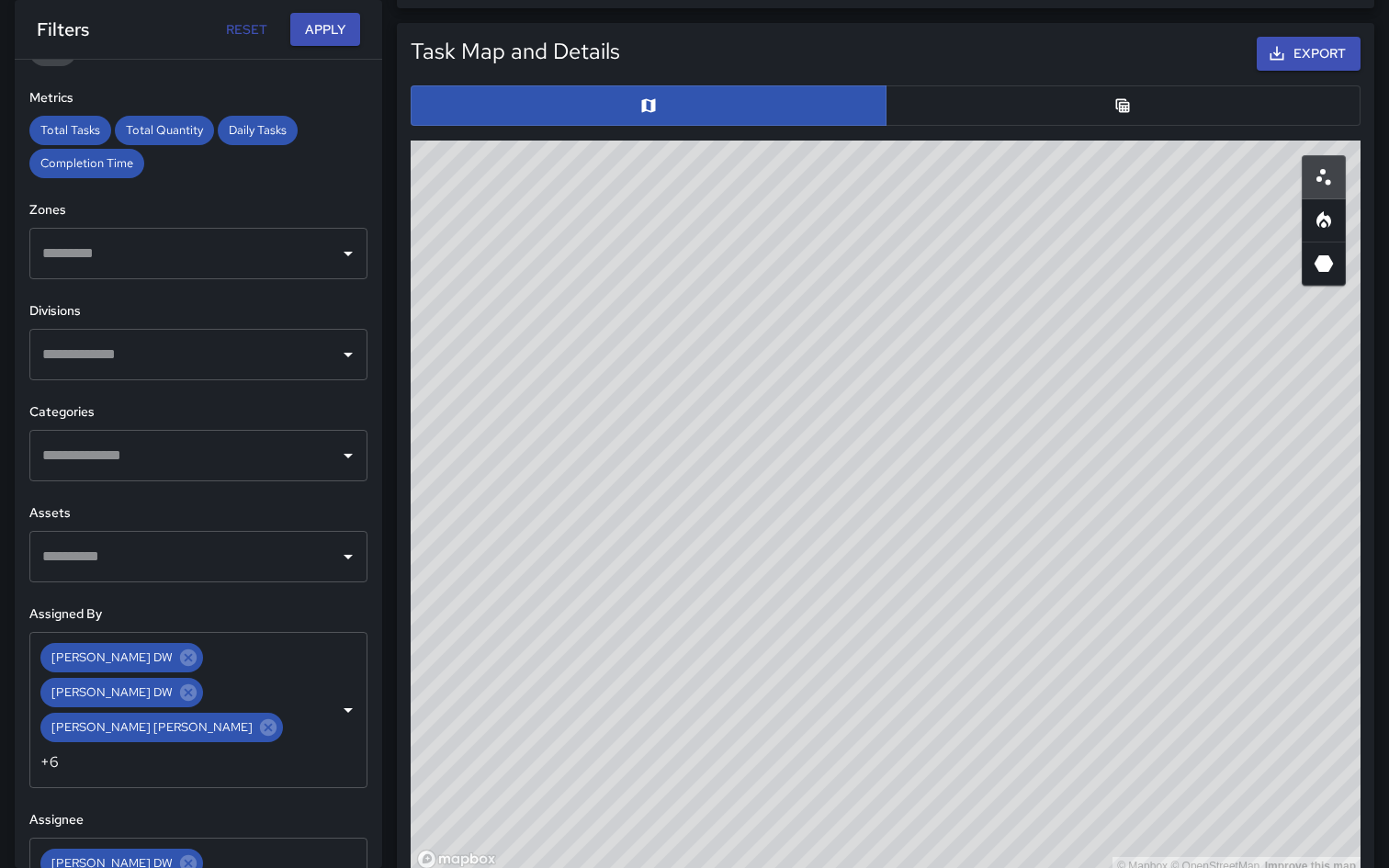
click at [1006, 721] on div "© Mapbox © OpenStreetMap Improve this map" at bounding box center [885, 508] width 950 height 735
drag, startPoint x: 1006, startPoint y: 721, endPoint x: 1092, endPoint y: 867, distance: 169.4
click at [1095, 867] on div "© Mapbox © OpenStreetMap Improve this map" at bounding box center [885, 508] width 950 height 735
drag, startPoint x: 1120, startPoint y: 702, endPoint x: 1276, endPoint y: 867, distance: 227.1
click at [1276, 867] on div "© Mapbox © OpenStreetMap Improve this map" at bounding box center [885, 508] width 950 height 735
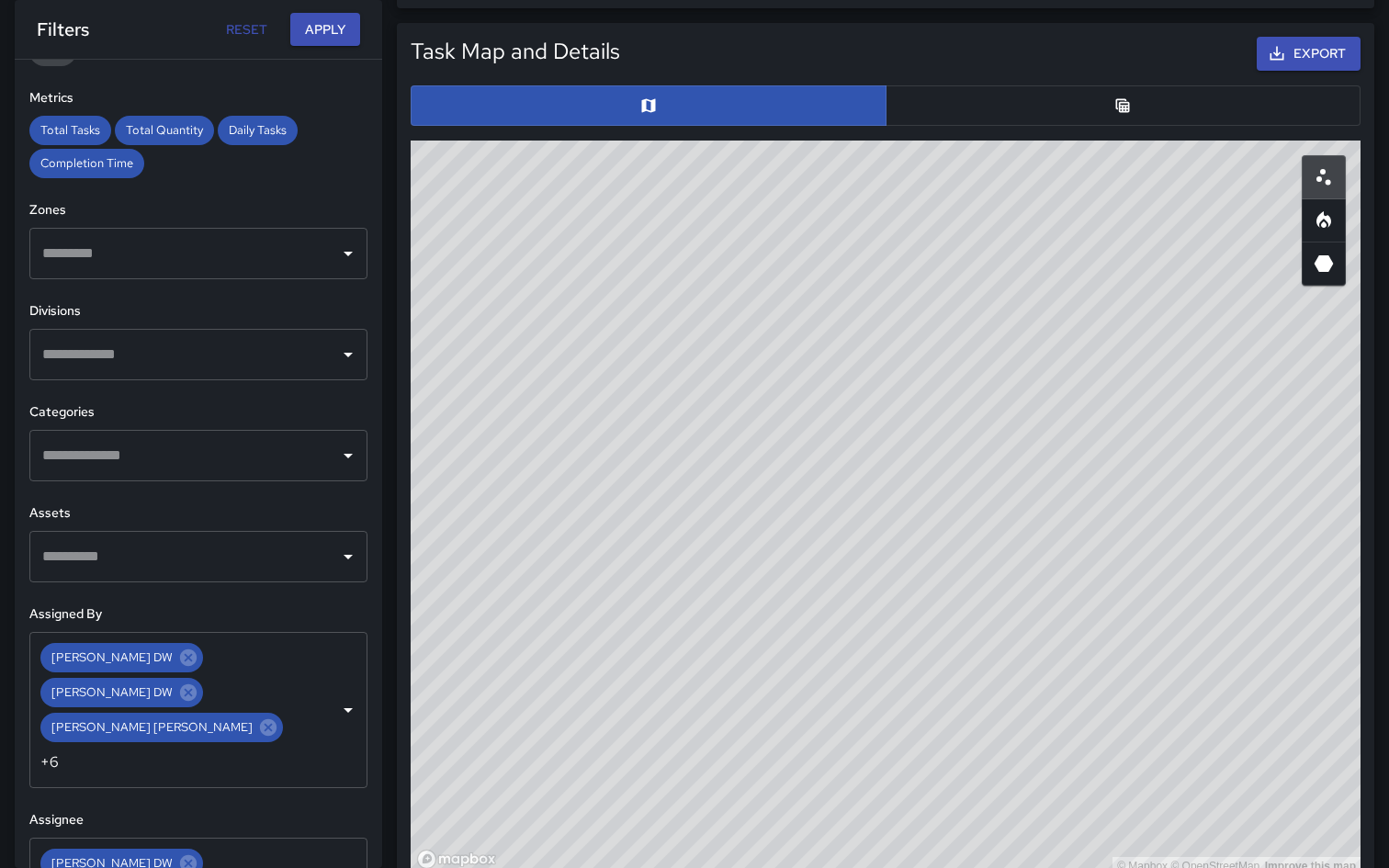
click at [517, 261] on div "© Mapbox © OpenStreetMap Improve this map" at bounding box center [885, 508] width 950 height 735
click at [519, 244] on div "© Mapbox © OpenStreetMap Improve this map" at bounding box center [885, 508] width 950 height 735
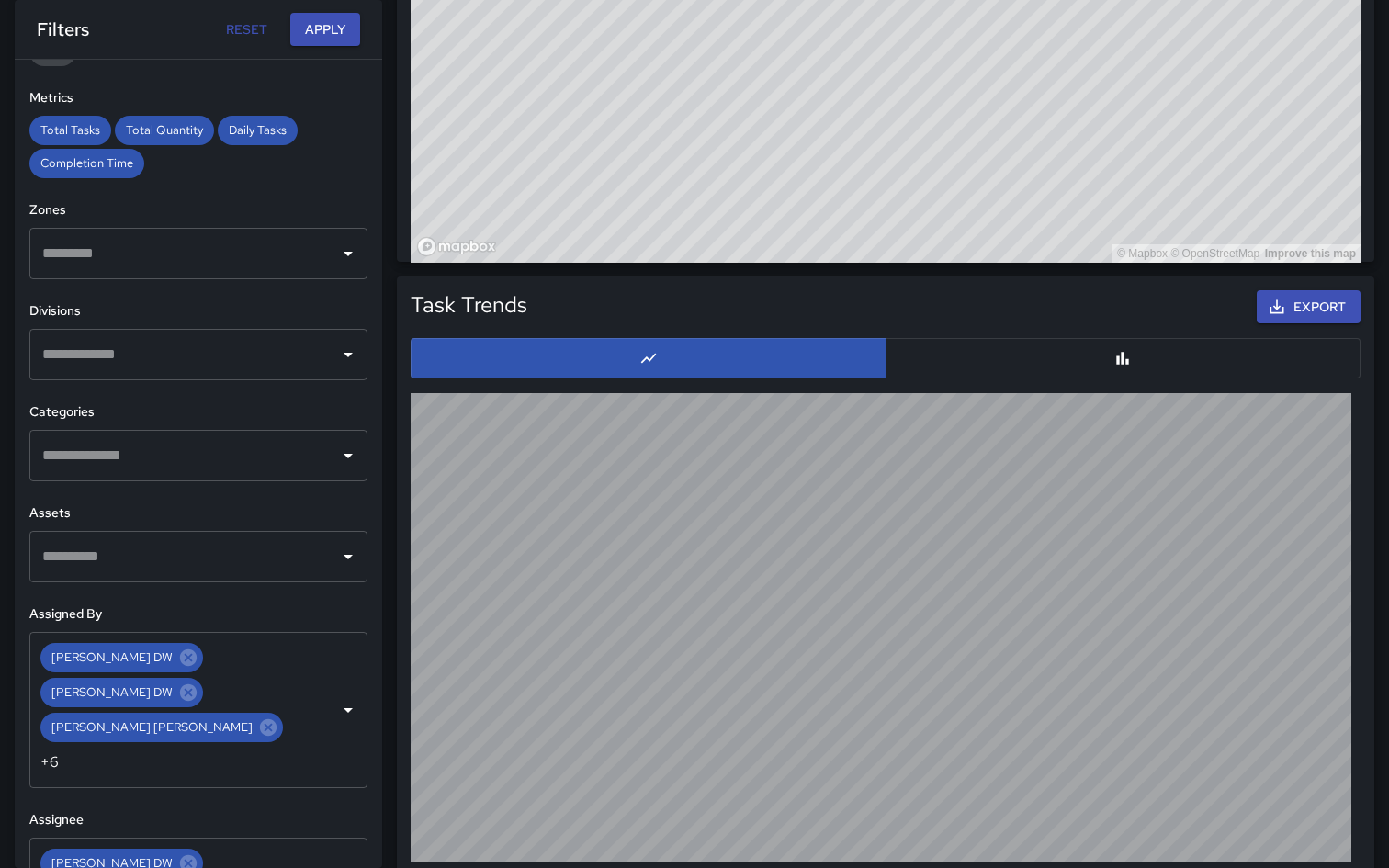
scroll to position [1549, 0]
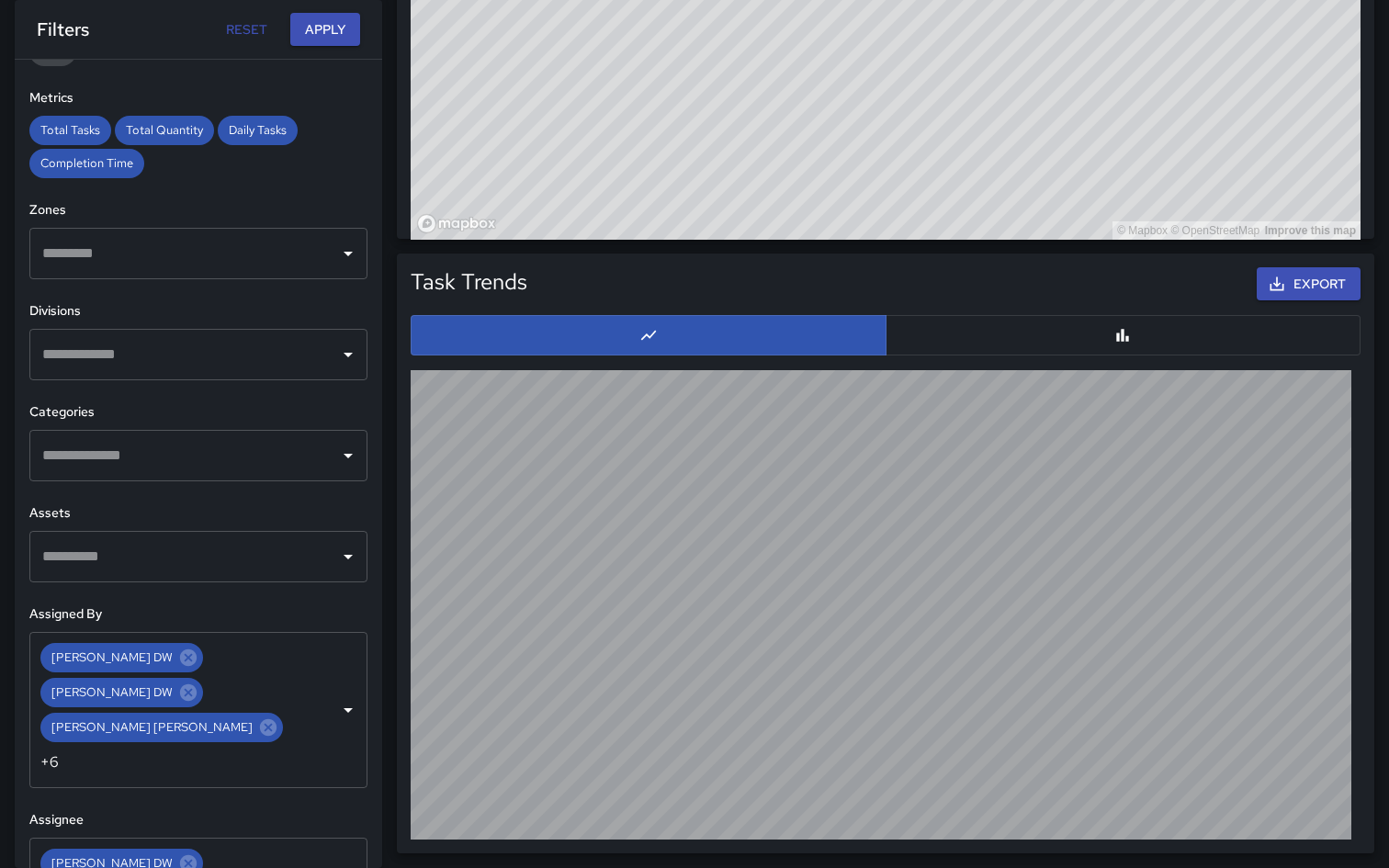
drag, startPoint x: 719, startPoint y: 112, endPoint x: 953, endPoint y: 259, distance: 276.3
drag, startPoint x: 805, startPoint y: 163, endPoint x: 914, endPoint y: 211, distance: 119.1
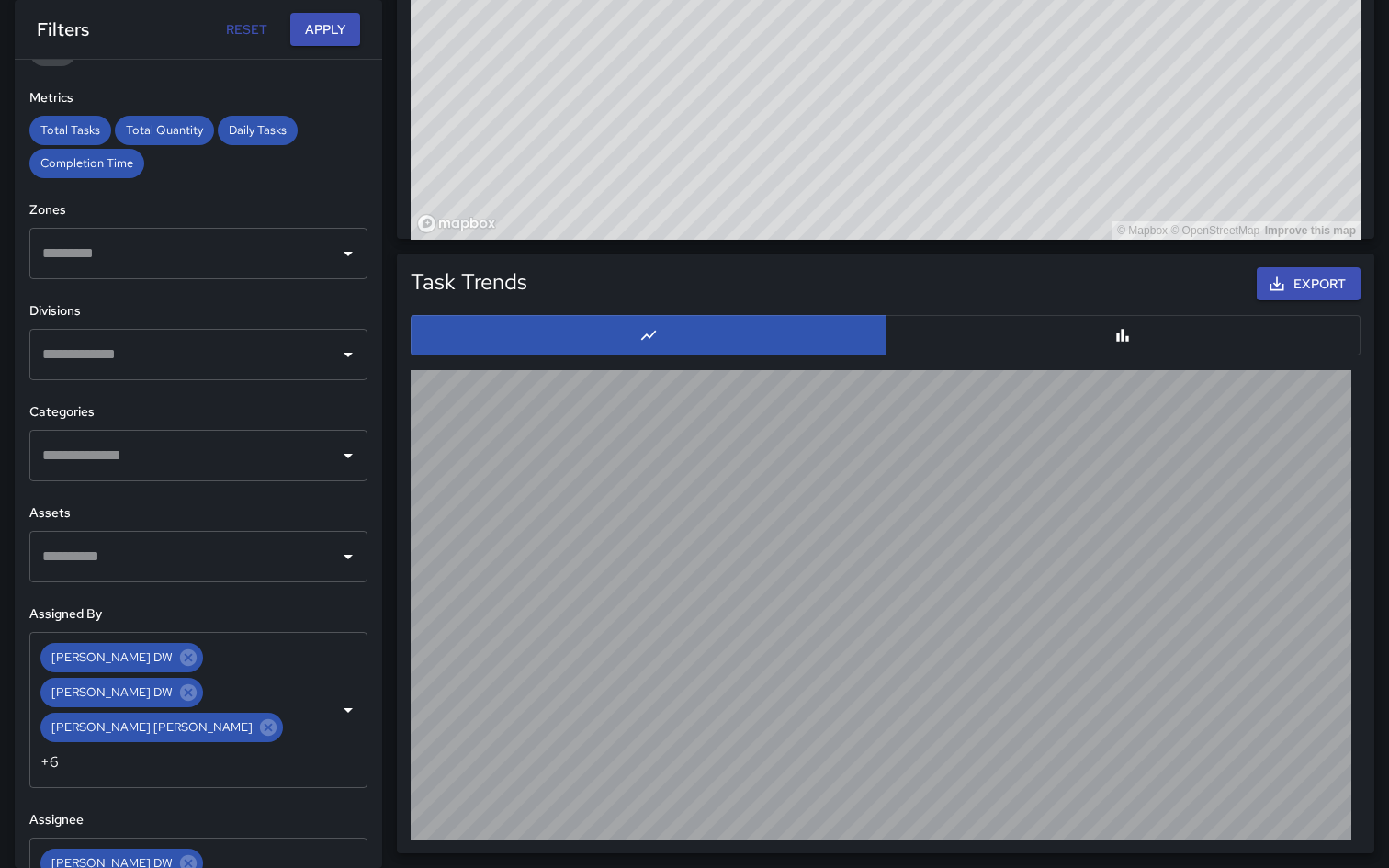
drag, startPoint x: 814, startPoint y: 152, endPoint x: 719, endPoint y: 62, distance: 130.9
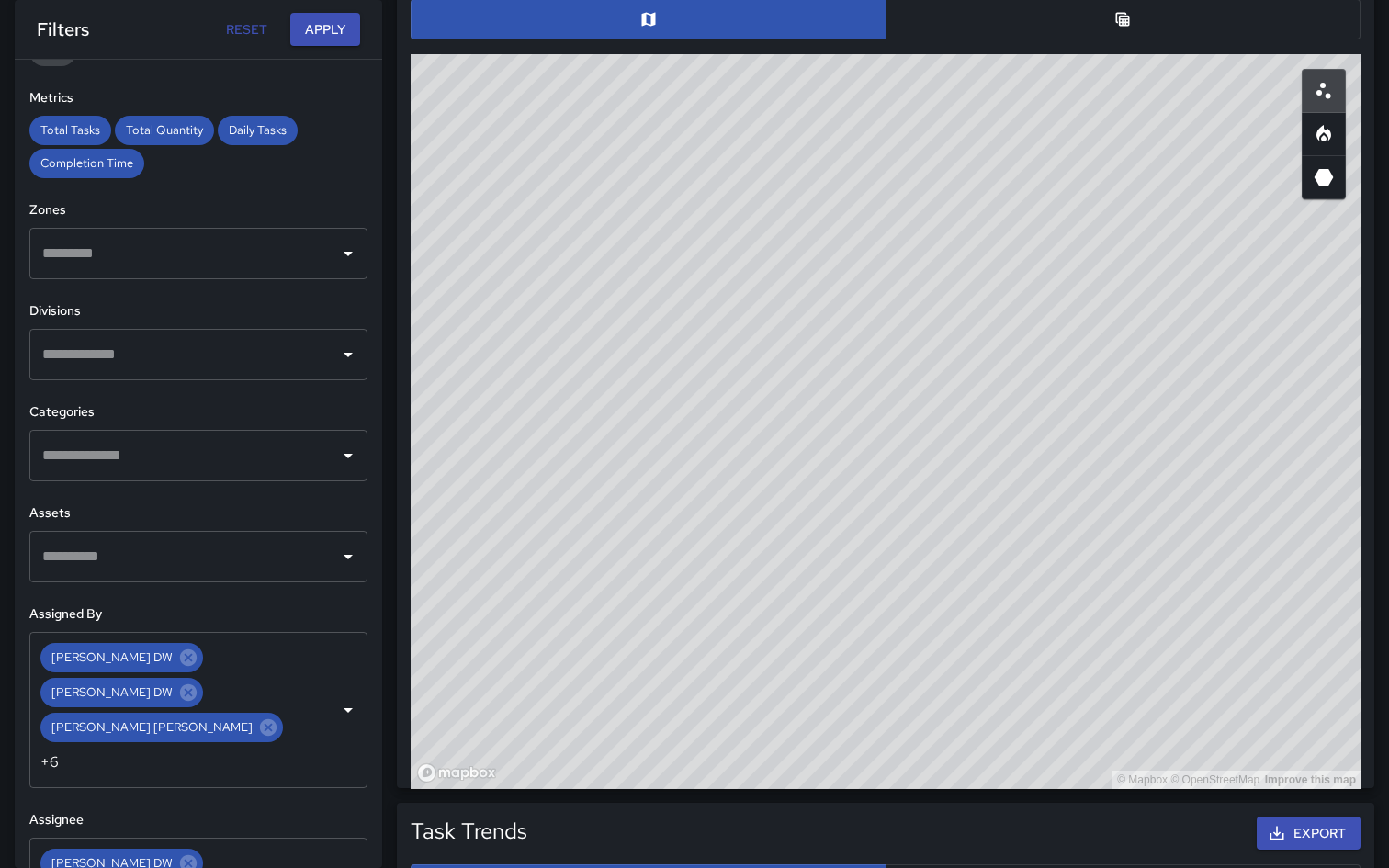
scroll to position [996, 0]
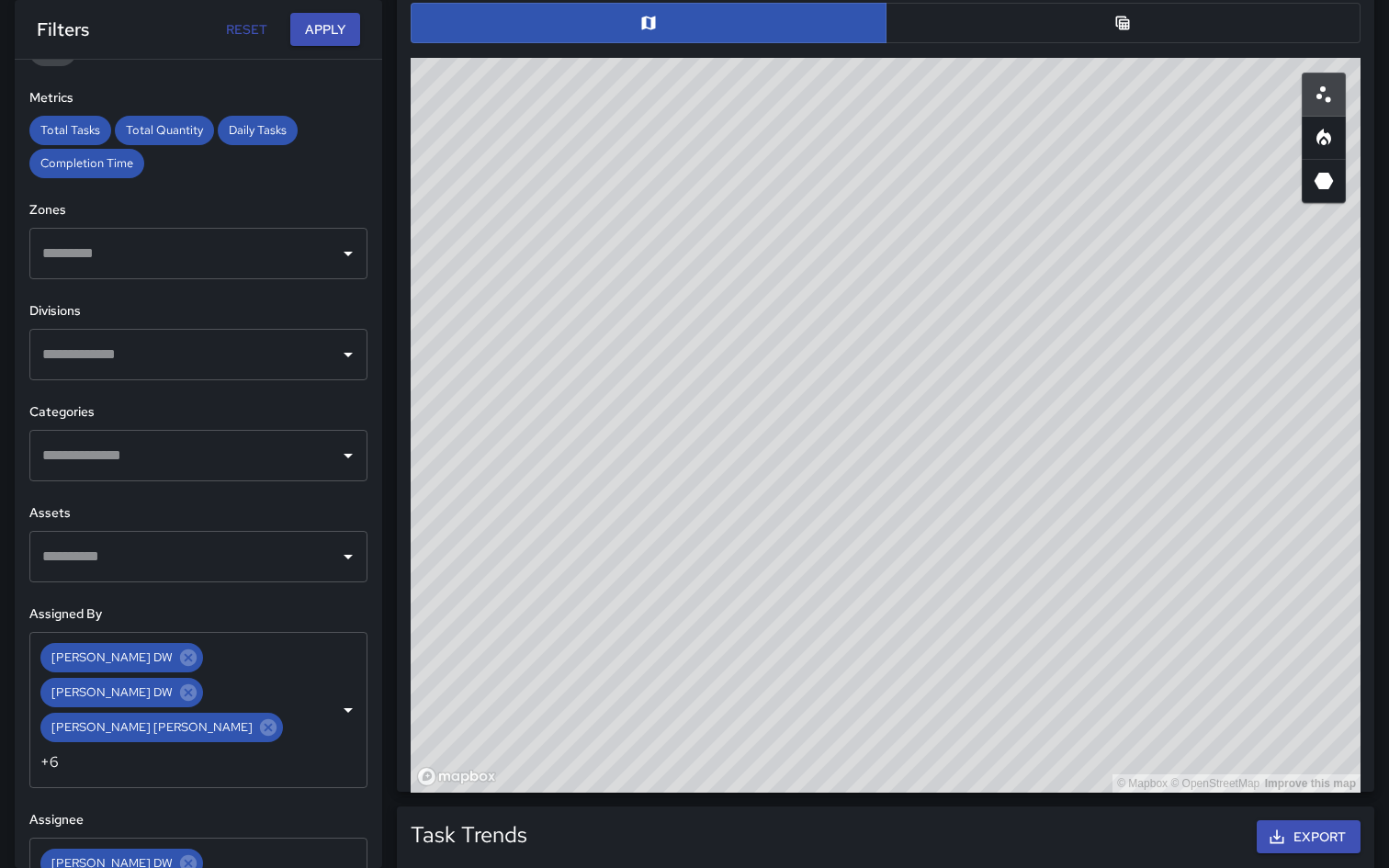
drag, startPoint x: 828, startPoint y: 606, endPoint x: 866, endPoint y: 402, distance: 207.5
click at [866, 402] on div "© Mapbox © OpenStreetMap Improve this map" at bounding box center [885, 425] width 950 height 735
click at [769, 127] on div "© Mapbox © OpenStreetMap Improve this map" at bounding box center [885, 425] width 950 height 735
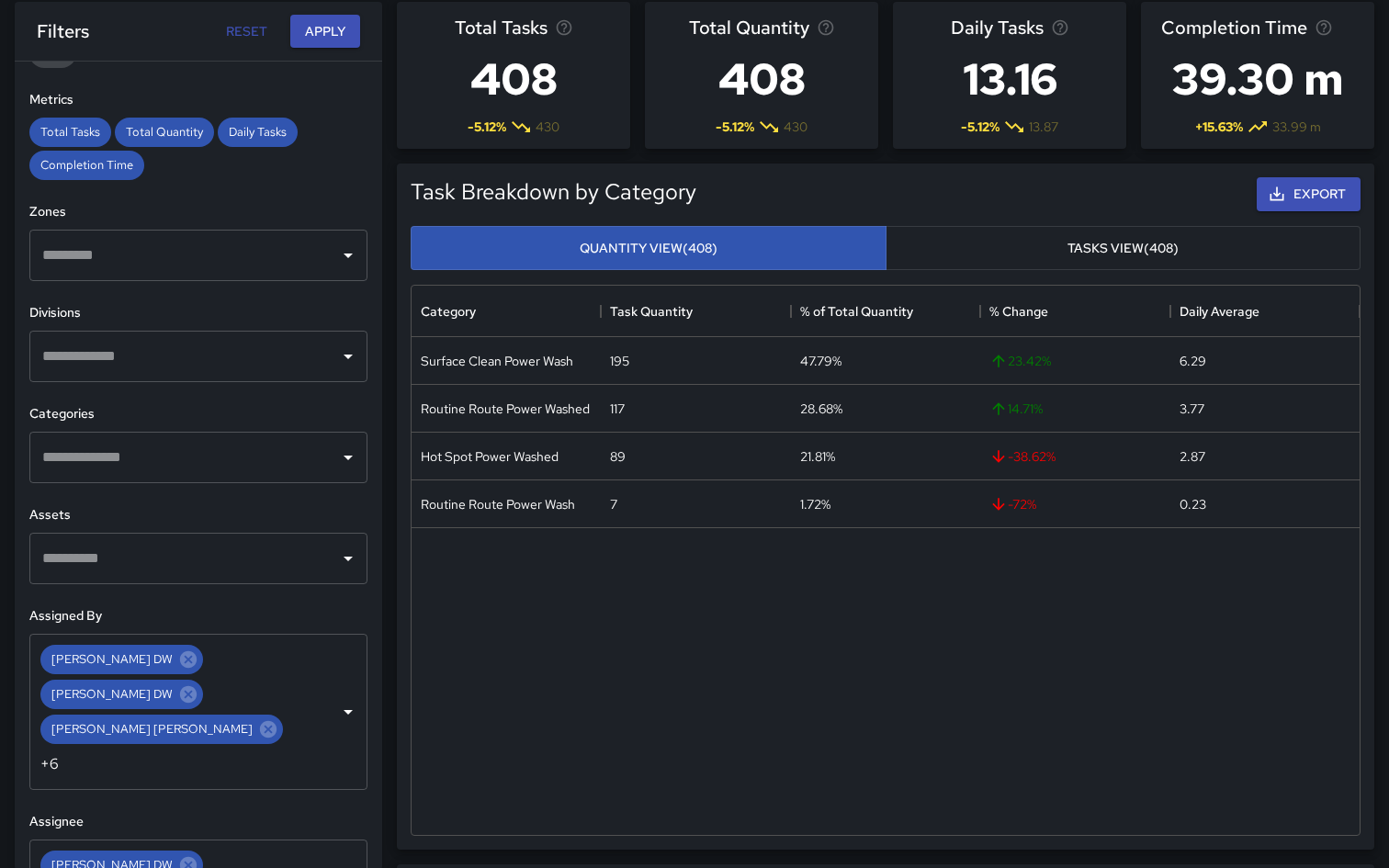
scroll to position [61, 0]
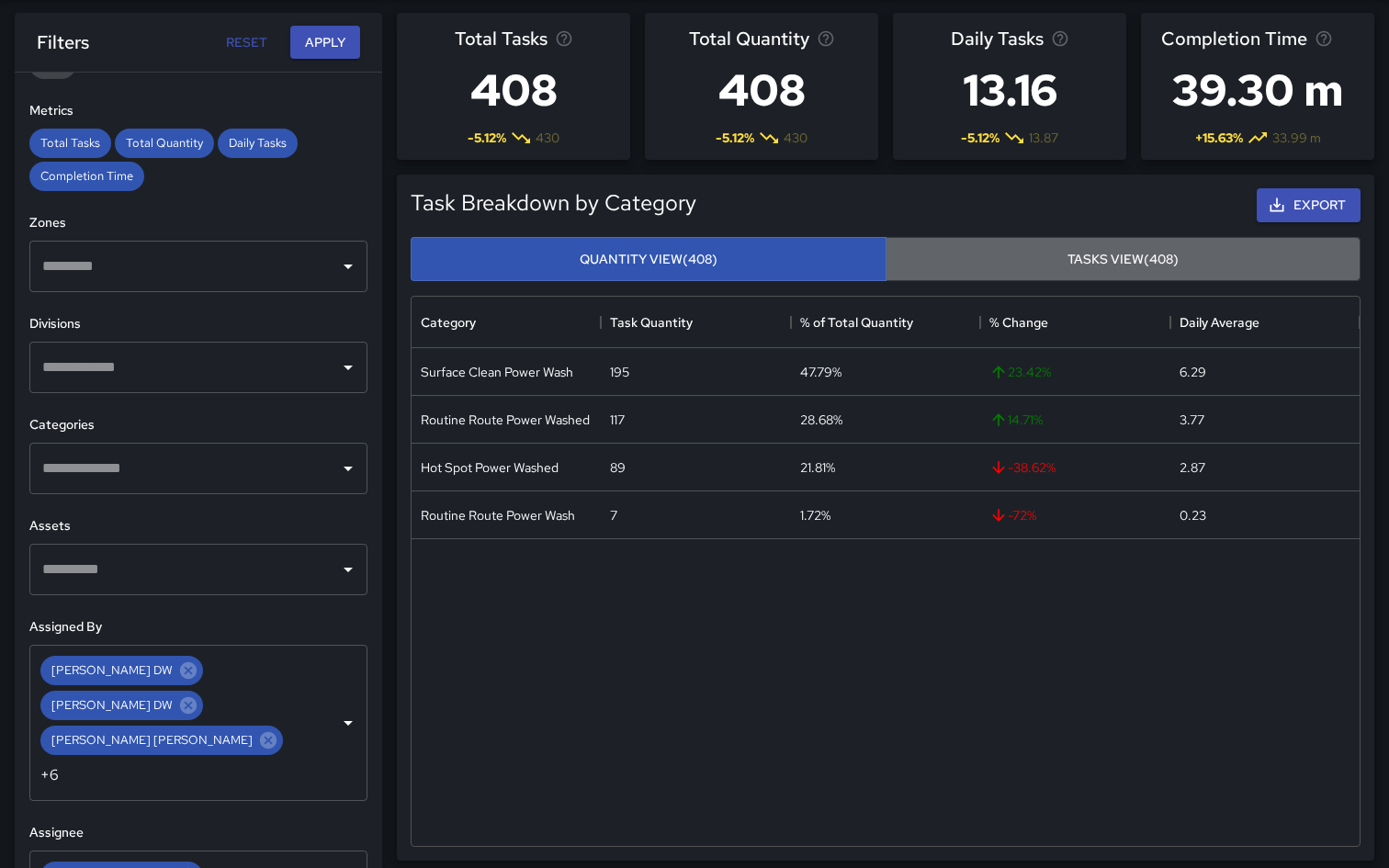
click at [1047, 269] on button "Tasks View (408)" at bounding box center [1123, 260] width 476 height 45
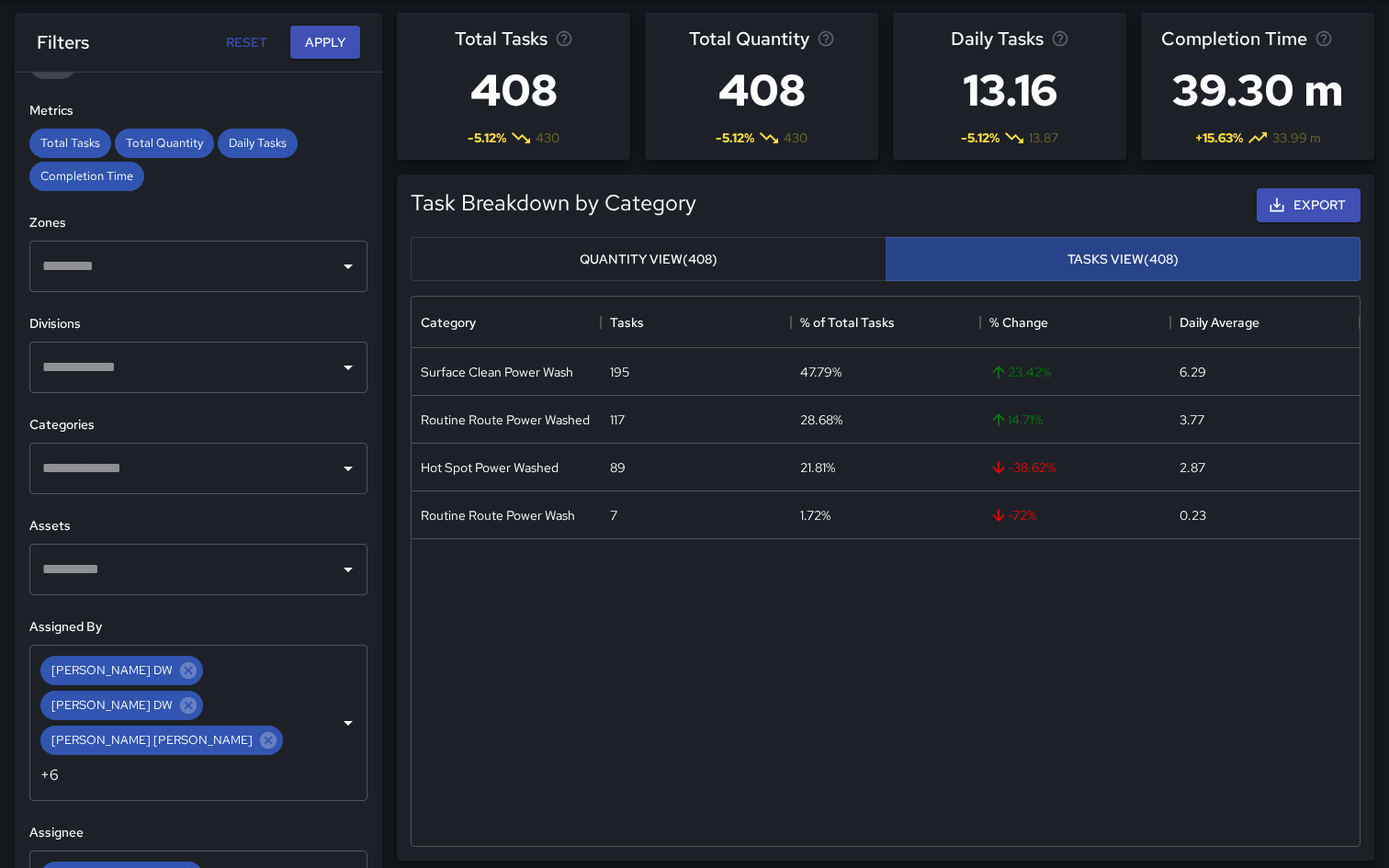
click at [1047, 269] on button "Tasks View (408)" at bounding box center [1123, 260] width 476 height 45
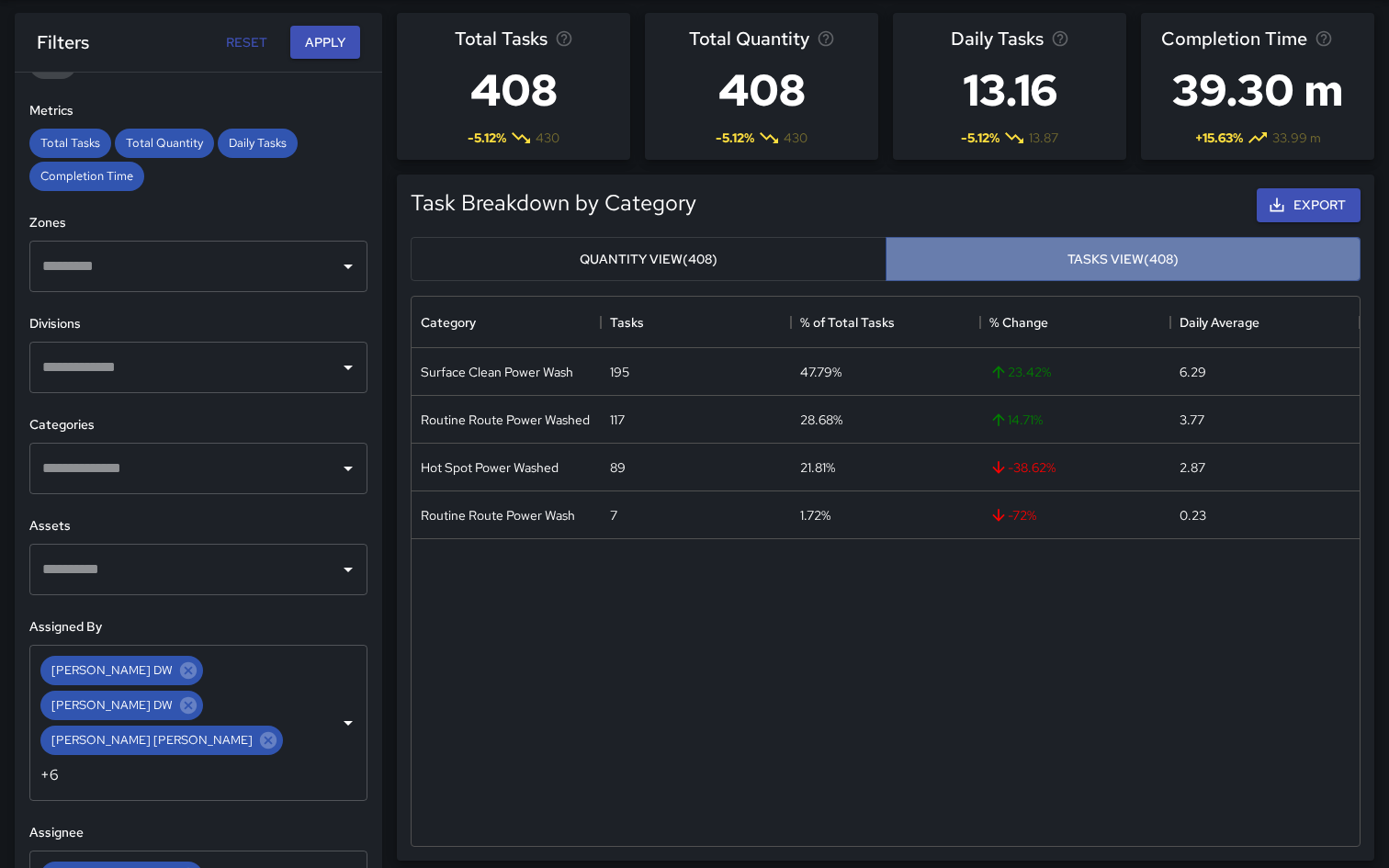
click at [1014, 253] on button "Tasks View (408)" at bounding box center [1123, 260] width 476 height 45
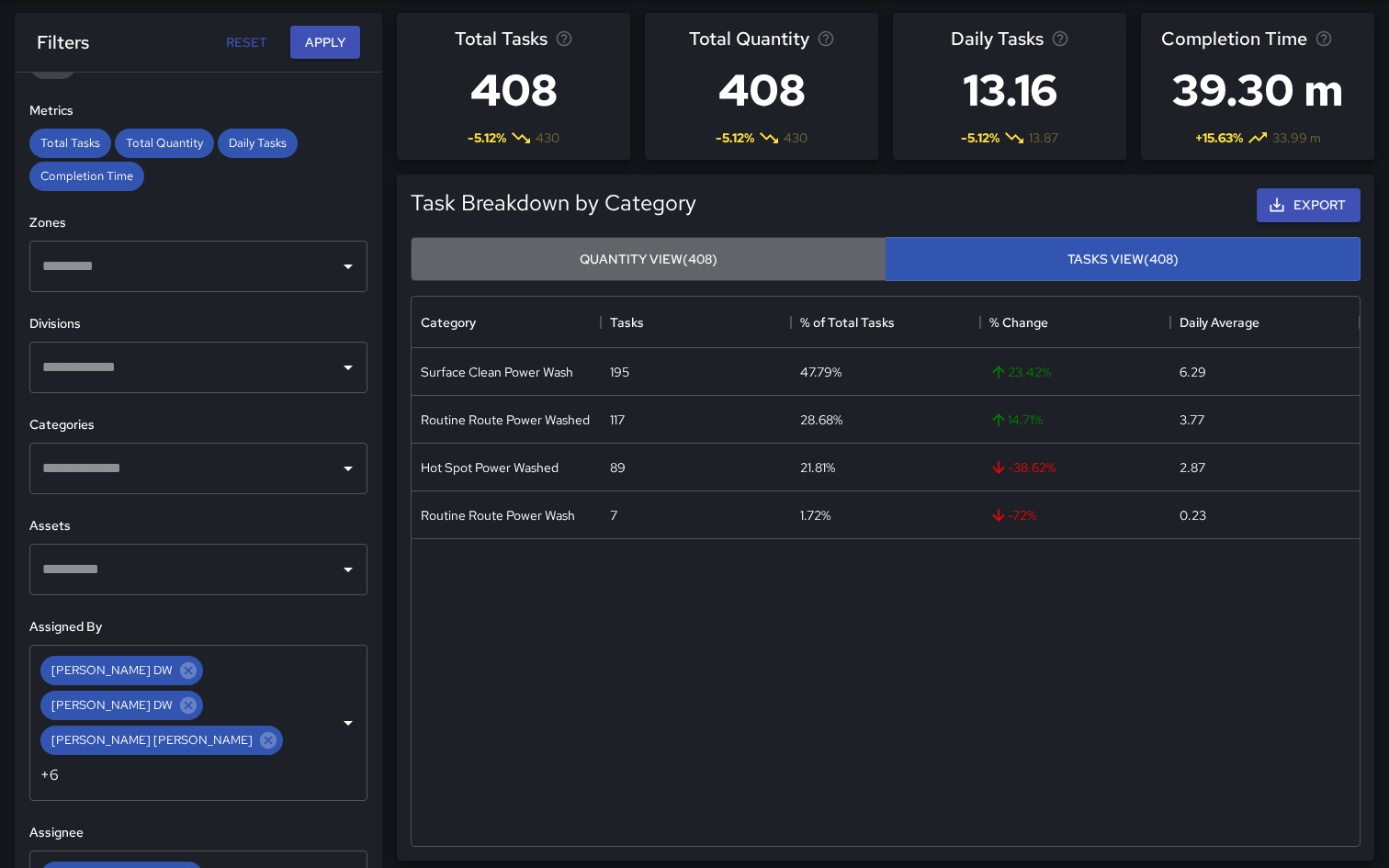
click at [706, 254] on button "Quantity View (408)" at bounding box center [648, 260] width 476 height 45
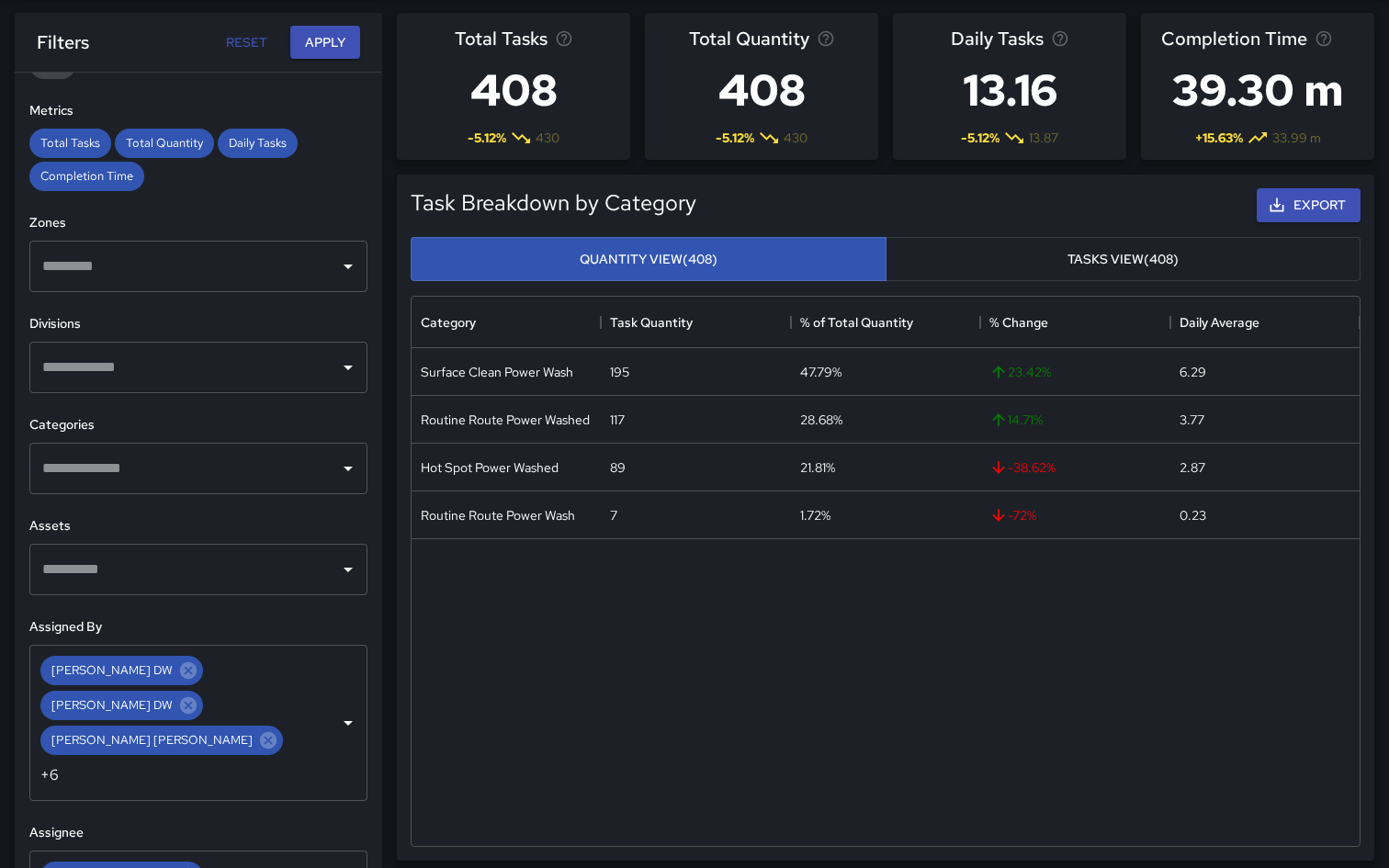
click at [987, 271] on button "Tasks View (408)" at bounding box center [1123, 260] width 476 height 45
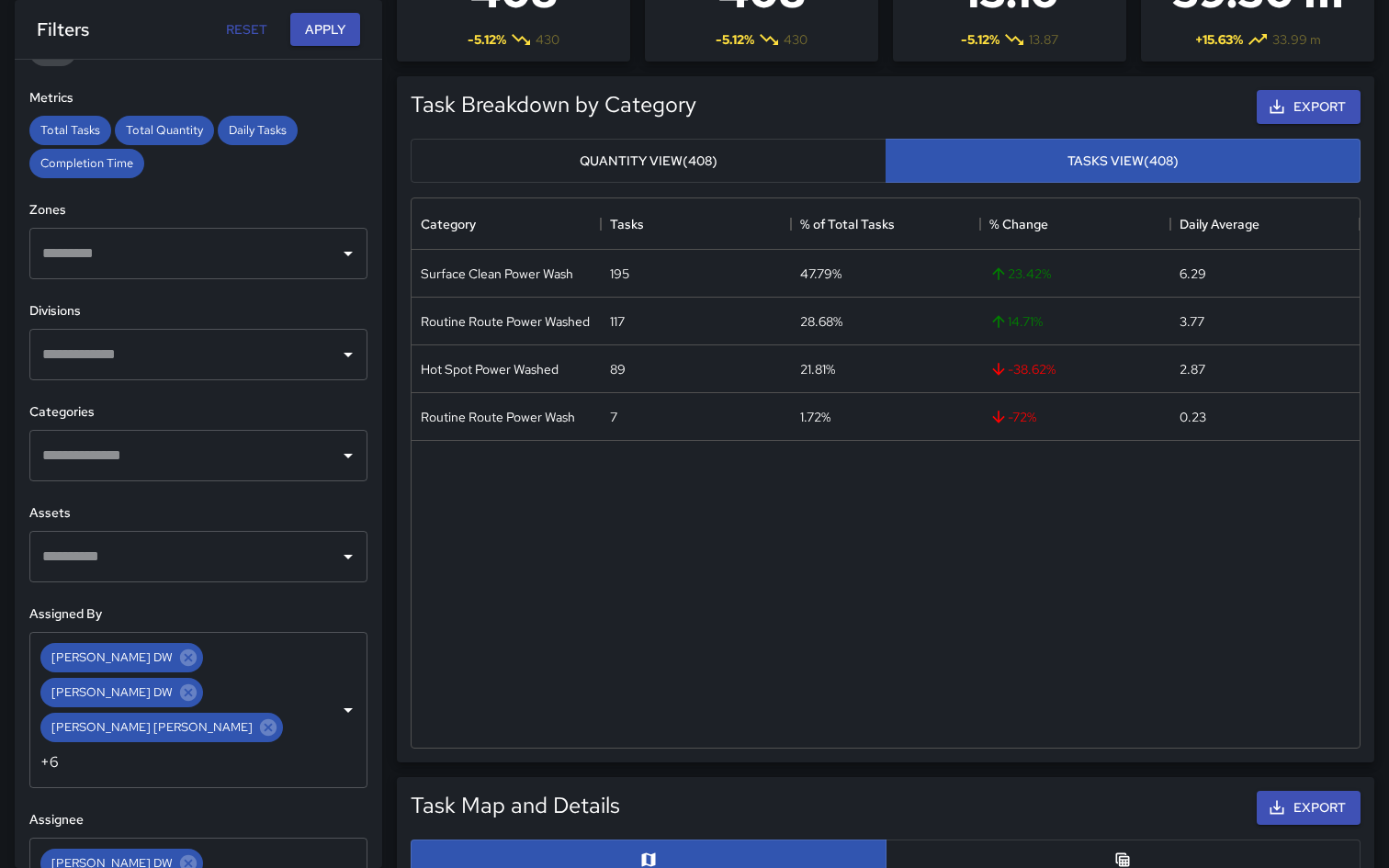
scroll to position [0, 0]
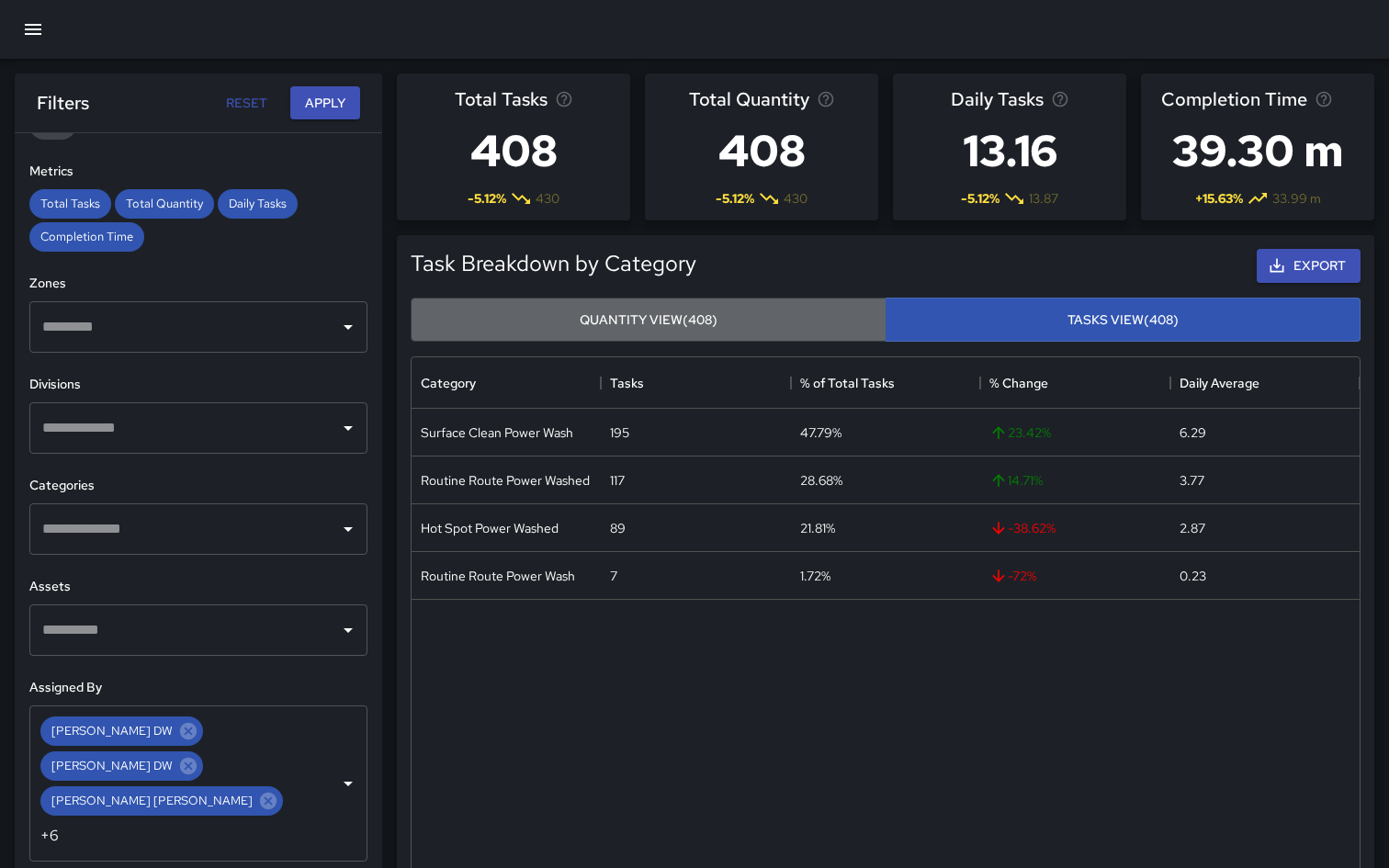
click at [557, 310] on button "Quantity View (408)" at bounding box center [648, 320] width 476 height 45
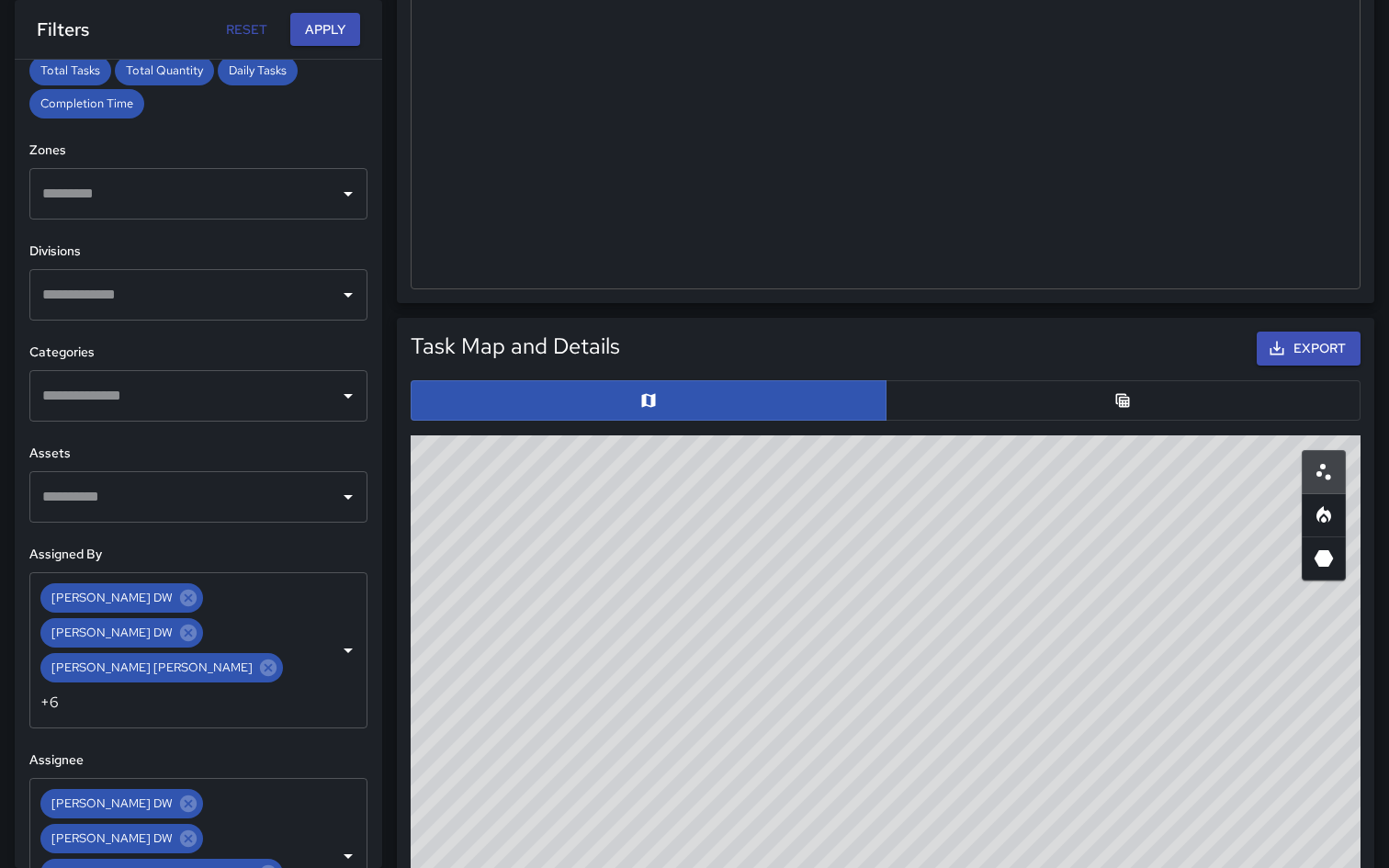
scroll to position [636, 0]
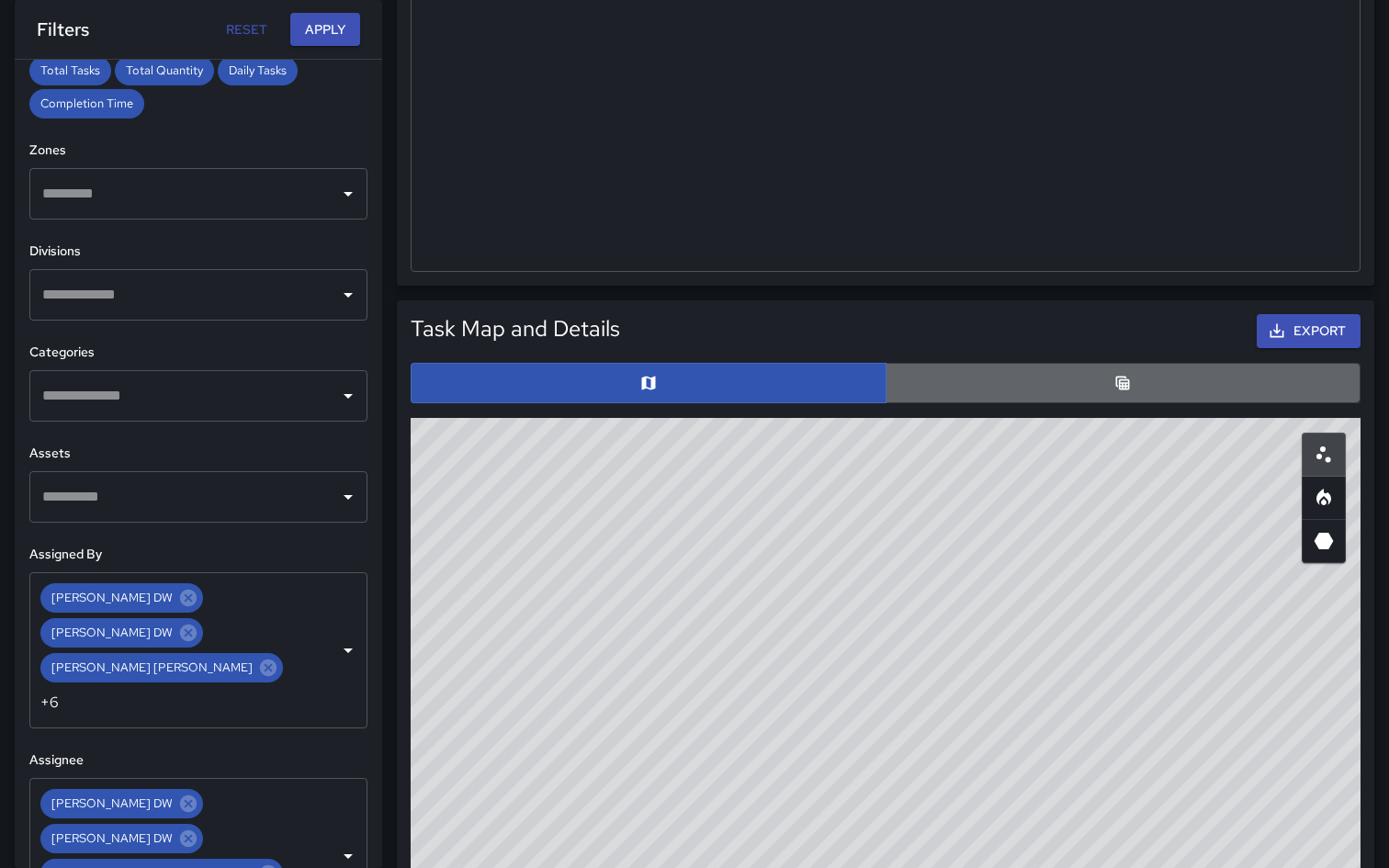
click at [1014, 381] on button "button" at bounding box center [1123, 383] width 476 height 40
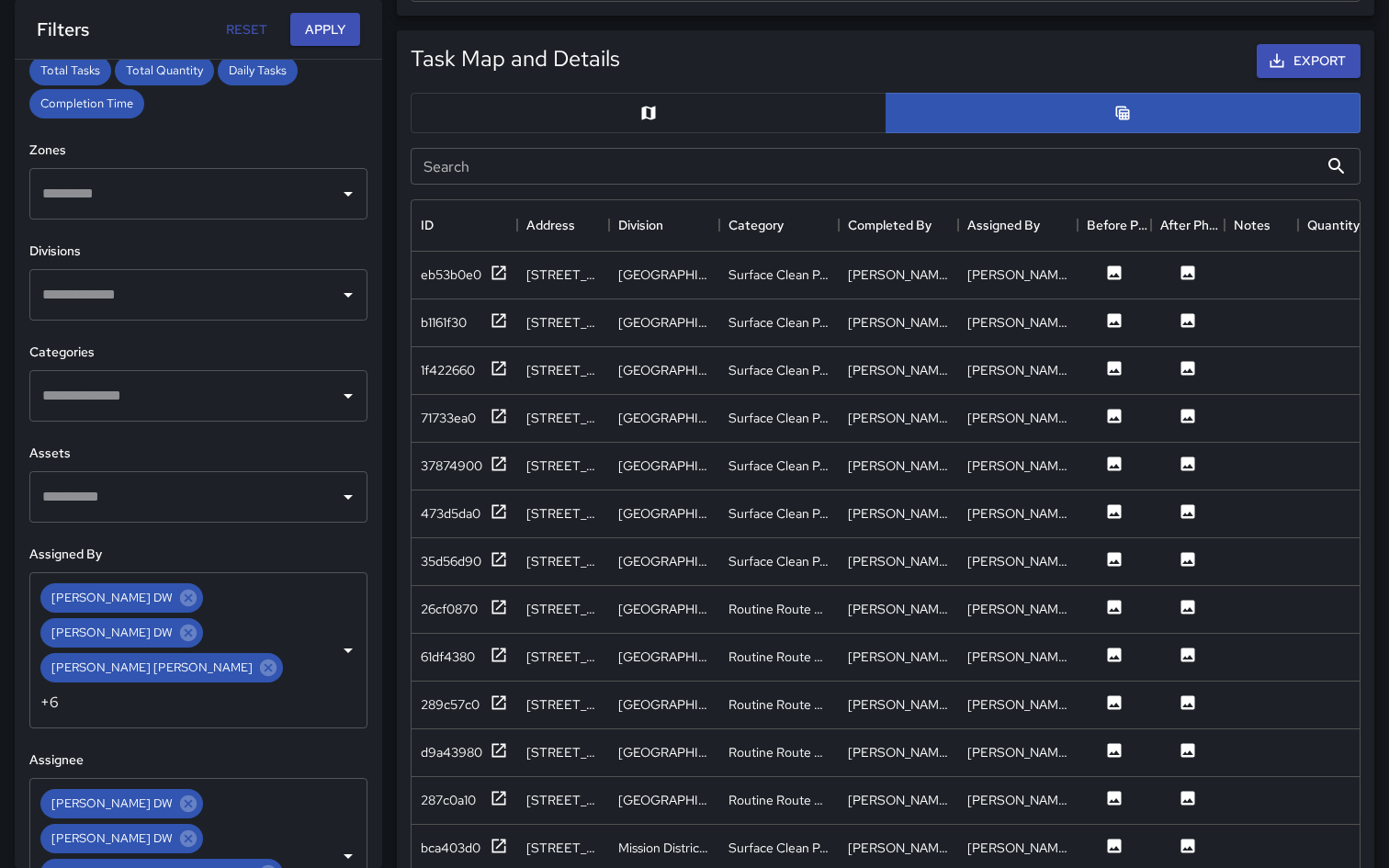
scroll to position [906, 0]
click at [653, 274] on div "[GEOGRAPHIC_DATA] Power Washing" at bounding box center [664, 273] width 92 height 19
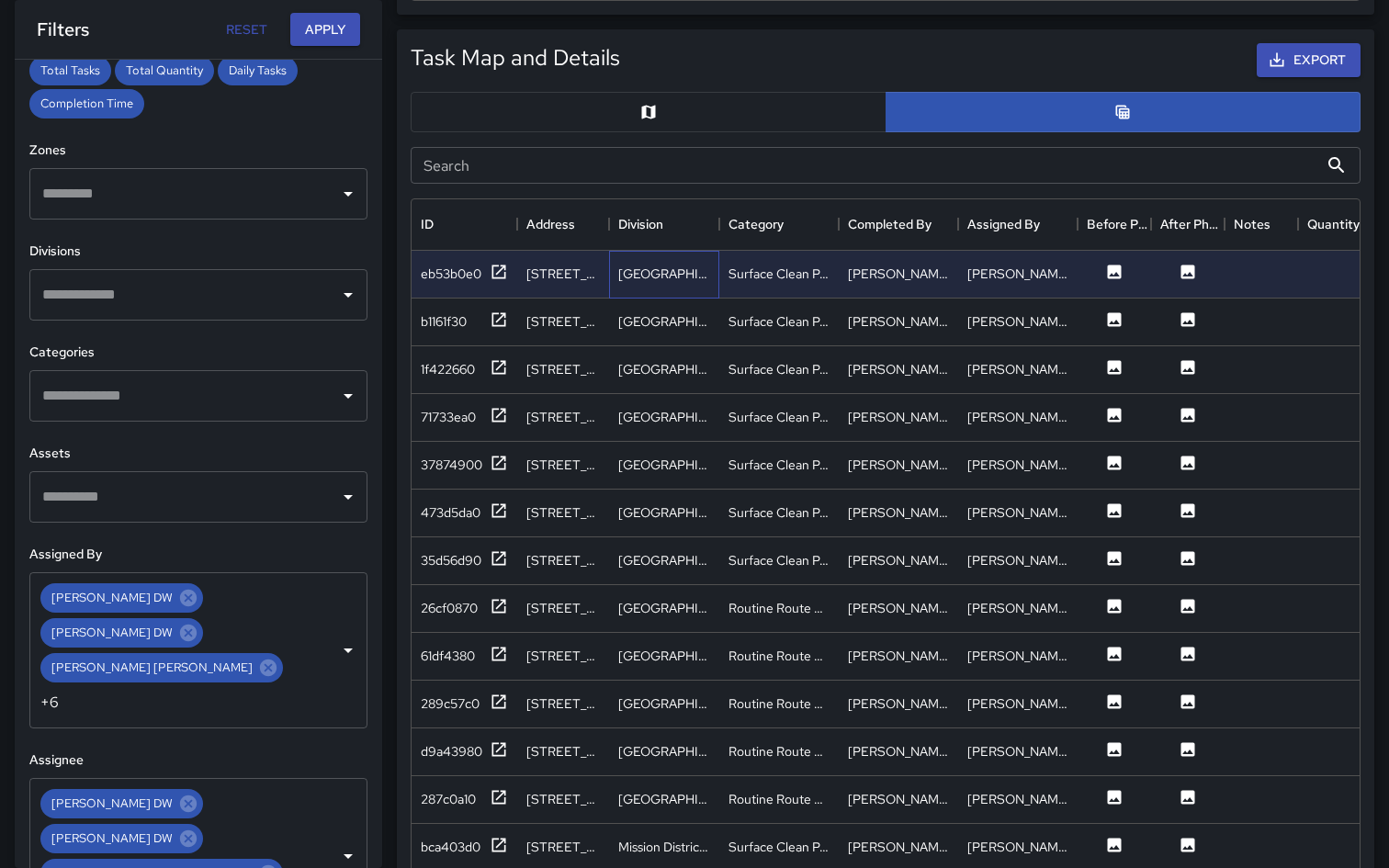
click at [653, 274] on div "[GEOGRAPHIC_DATA] Power Washing" at bounding box center [664, 273] width 92 height 19
click at [1119, 271] on icon at bounding box center [1115, 271] width 14 height 14
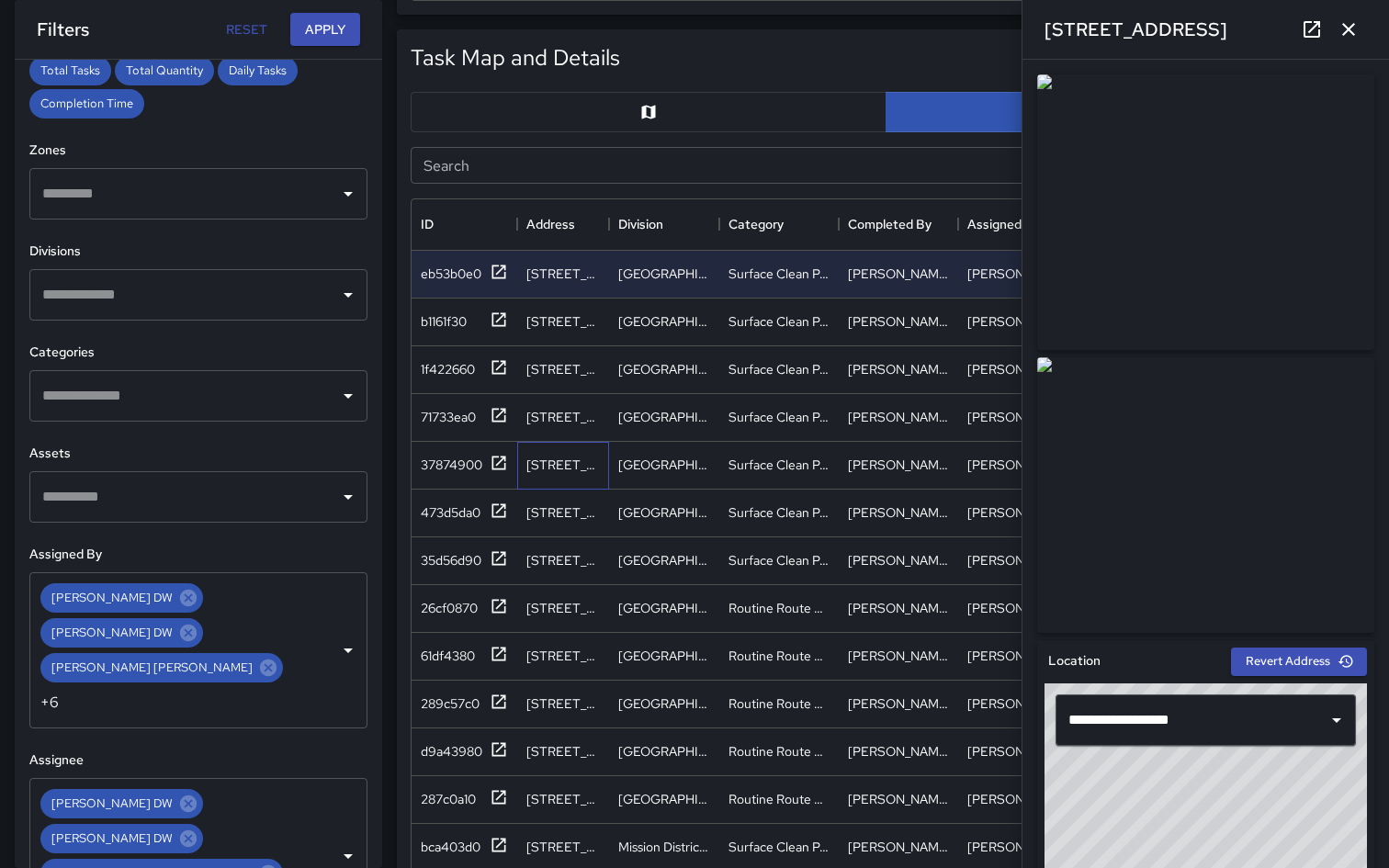
click at [575, 462] on div "[STREET_ADDRESS]" at bounding box center [563, 465] width 73 height 19
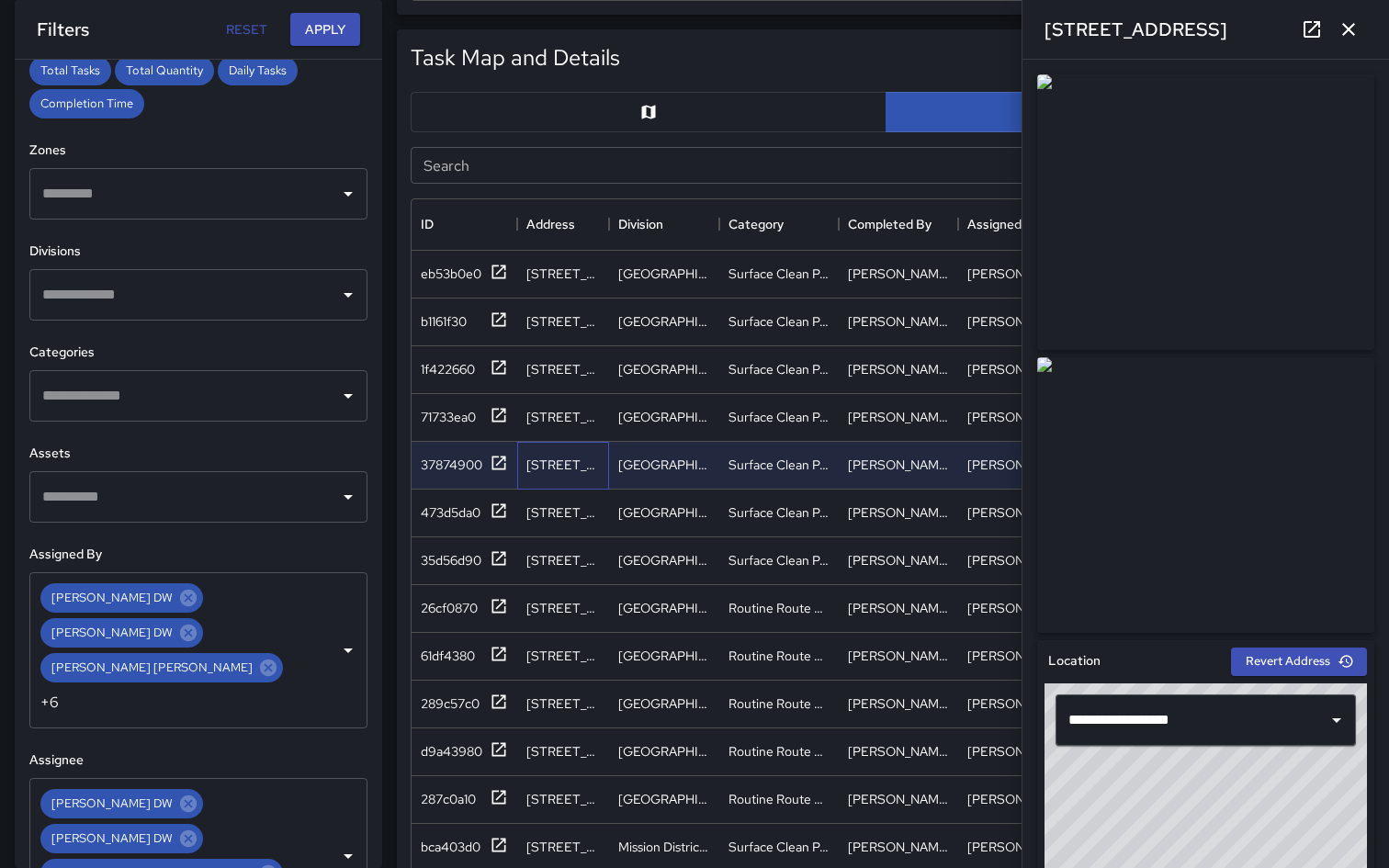
click at [575, 462] on div "[STREET_ADDRESS]" at bounding box center [563, 465] width 73 height 19
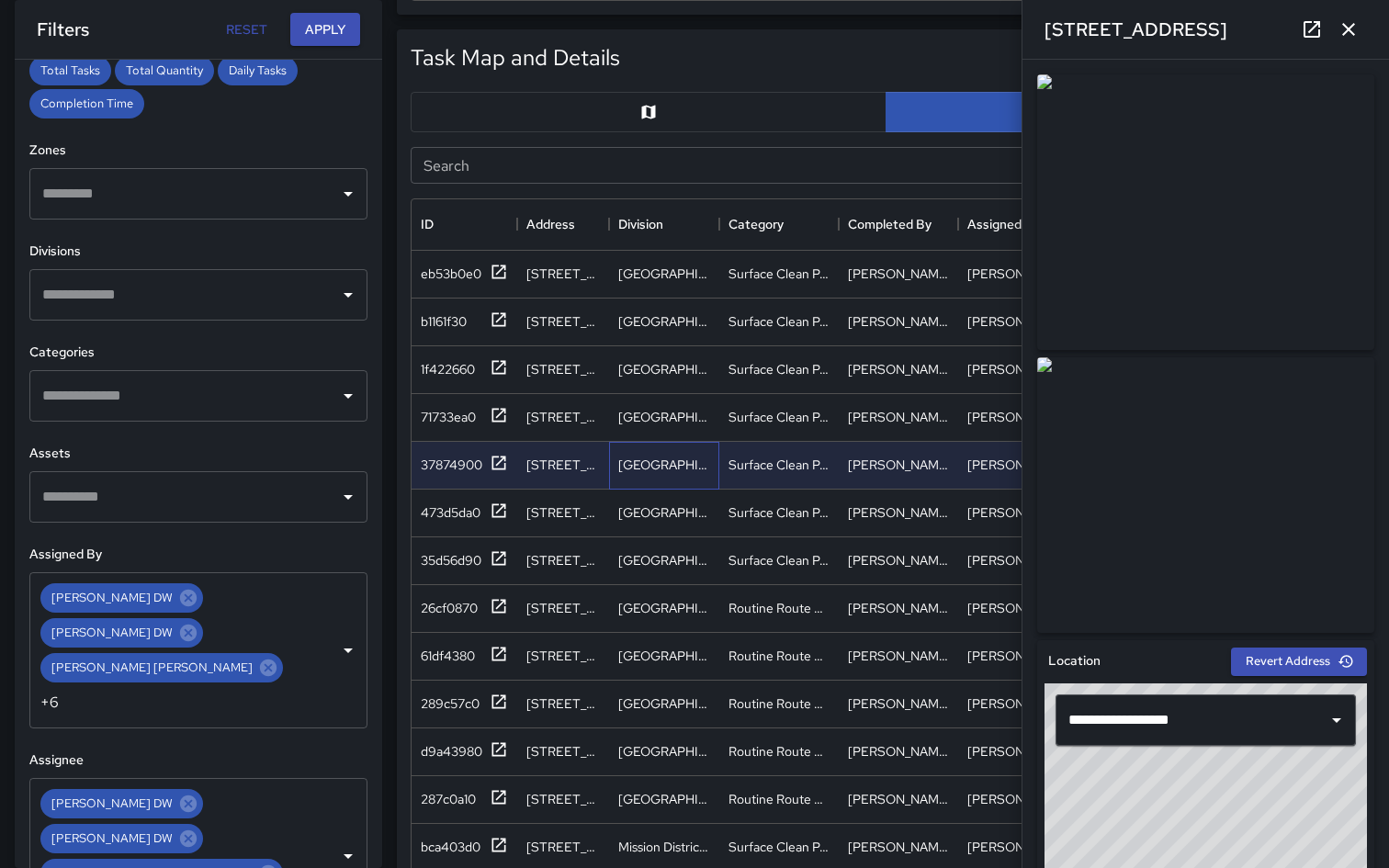
click at [685, 479] on div "[GEOGRAPHIC_DATA] Power Washing" at bounding box center [664, 465] width 110 height 48
click at [771, 475] on div "Surface Clean Power Wash" at bounding box center [779, 465] width 119 height 48
click at [924, 471] on div "[PERSON_NAME] DW" at bounding box center [898, 465] width 101 height 19
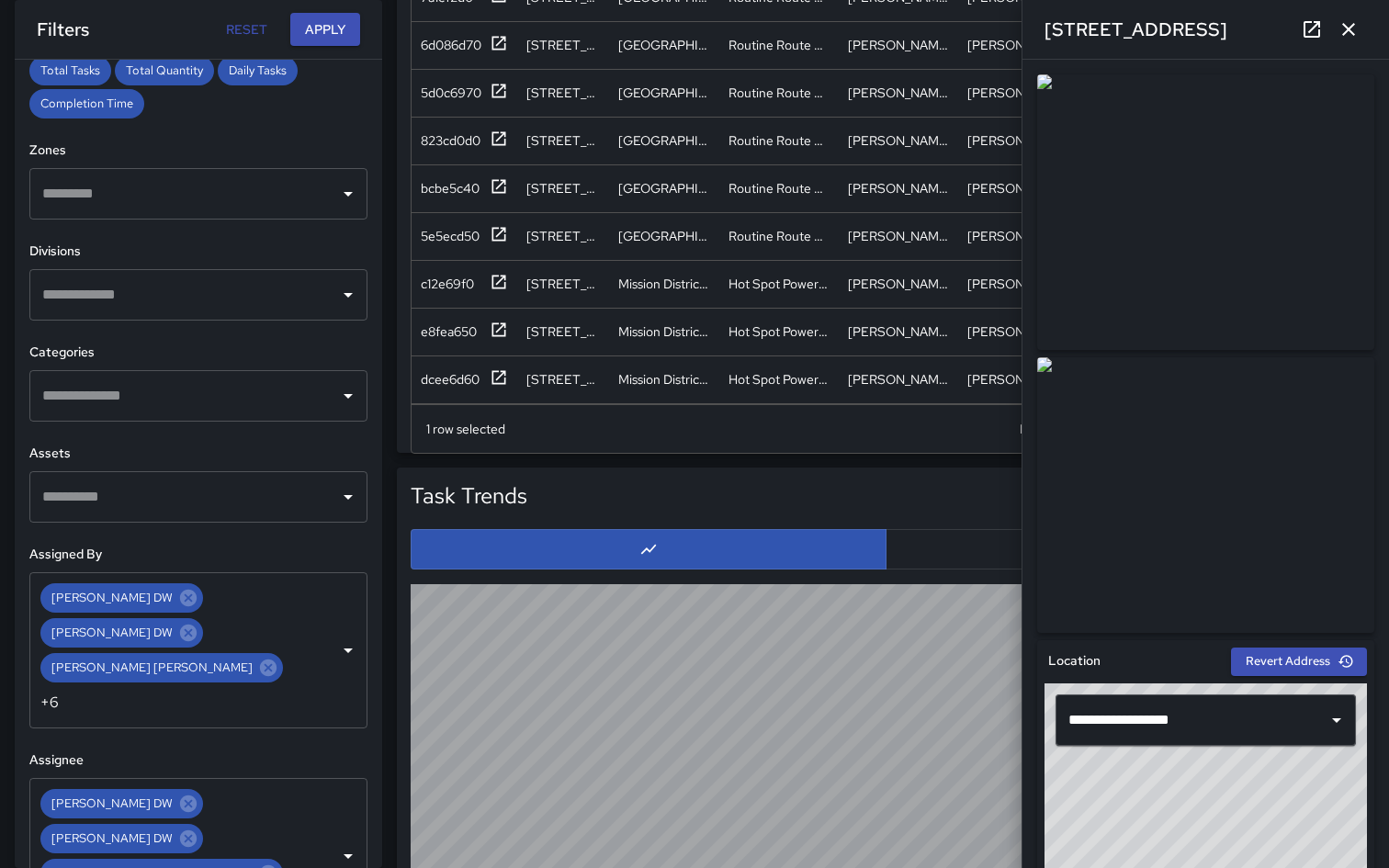
scroll to position [1383, 0]
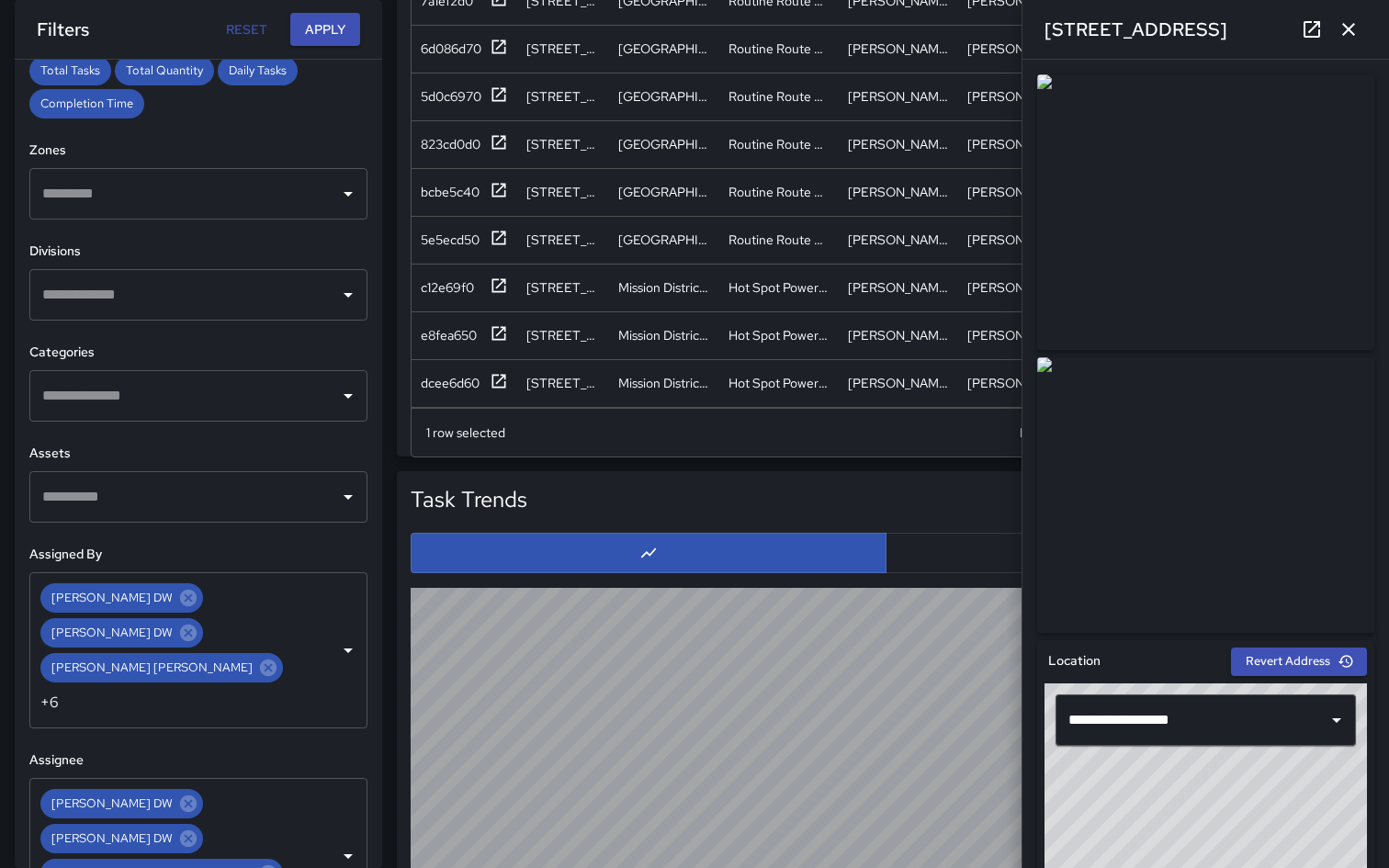
click at [1349, 20] on icon "button" at bounding box center [1349, 29] width 22 height 22
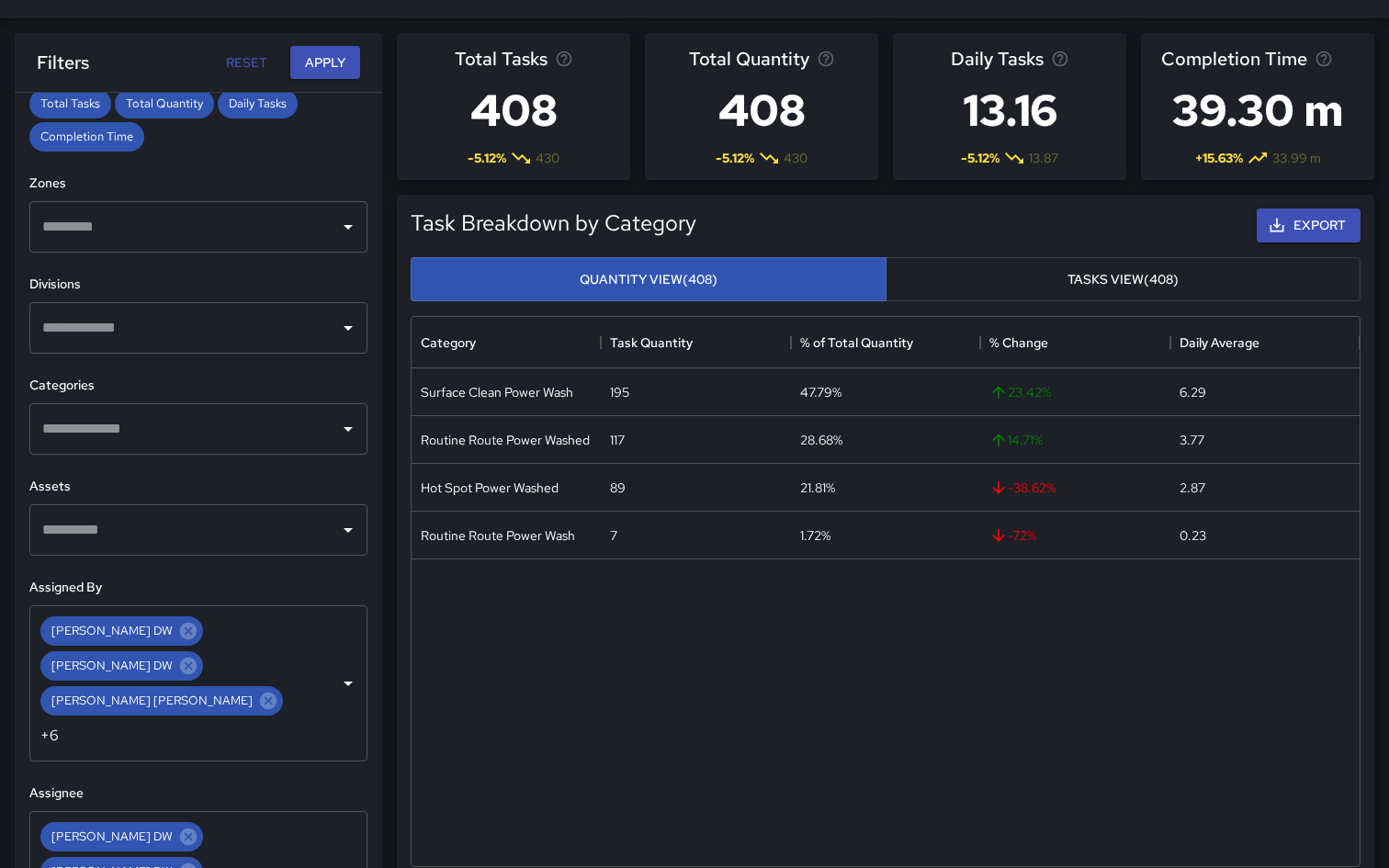
scroll to position [39, 0]
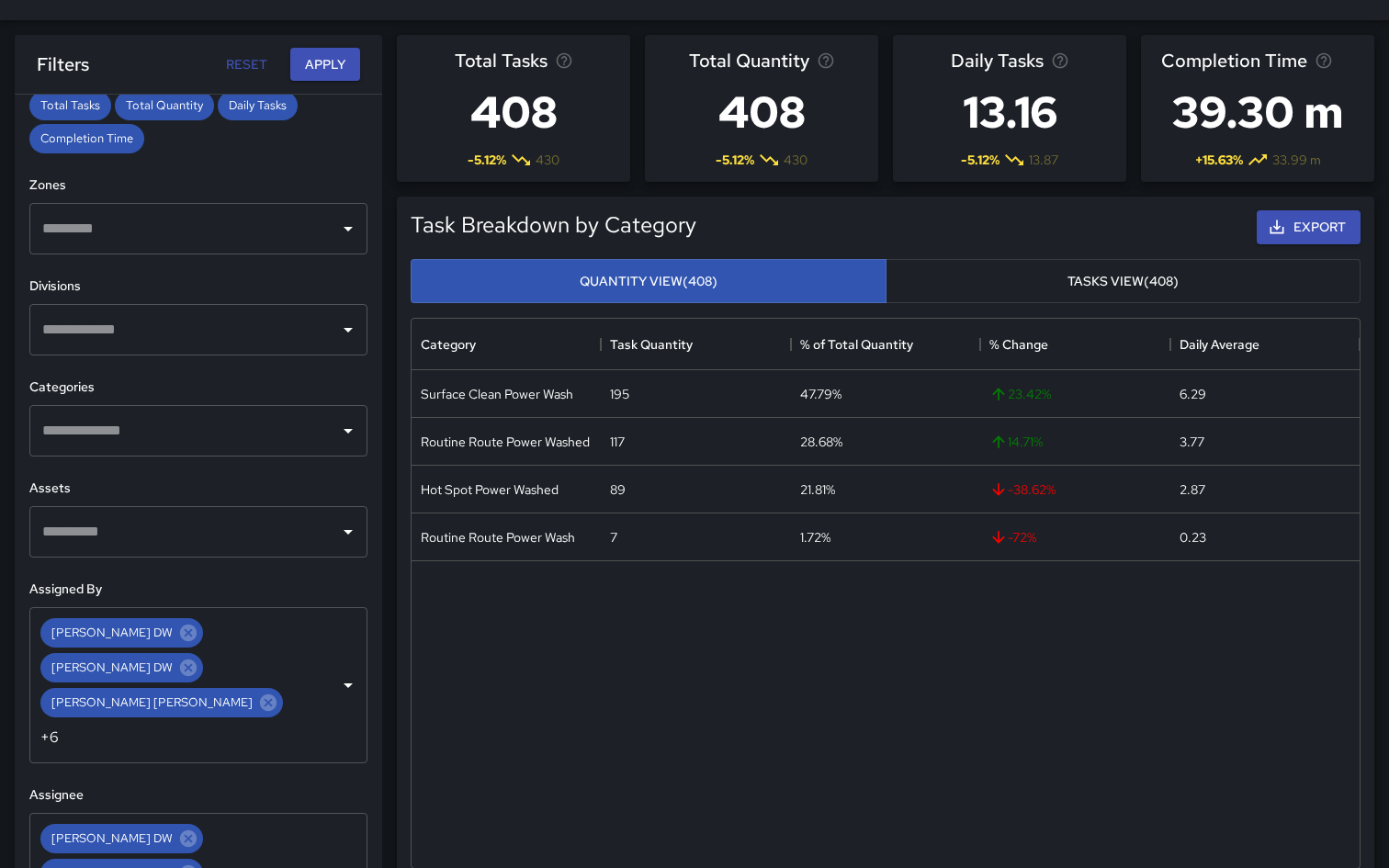
click at [978, 300] on button "Tasks View (408)" at bounding box center [1123, 281] width 476 height 45
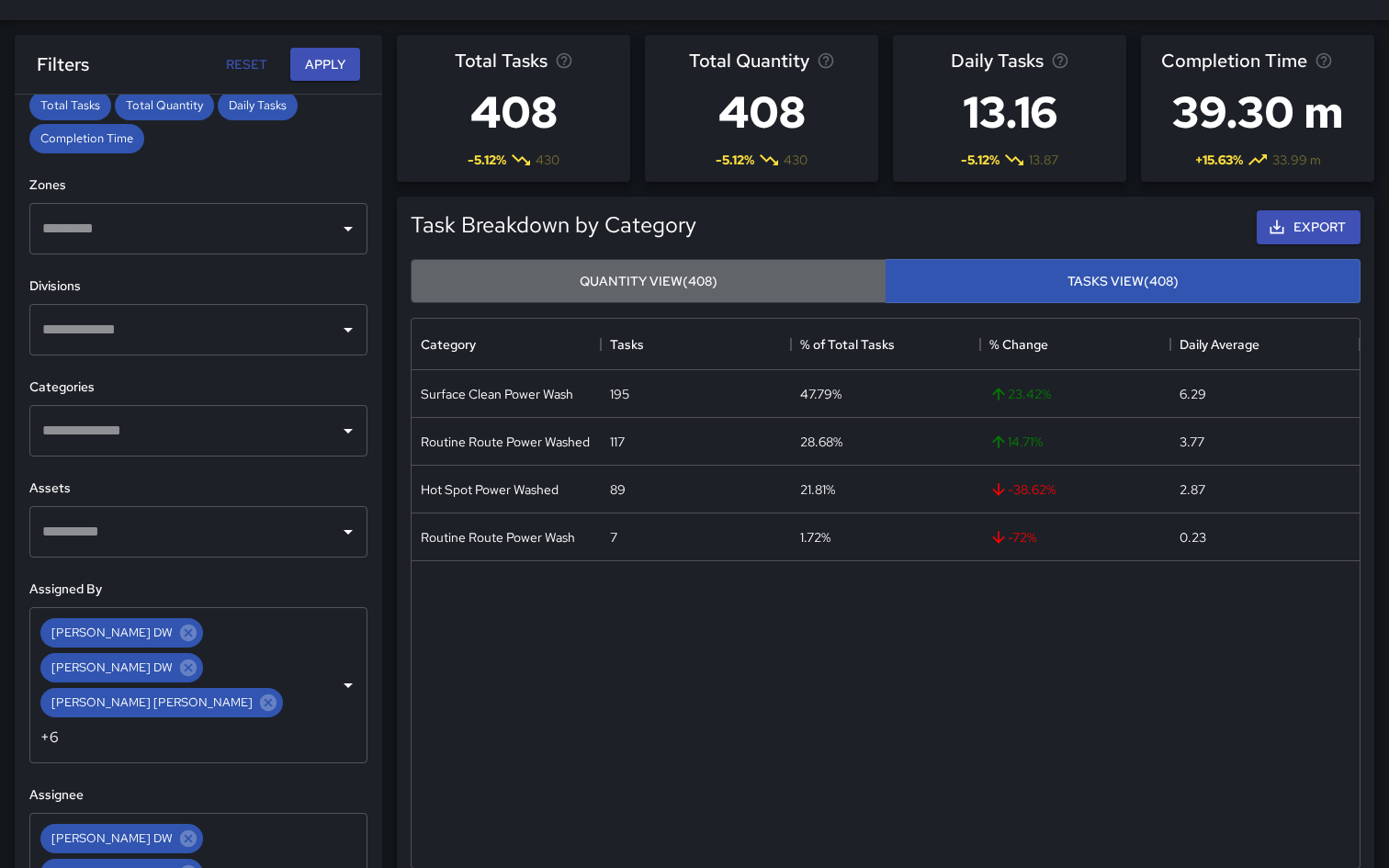
click at [763, 282] on button "Quantity View (408)" at bounding box center [648, 281] width 476 height 45
